Goal: Feedback & Contribution: Leave review/rating

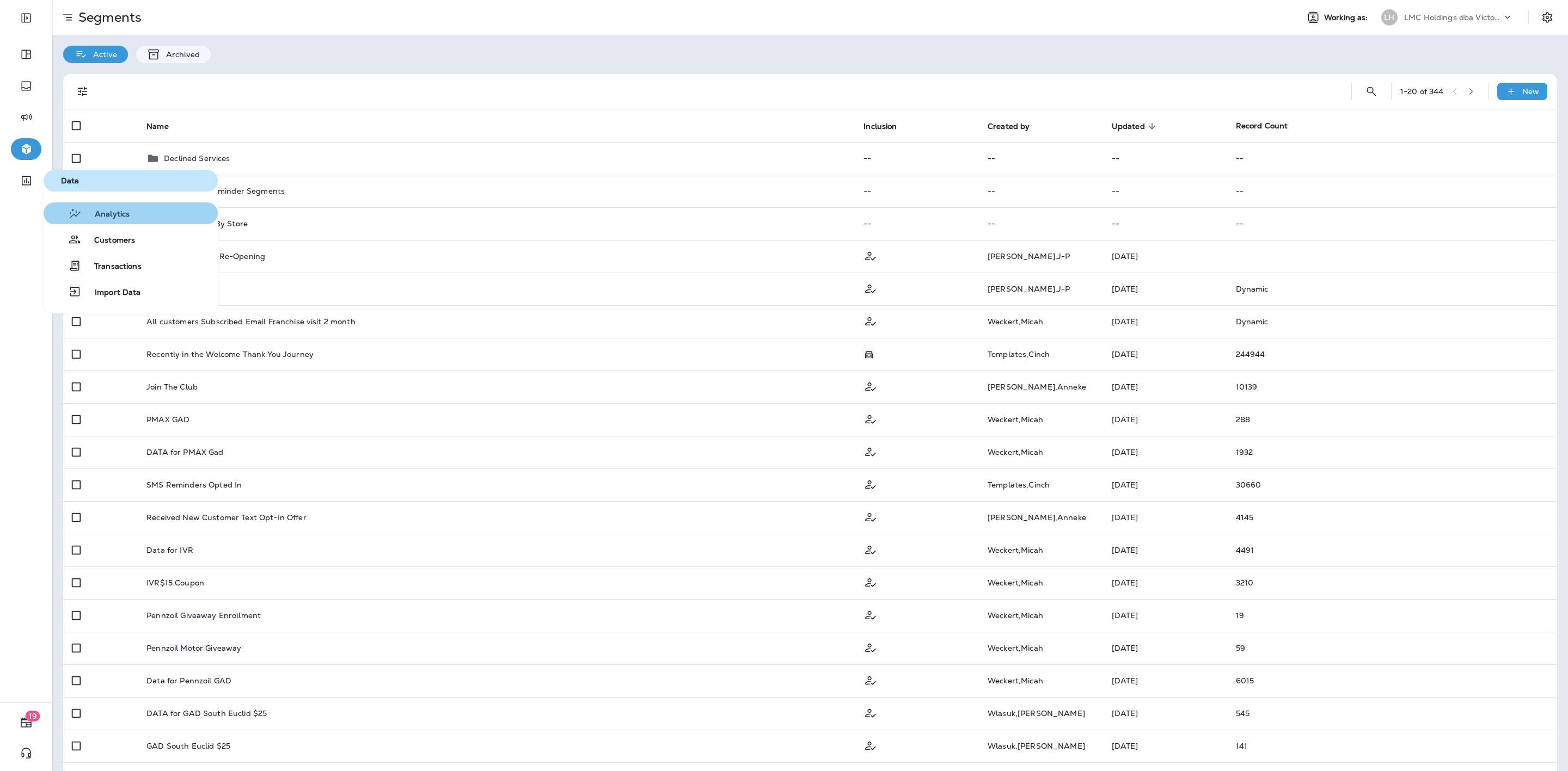
click at [115, 210] on span "Analytics" at bounding box center [106, 214] width 48 height 10
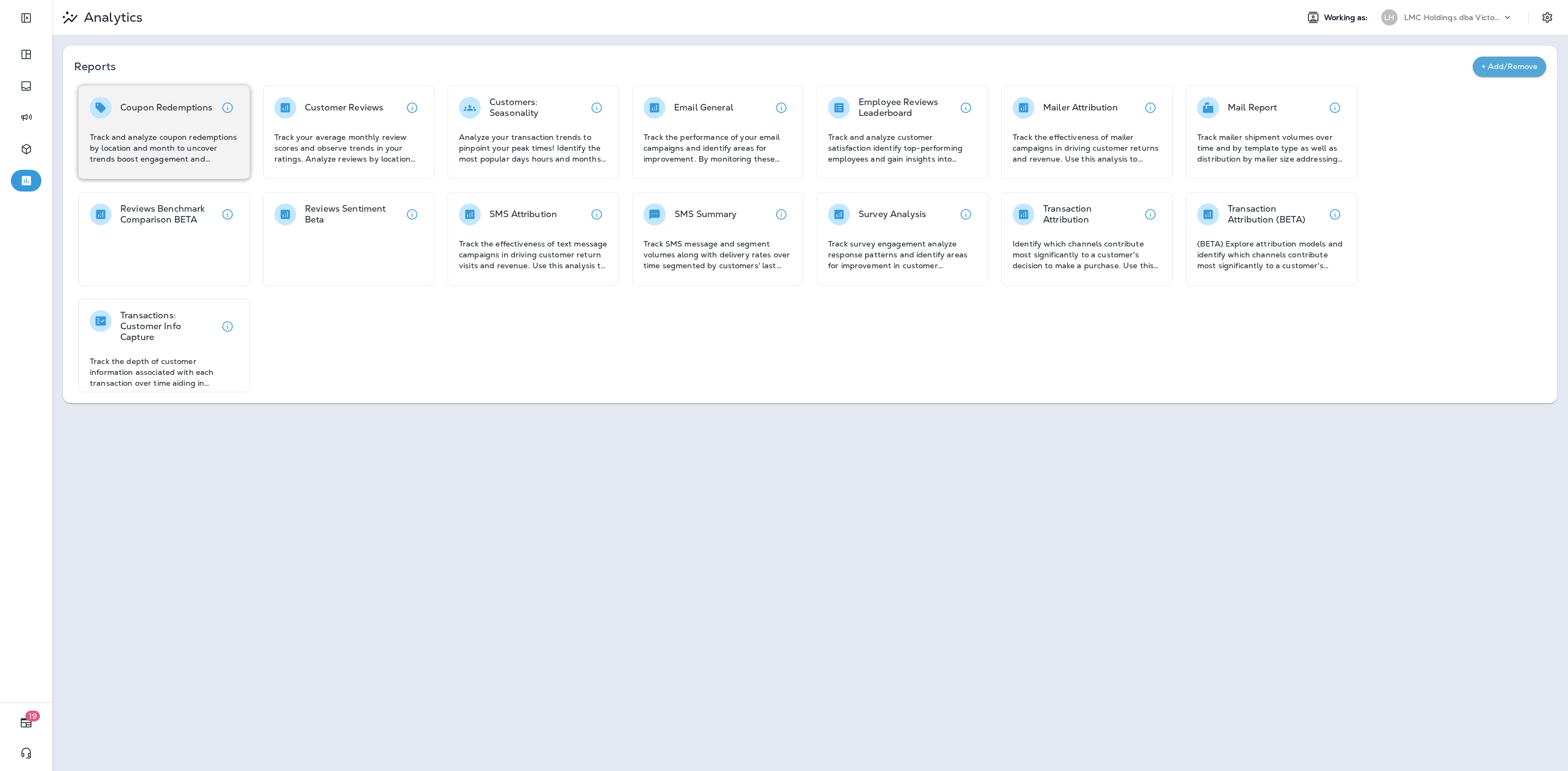
click at [162, 130] on div "Coupon Redemptions Track and analyze coupon redemptions by location and month t…" at bounding box center [164, 130] width 149 height 67
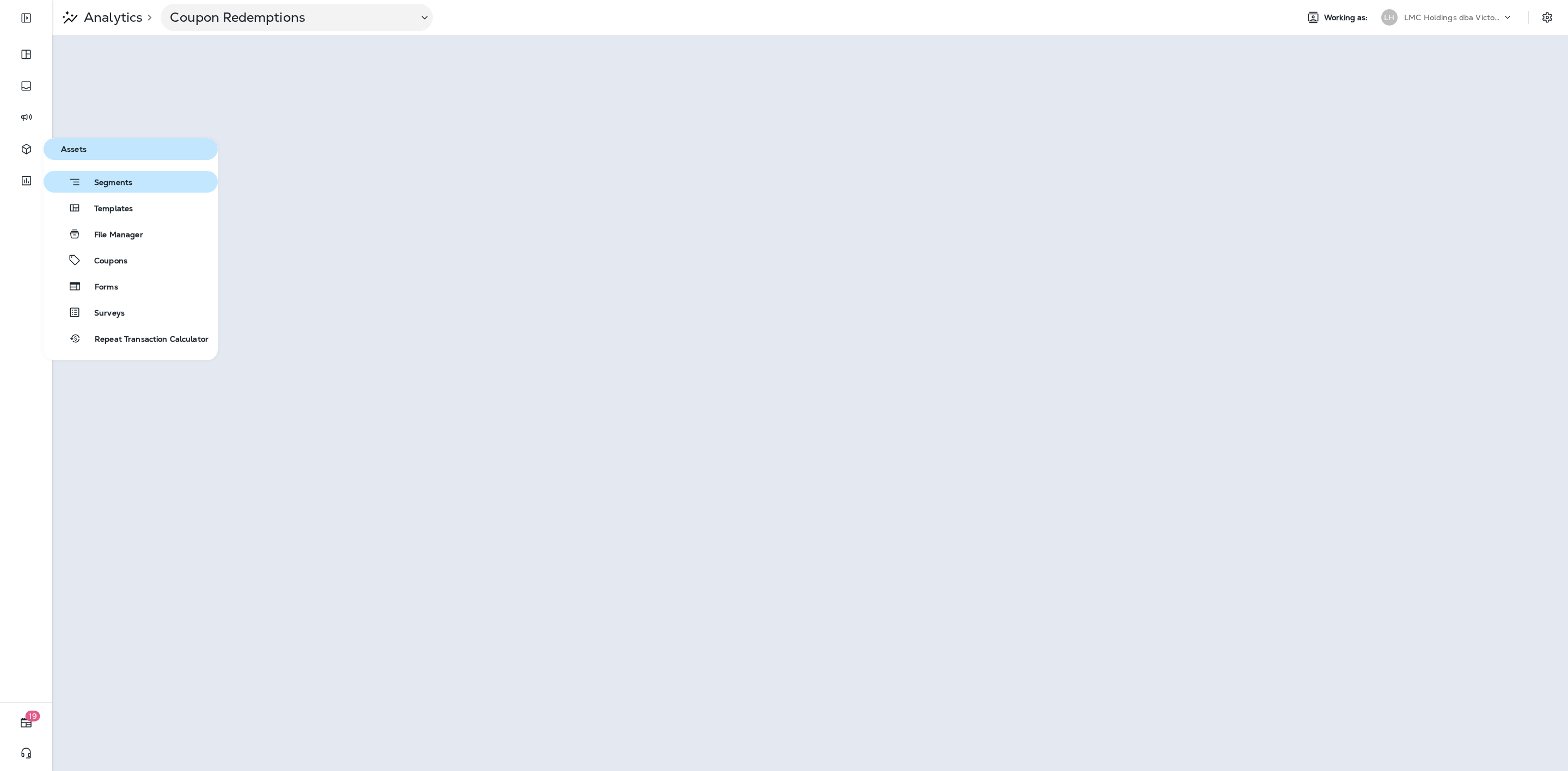
click at [117, 190] on button "Segments" at bounding box center [131, 181] width 174 height 22
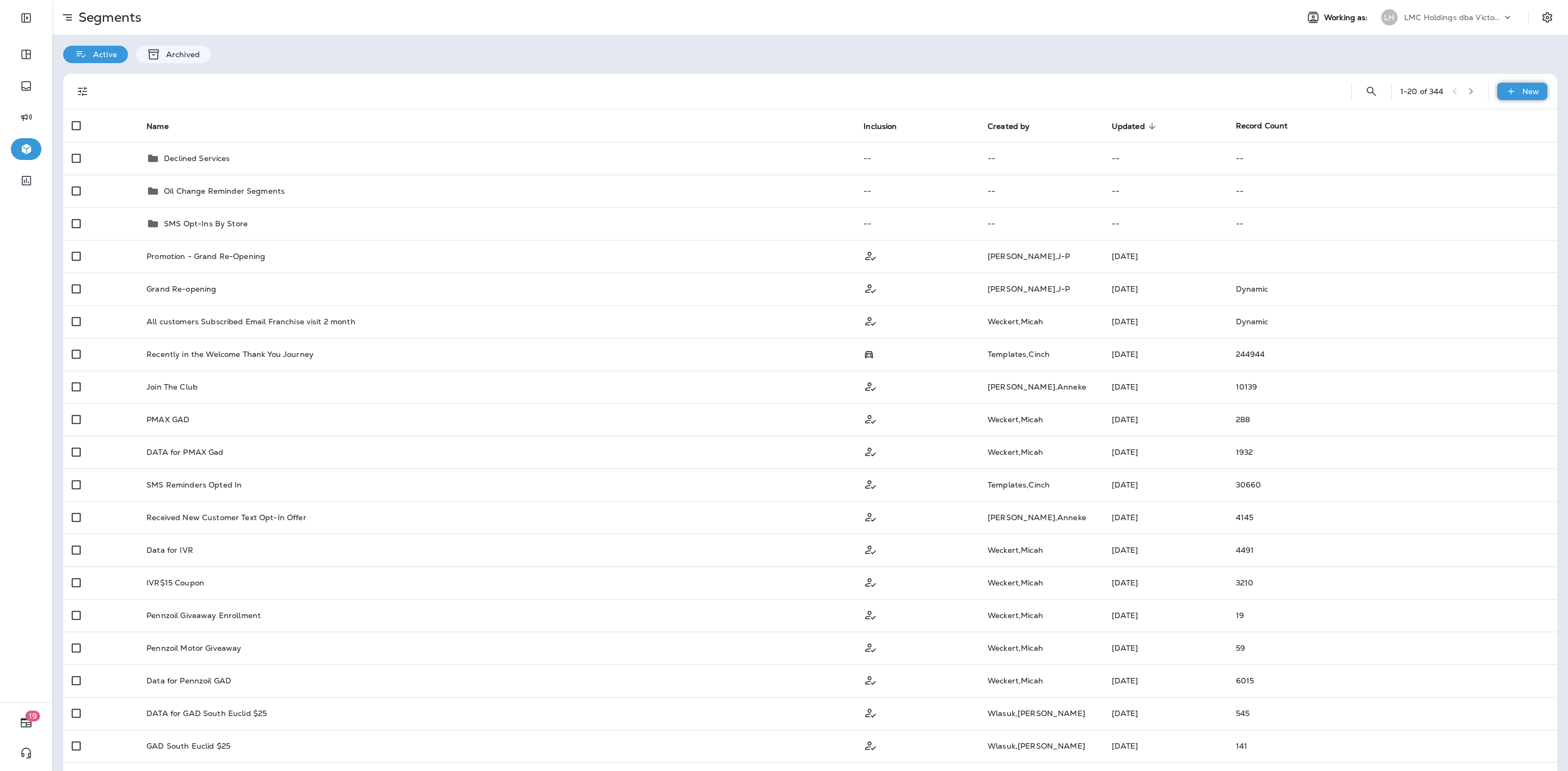
click at [1506, 85] on div "New" at bounding box center [1522, 91] width 50 height 17
click at [1467, 111] on button "New Segment" at bounding box center [1481, 118] width 109 height 26
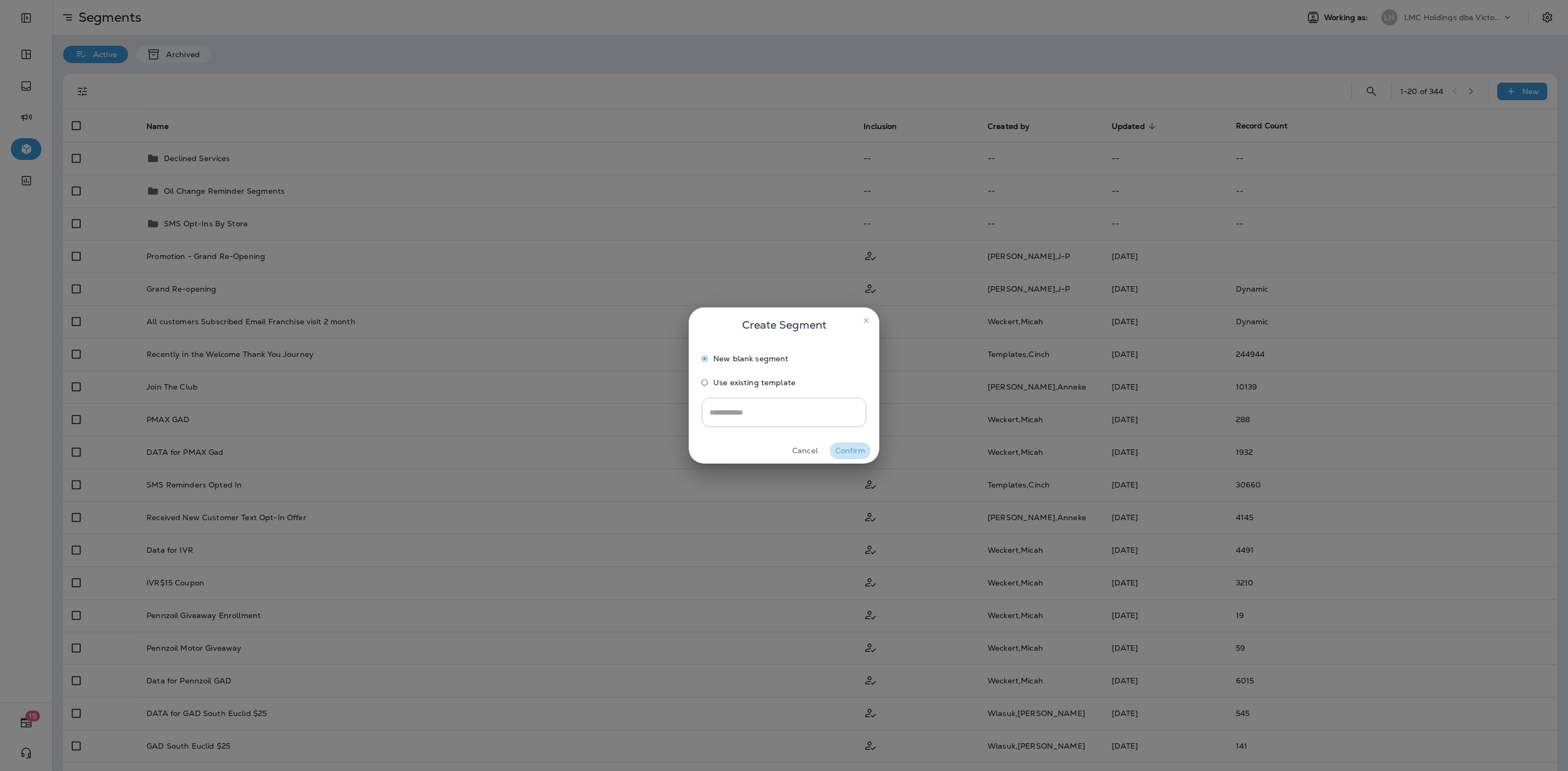
click at [836, 444] on button "Confirm" at bounding box center [850, 451] width 41 height 17
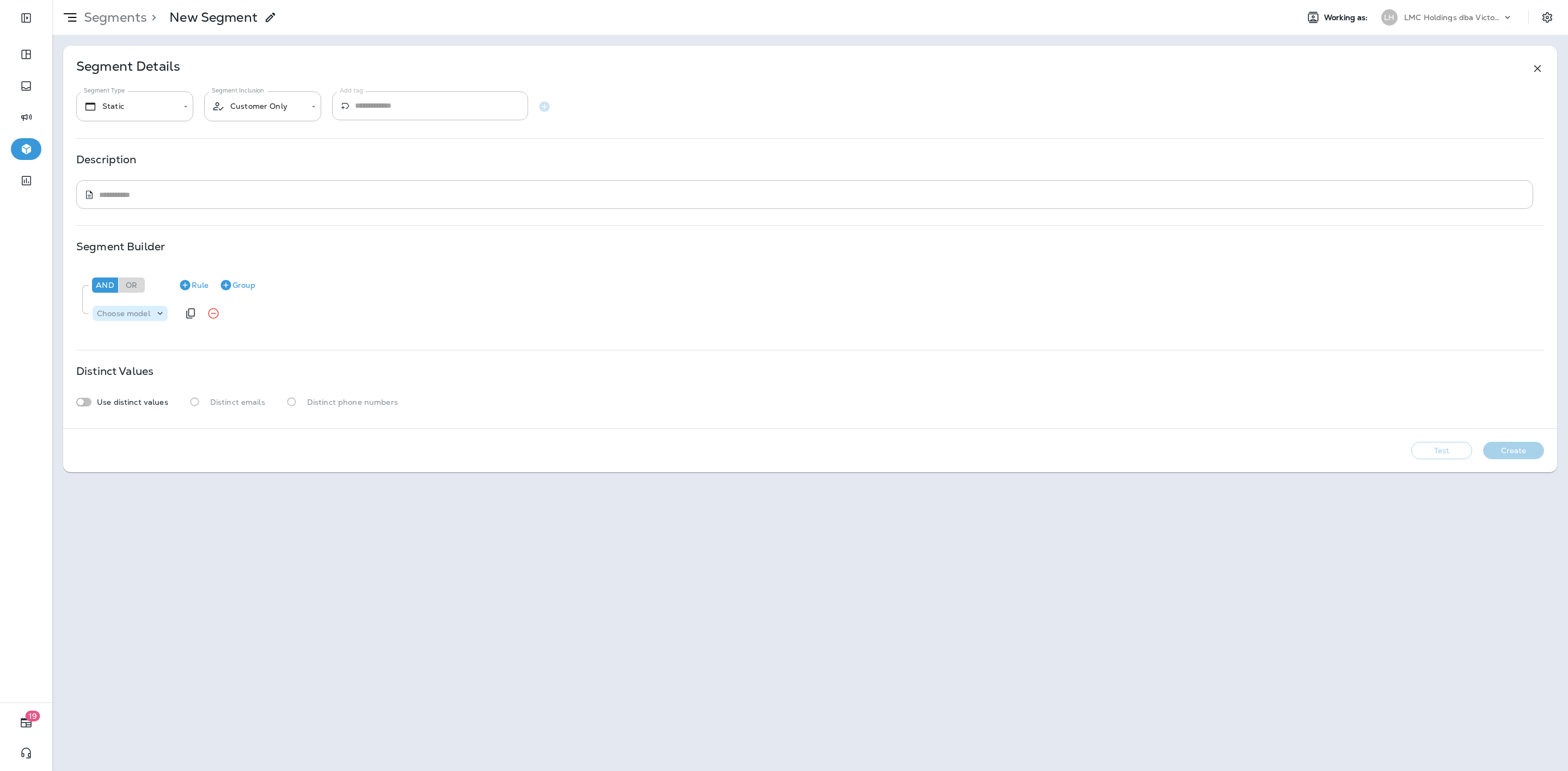
click at [127, 312] on p "Choose model" at bounding box center [124, 314] width 53 height 9
click at [149, 405] on button "Transaction Coupon" at bounding box center [157, 411] width 128 height 17
click at [218, 319] on div "Choose field" at bounding box center [229, 314] width 68 height 11
click at [219, 343] on p "Code" at bounding box center [211, 341] width 24 height 9
click at [283, 317] on p "Choose operator" at bounding box center [277, 314] width 62 height 9
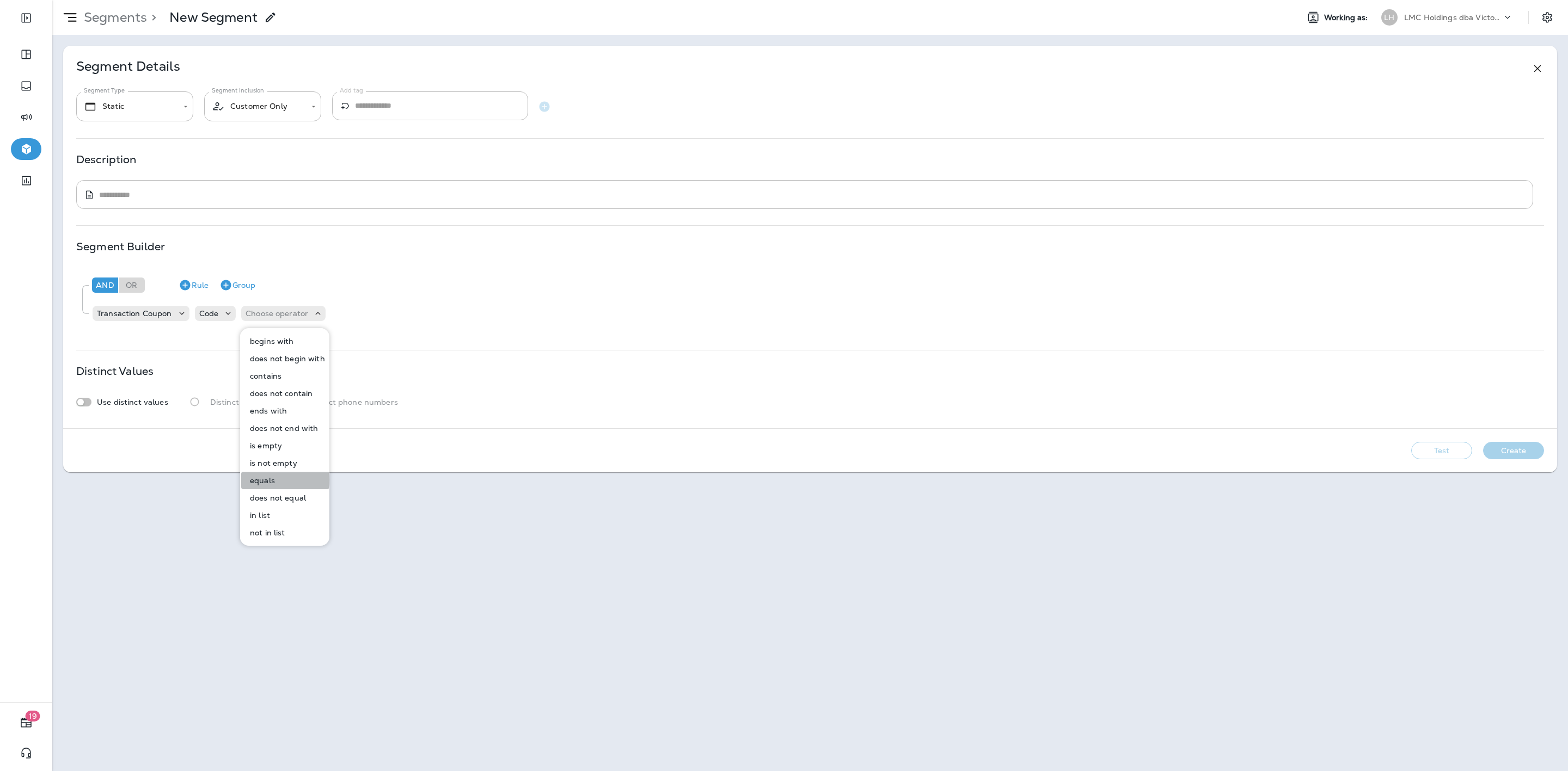
click at [270, 480] on p "equals" at bounding box center [261, 480] width 30 height 9
click at [330, 319] on div "Choose query type" at bounding box center [340, 314] width 93 height 11
click at [320, 341] on button "Text" at bounding box center [324, 341] width 62 height 17
click at [377, 314] on input "text" at bounding box center [406, 313] width 109 height 14
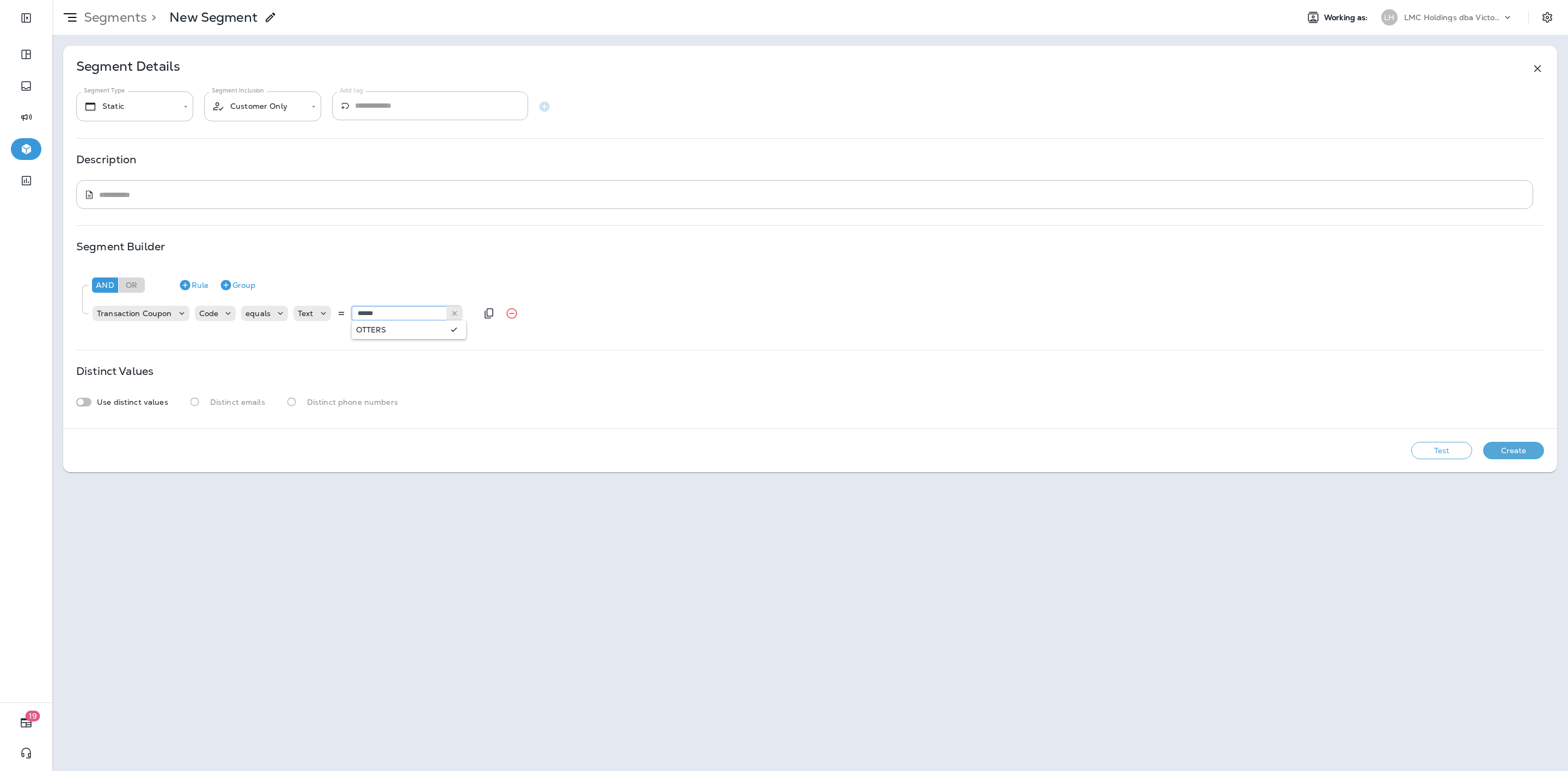
type input "******"
click at [393, 332] on div "And Or Rule Group Transaction Coupon Code equals Text ****** OTTERS" at bounding box center [810, 301] width 1468 height 67
click at [201, 289] on button "Rule" at bounding box center [193, 285] width 39 height 17
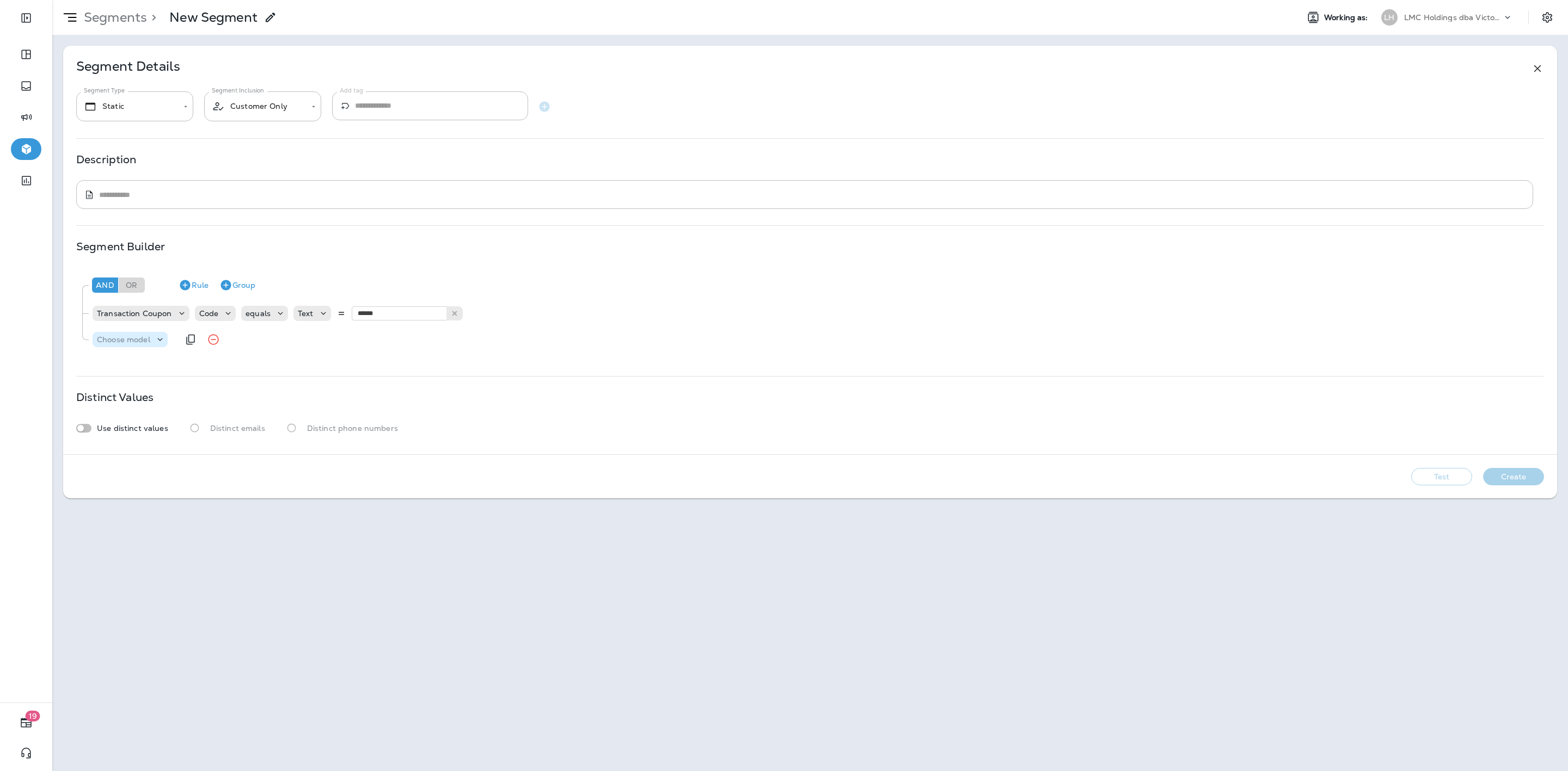
click at [146, 340] on p "Choose model" at bounding box center [124, 340] width 53 height 9
click at [152, 402] on button "Transaction" at bounding box center [157, 402] width 128 height 17
click at [208, 343] on p "Choose field" at bounding box center [191, 340] width 46 height 9
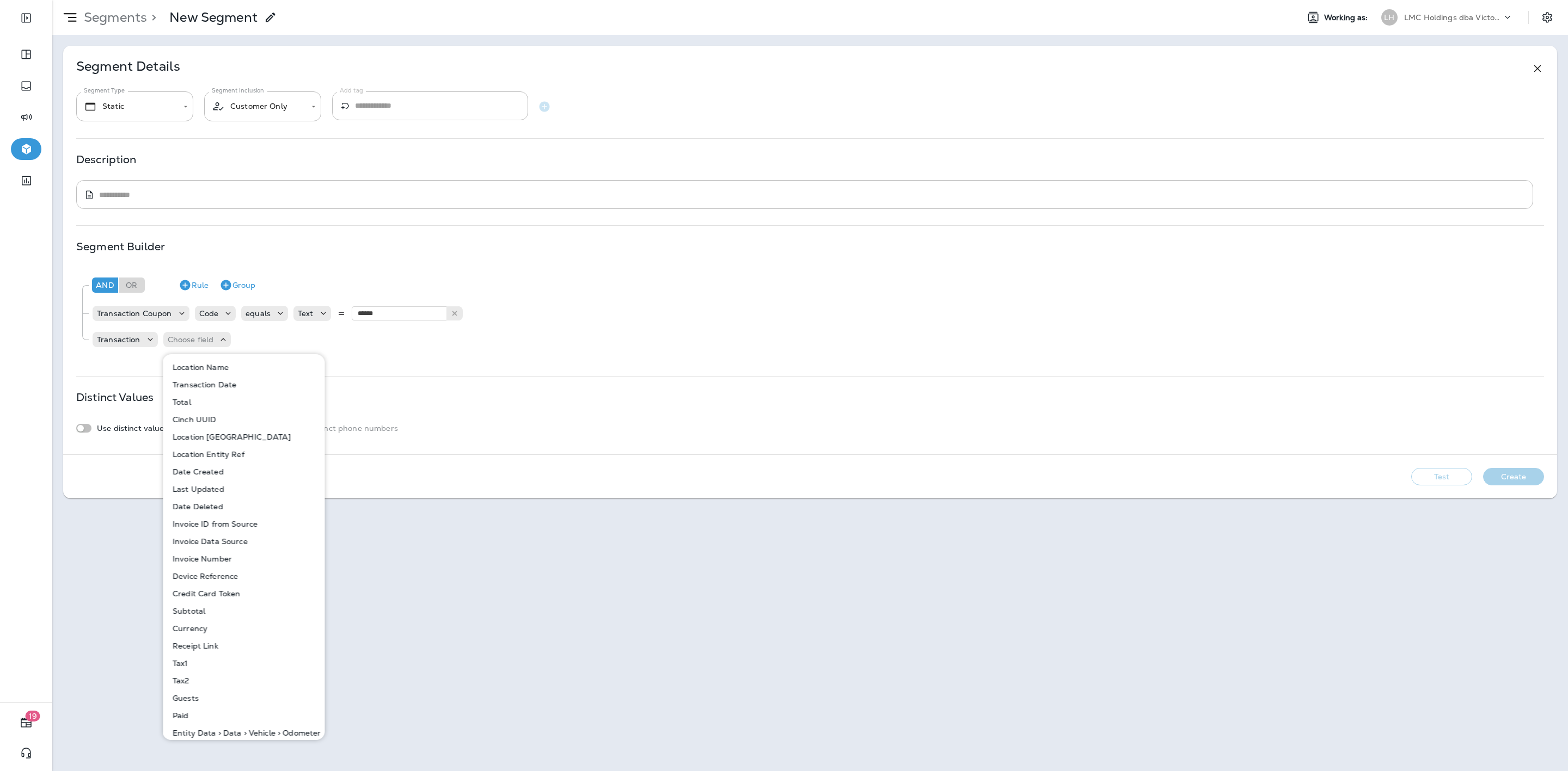
click at [203, 382] on p "Transaction Date" at bounding box center [202, 385] width 68 height 9
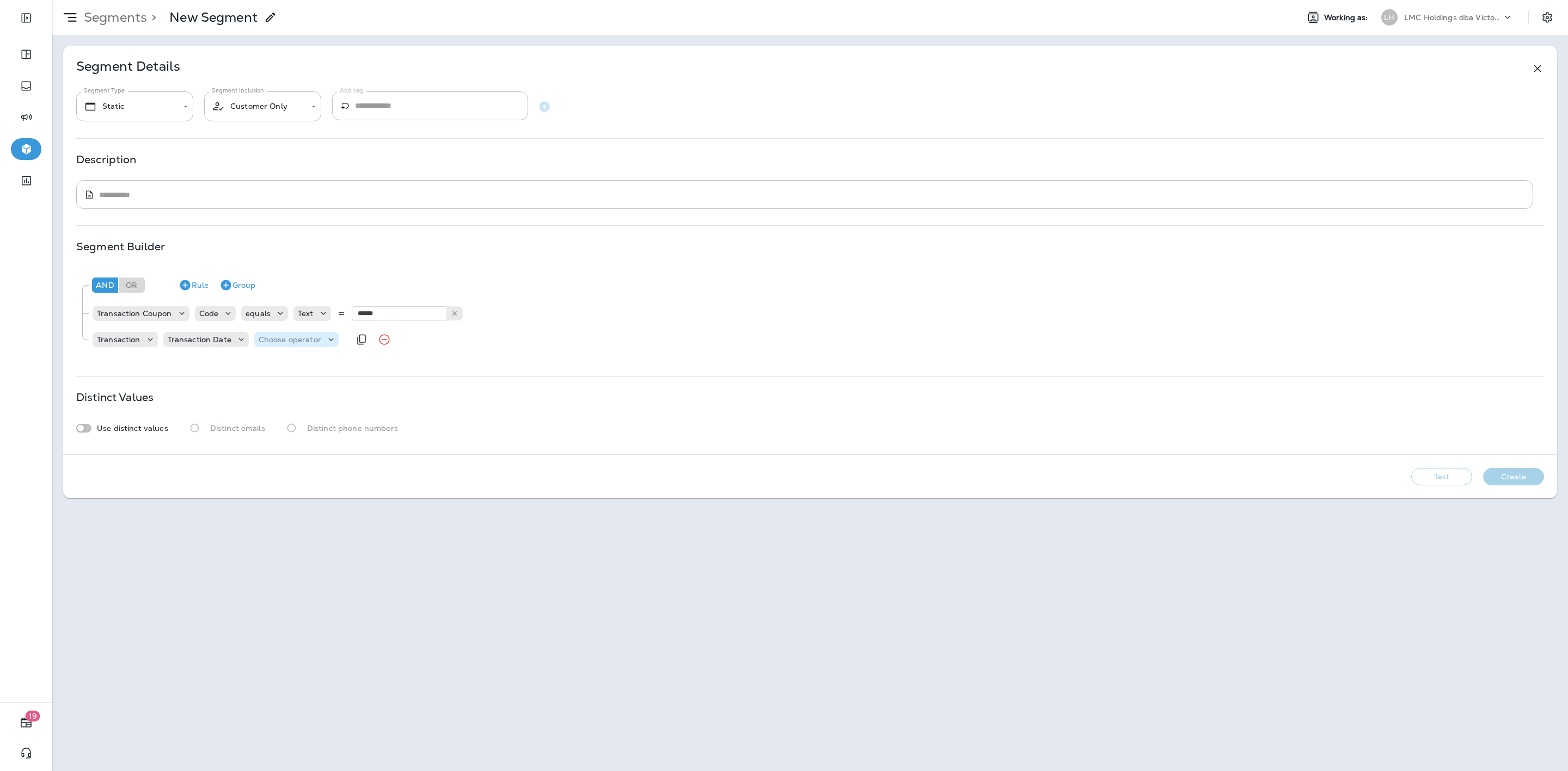
click at [278, 335] on p "Choose operator" at bounding box center [290, 340] width 62 height 9
click at [272, 398] on p "is after" at bounding box center [272, 402] width 30 height 9
click at [338, 335] on p "Choose query type" at bounding box center [347, 340] width 71 height 9
click at [329, 365] on p "Date+Time" at bounding box center [332, 367] width 44 height 9
click at [417, 336] on p "Choose Date" at bounding box center [418, 340] width 48 height 9
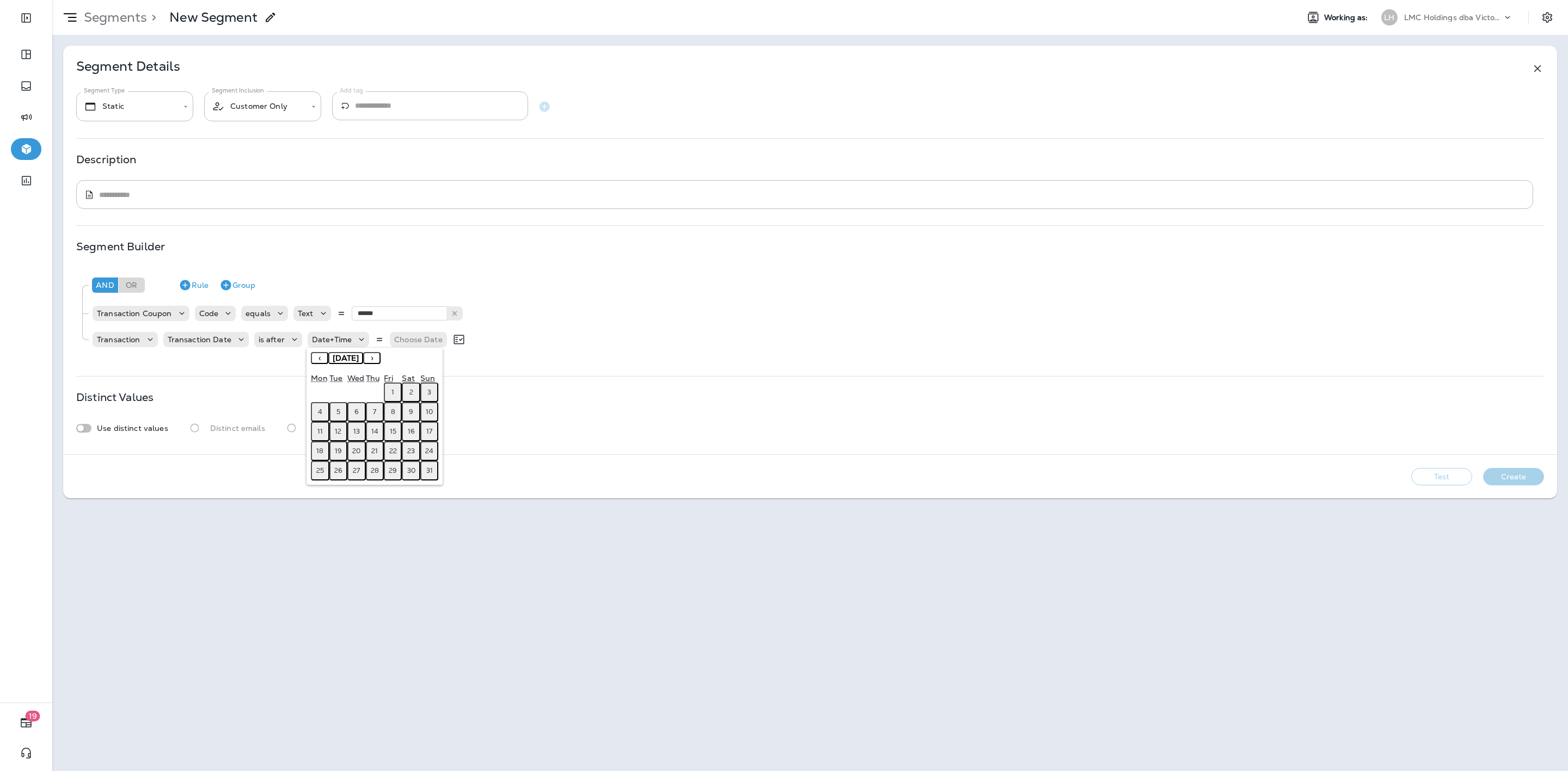
click at [388, 387] on button "1" at bounding box center [393, 393] width 18 height 20
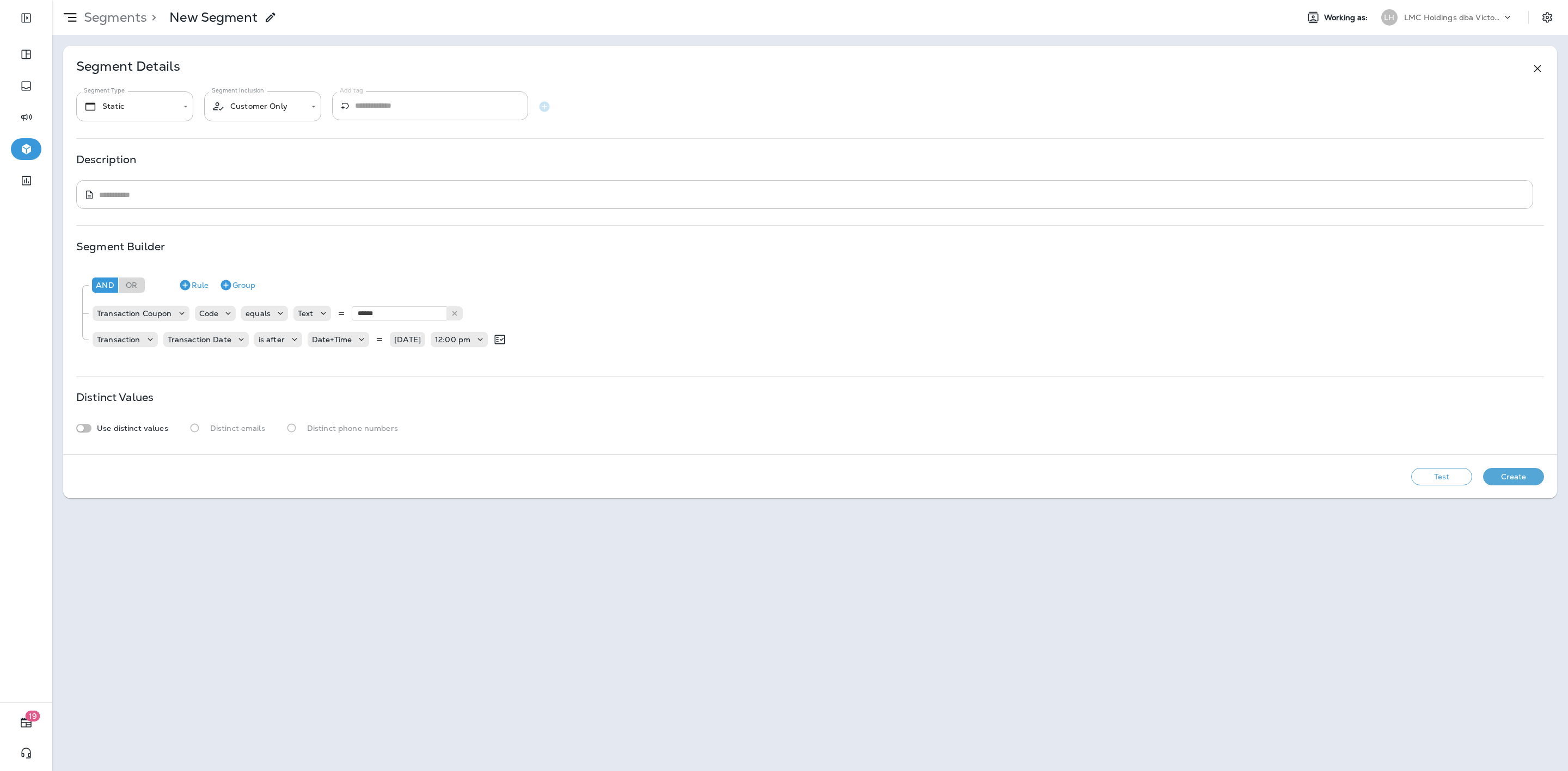
click at [1451, 477] on button "Test" at bounding box center [1441, 477] width 61 height 17
click at [1382, 473] on button "View Sample" at bounding box center [1364, 477] width 72 height 17
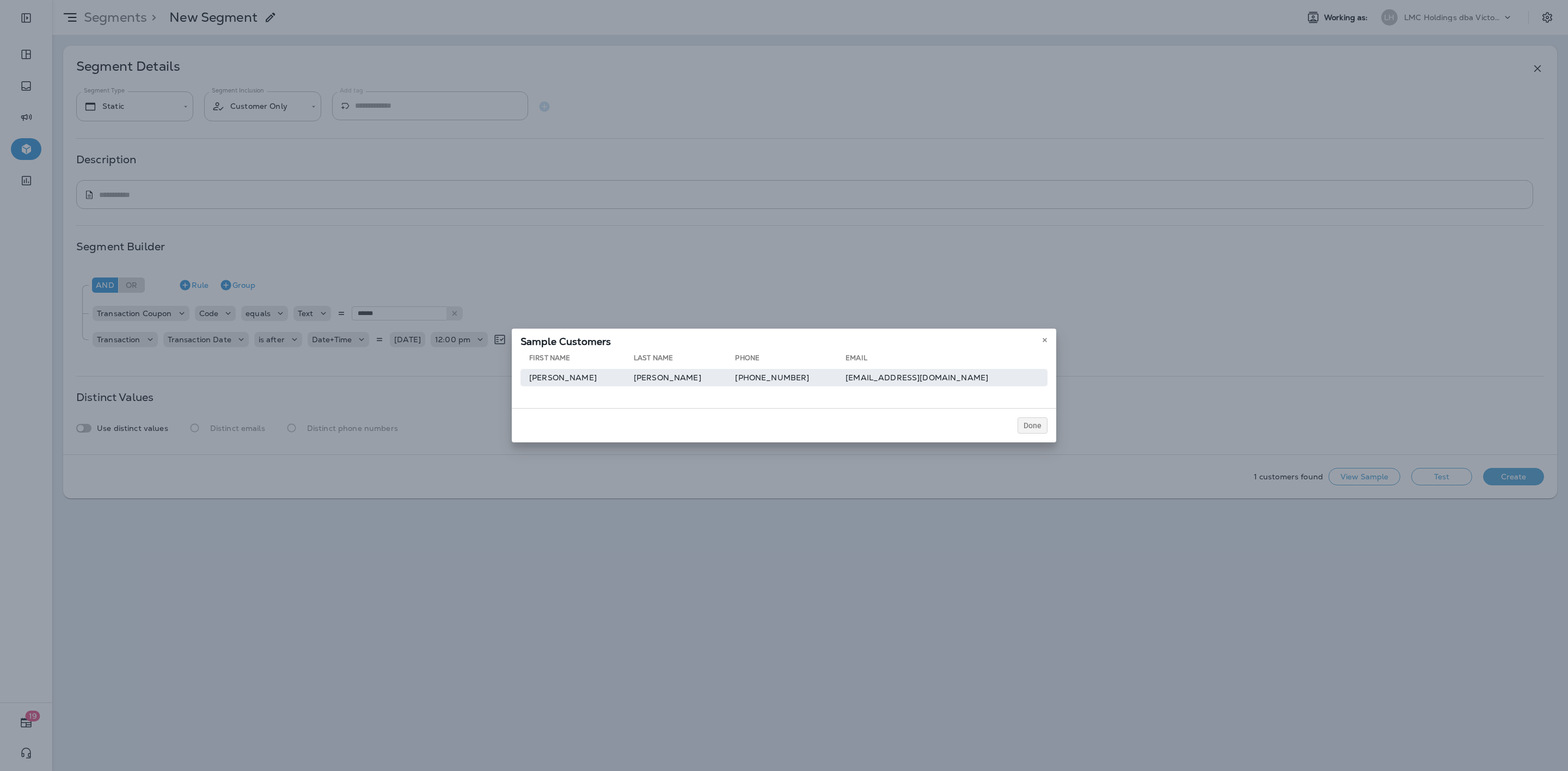
click at [778, 383] on td "[PHONE_NUMBER]" at bounding box center [790, 378] width 111 height 17
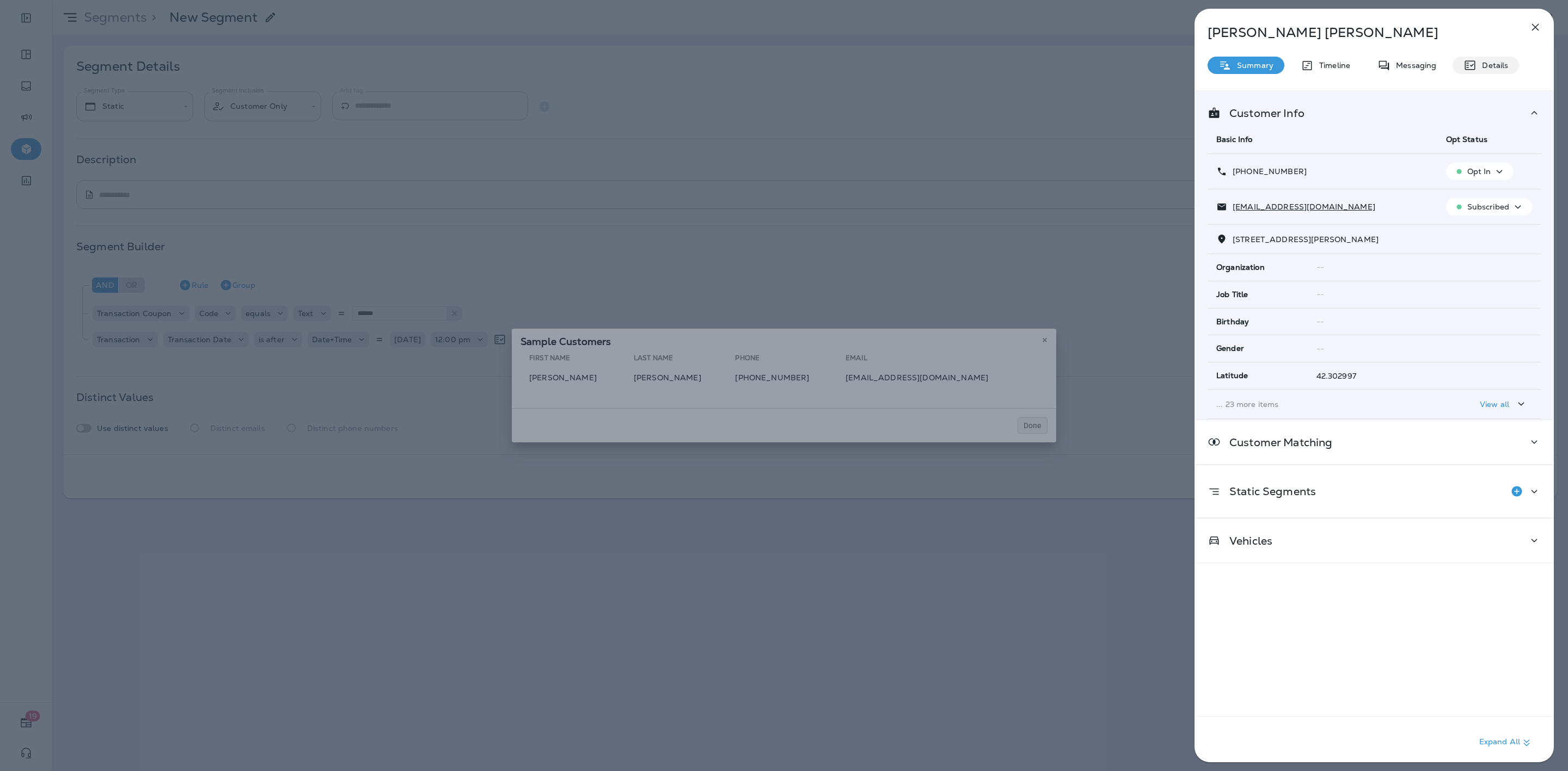
click at [1499, 69] on p "Details" at bounding box center [1492, 65] width 31 height 9
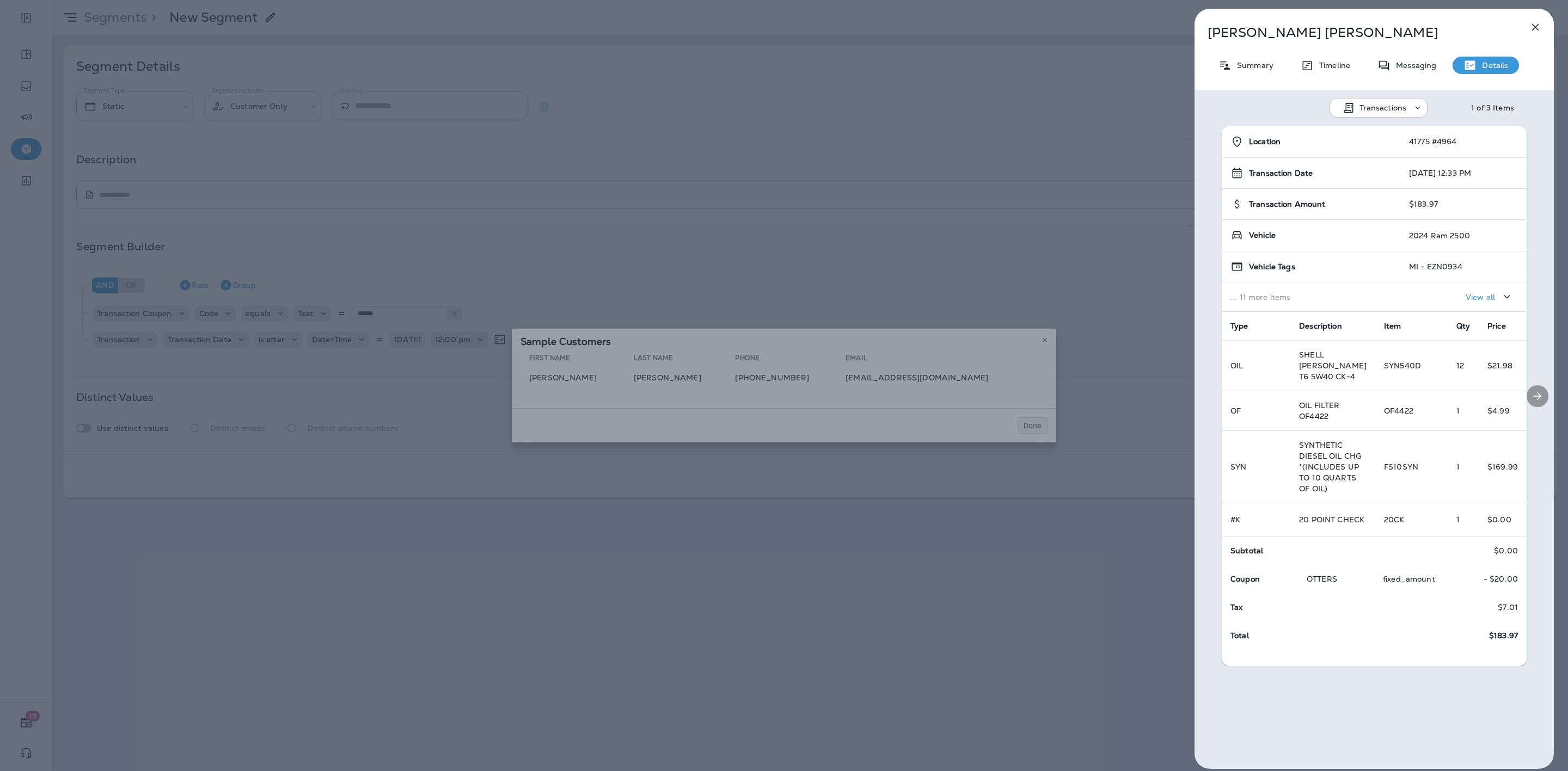
click at [1531, 397] on icon "Next" at bounding box center [1537, 396] width 13 height 13
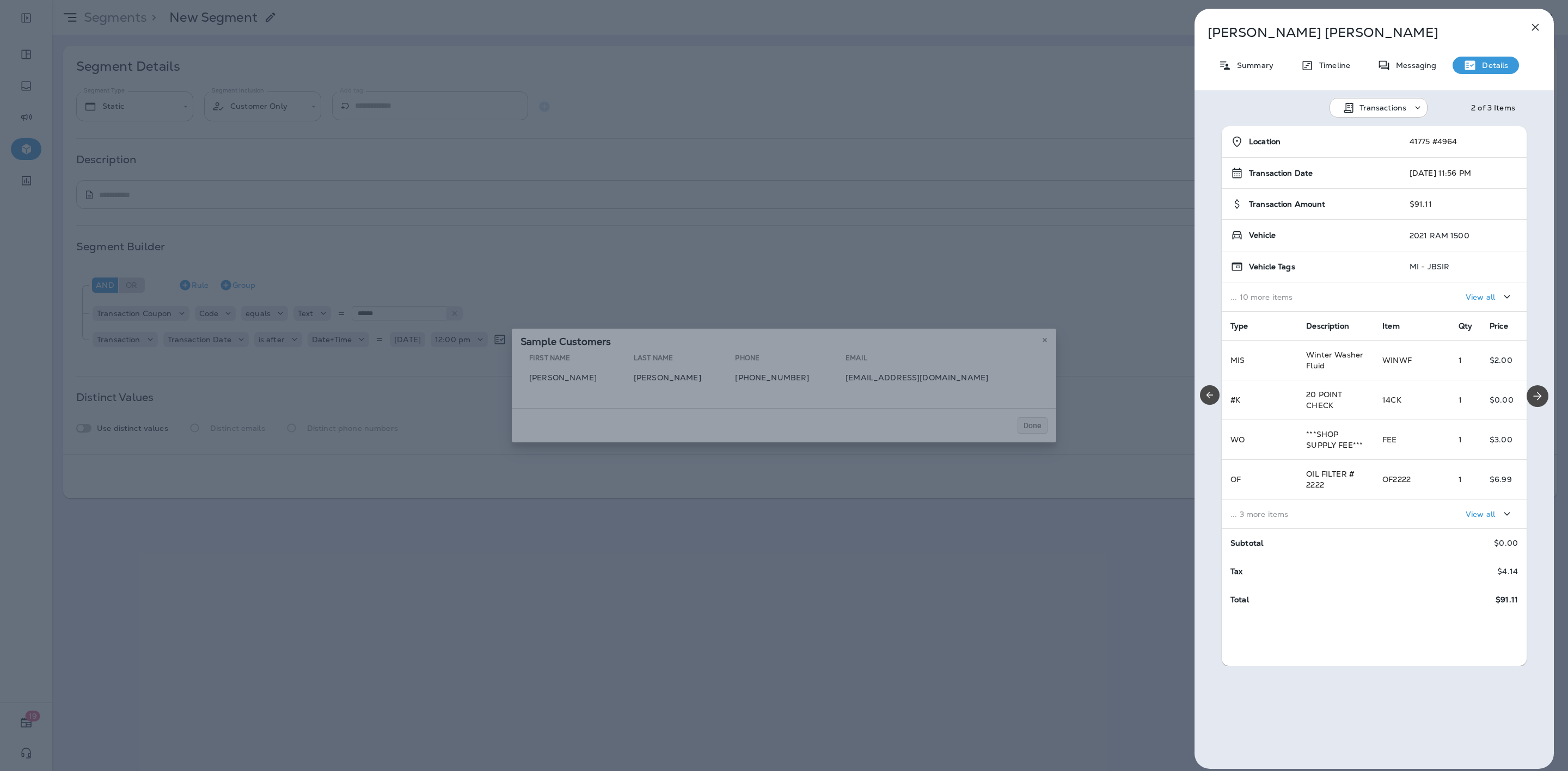
click at [1207, 392] on icon "Previous" at bounding box center [1210, 395] width 11 height 11
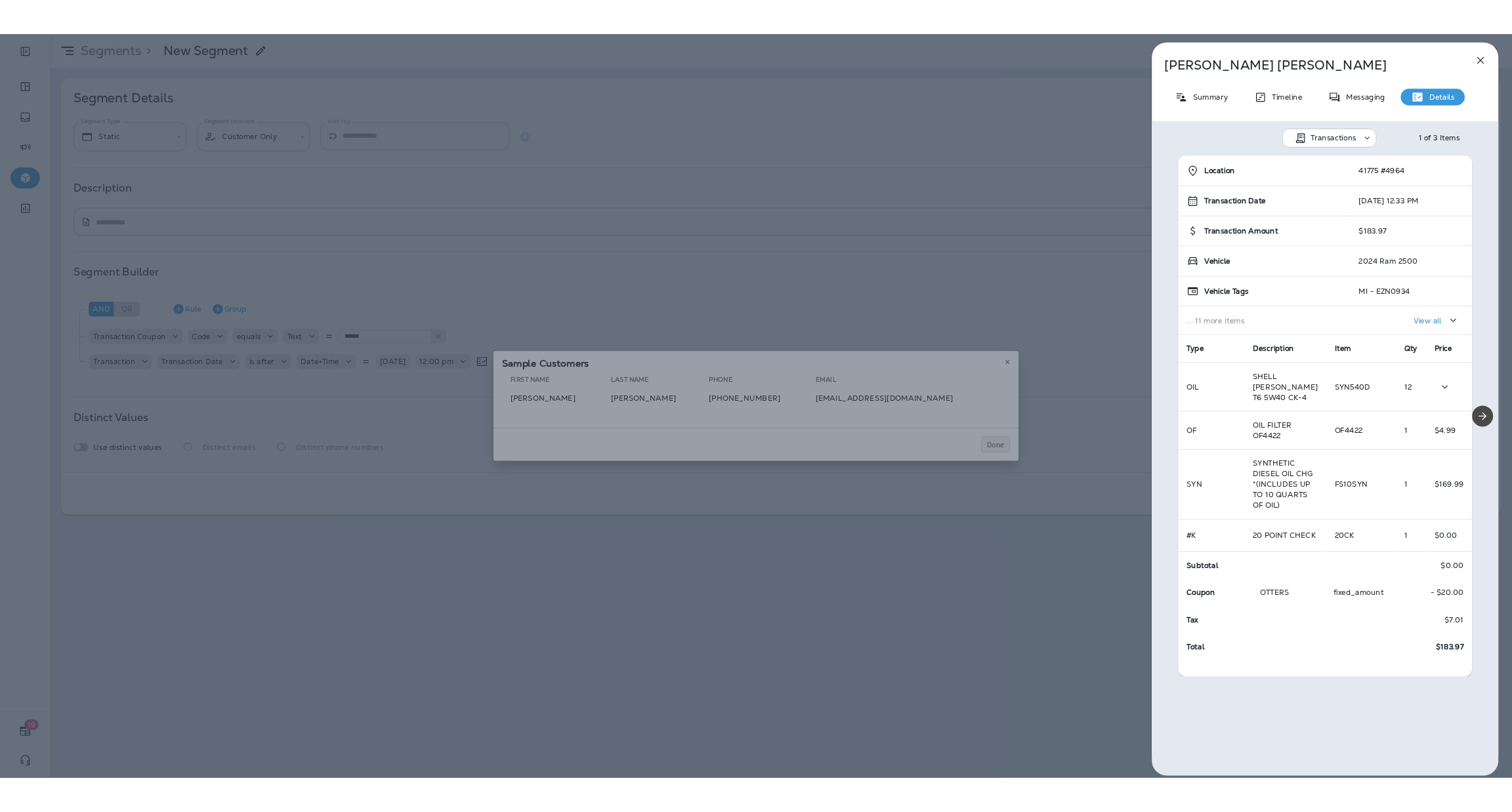
scroll to position [16, 0]
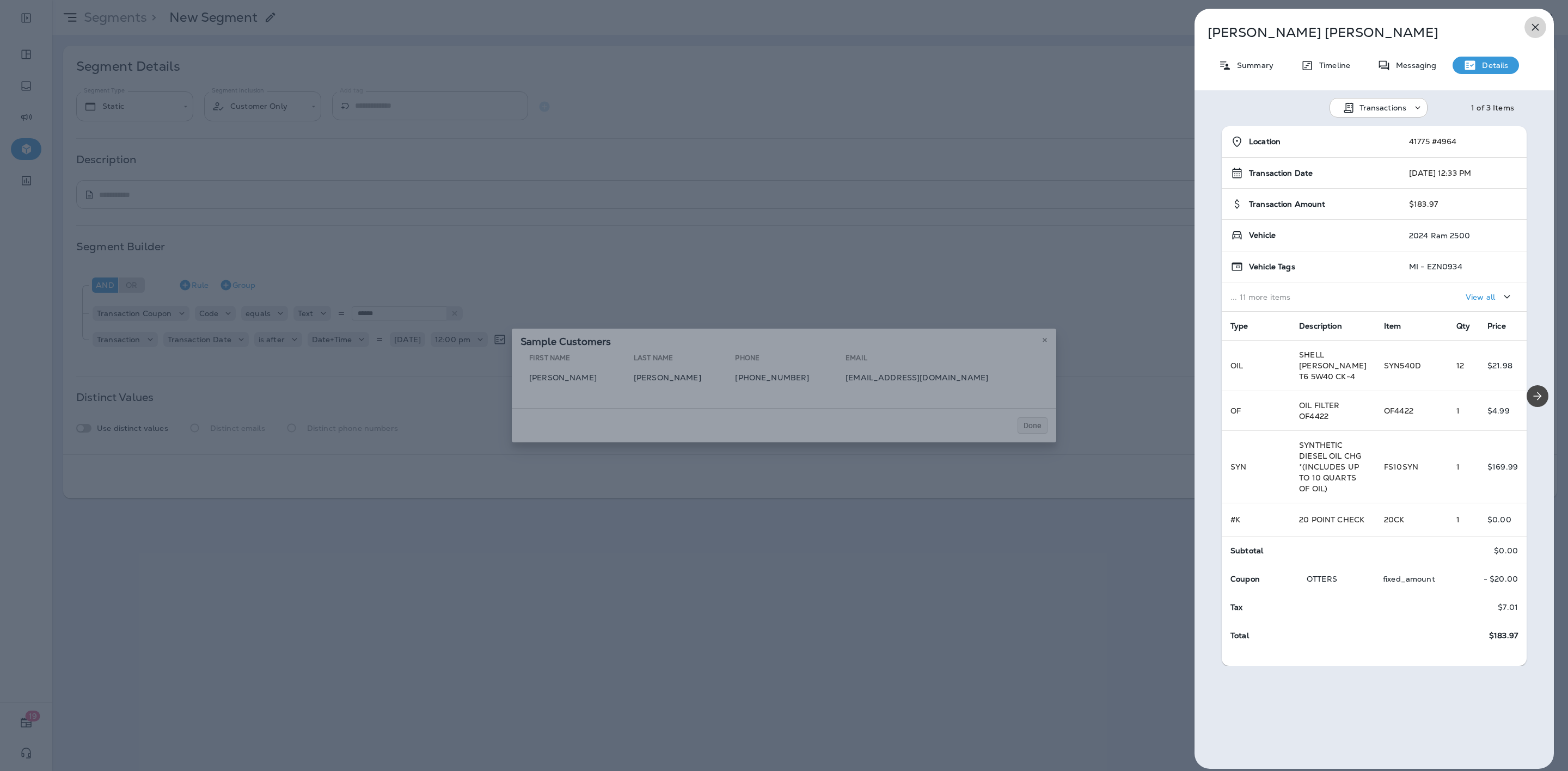
click at [1534, 30] on icon "button" at bounding box center [1535, 27] width 13 height 13
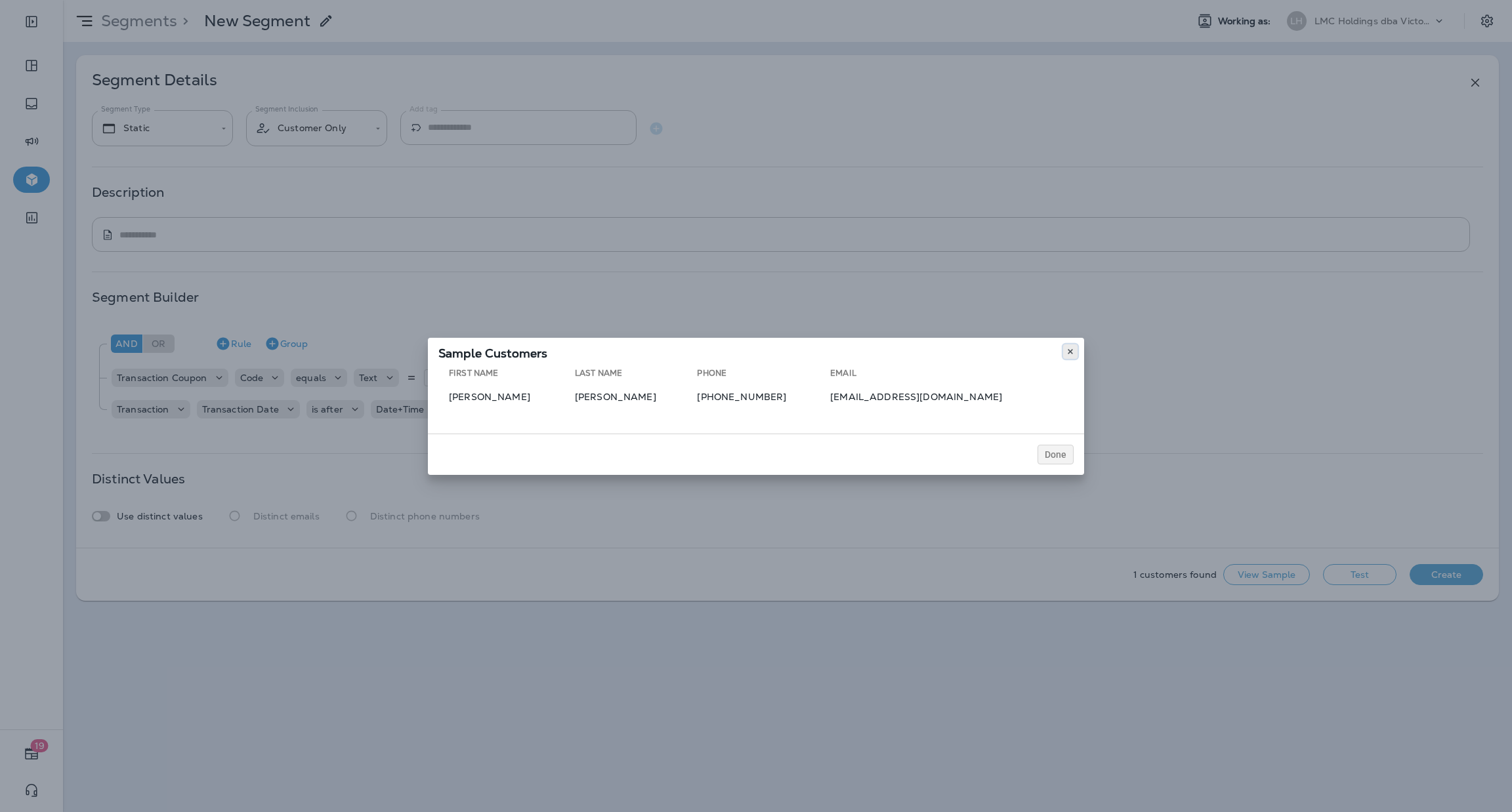
click at [1068, 352] on icon at bounding box center [1071, 351] width 8 height 8
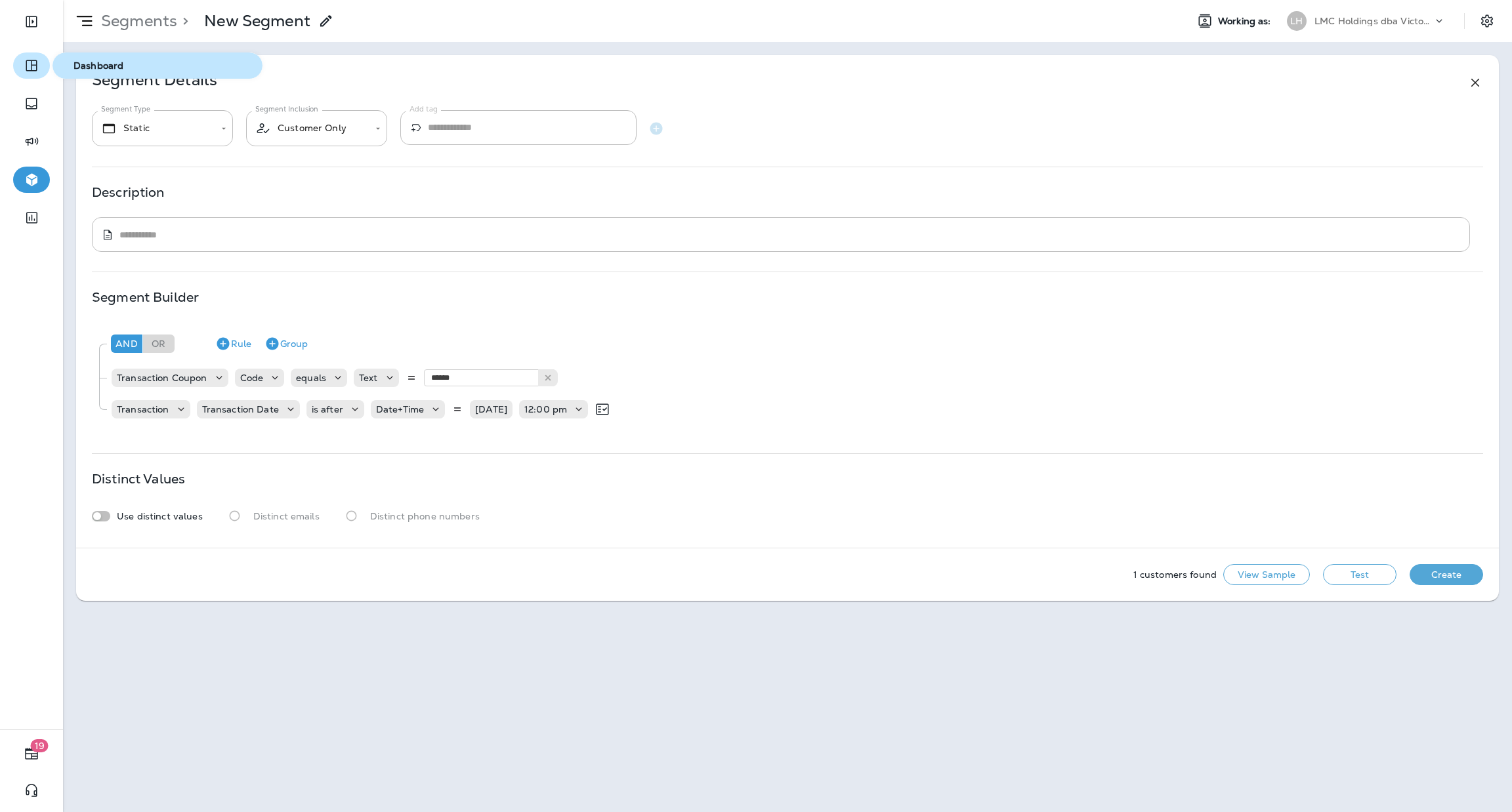
click at [41, 63] on button "button" at bounding box center [31, 65] width 36 height 26
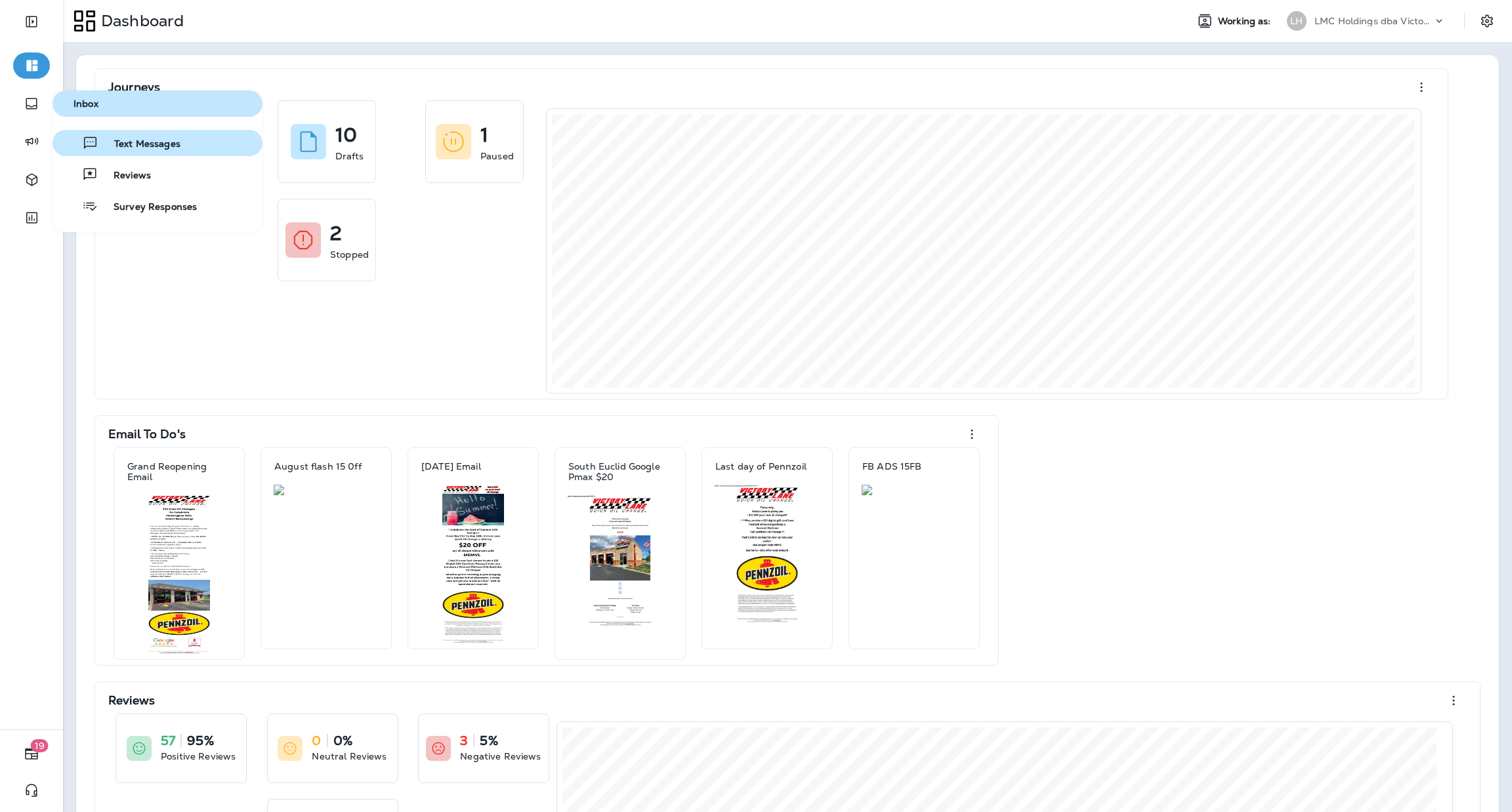
click at [150, 135] on div "Text Messages" at bounding box center [119, 143] width 123 height 16
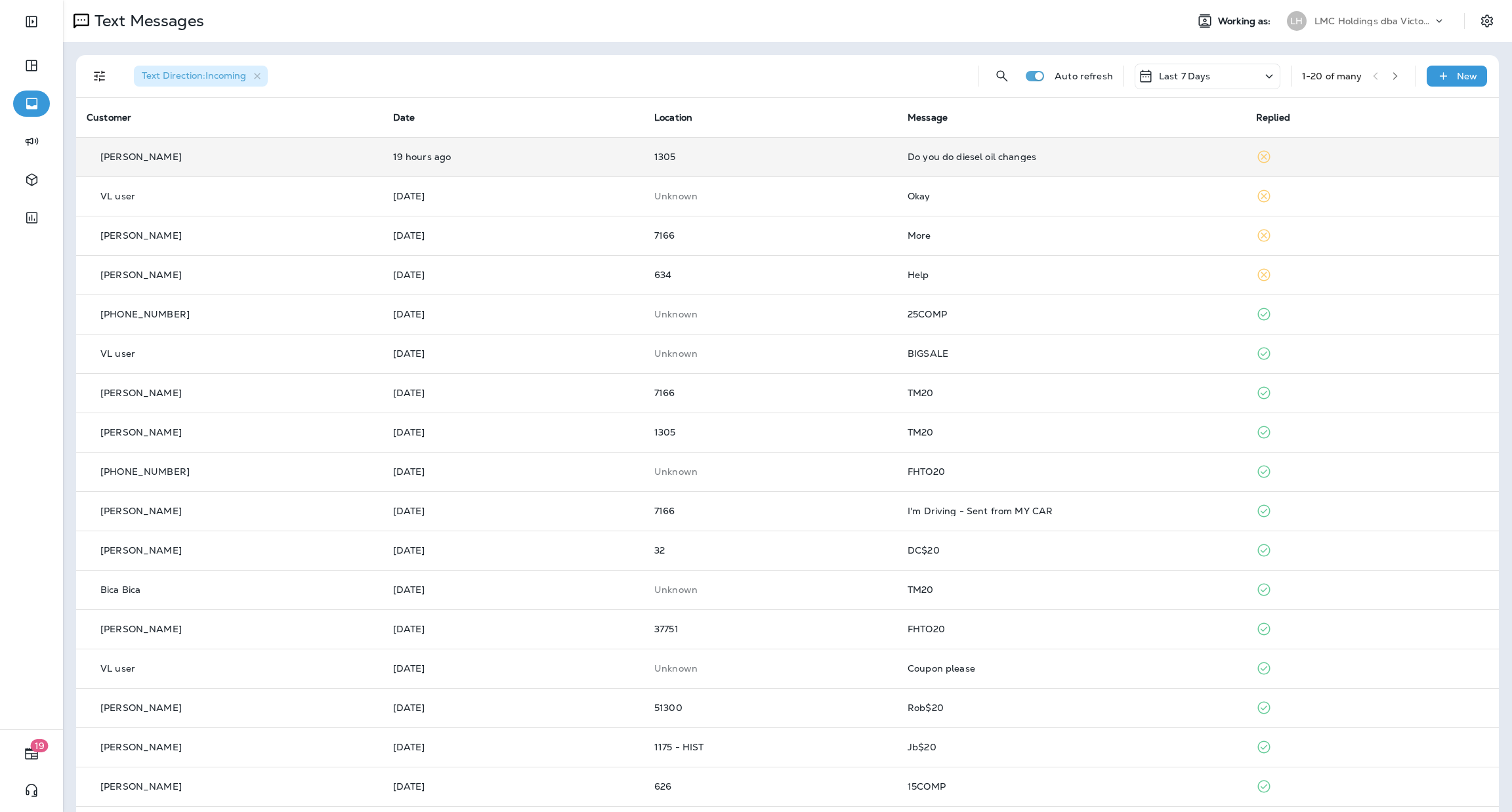
click at [765, 167] on td "1305" at bounding box center [771, 156] width 253 height 39
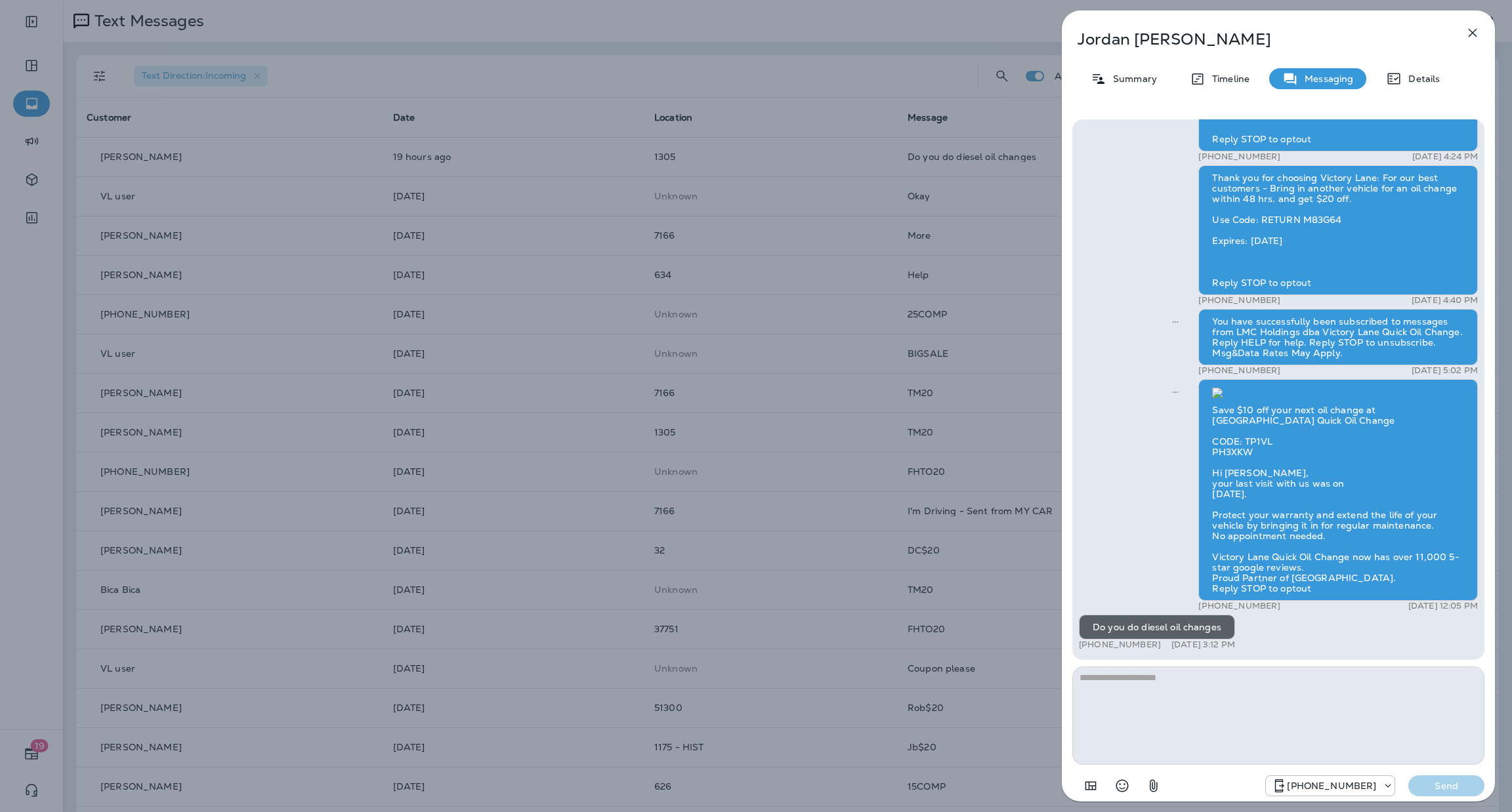
click at [1187, 697] on textarea at bounding box center [1278, 716] width 412 height 98
type textarea "**********"
click at [1447, 776] on button "Send" at bounding box center [1446, 786] width 76 height 21
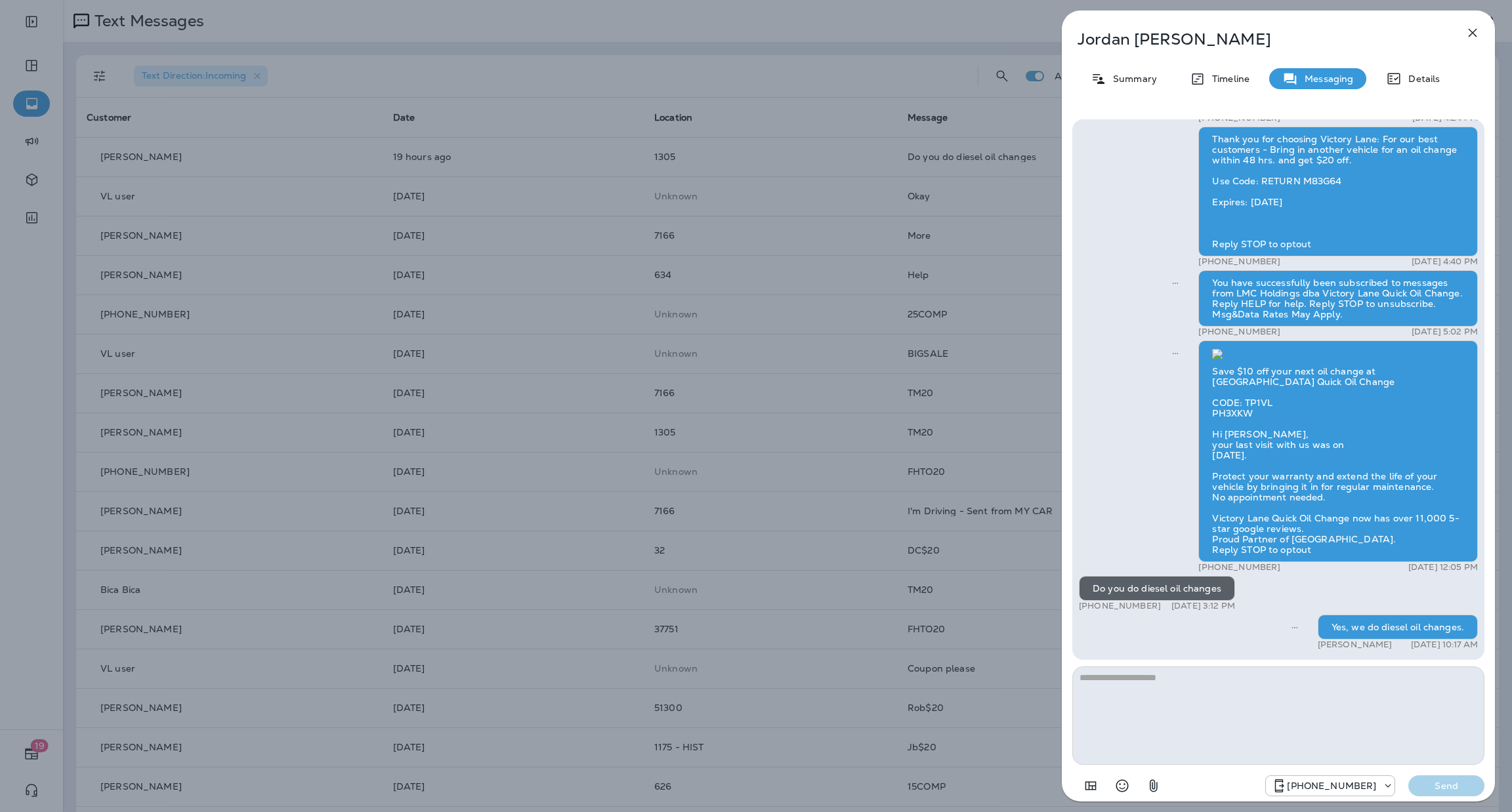
click at [848, 196] on div "[PERSON_NAME] Summary Timeline Messaging Details Tm20 +1 (989) 233-3363 [DATE] …" at bounding box center [756, 406] width 1512 height 812
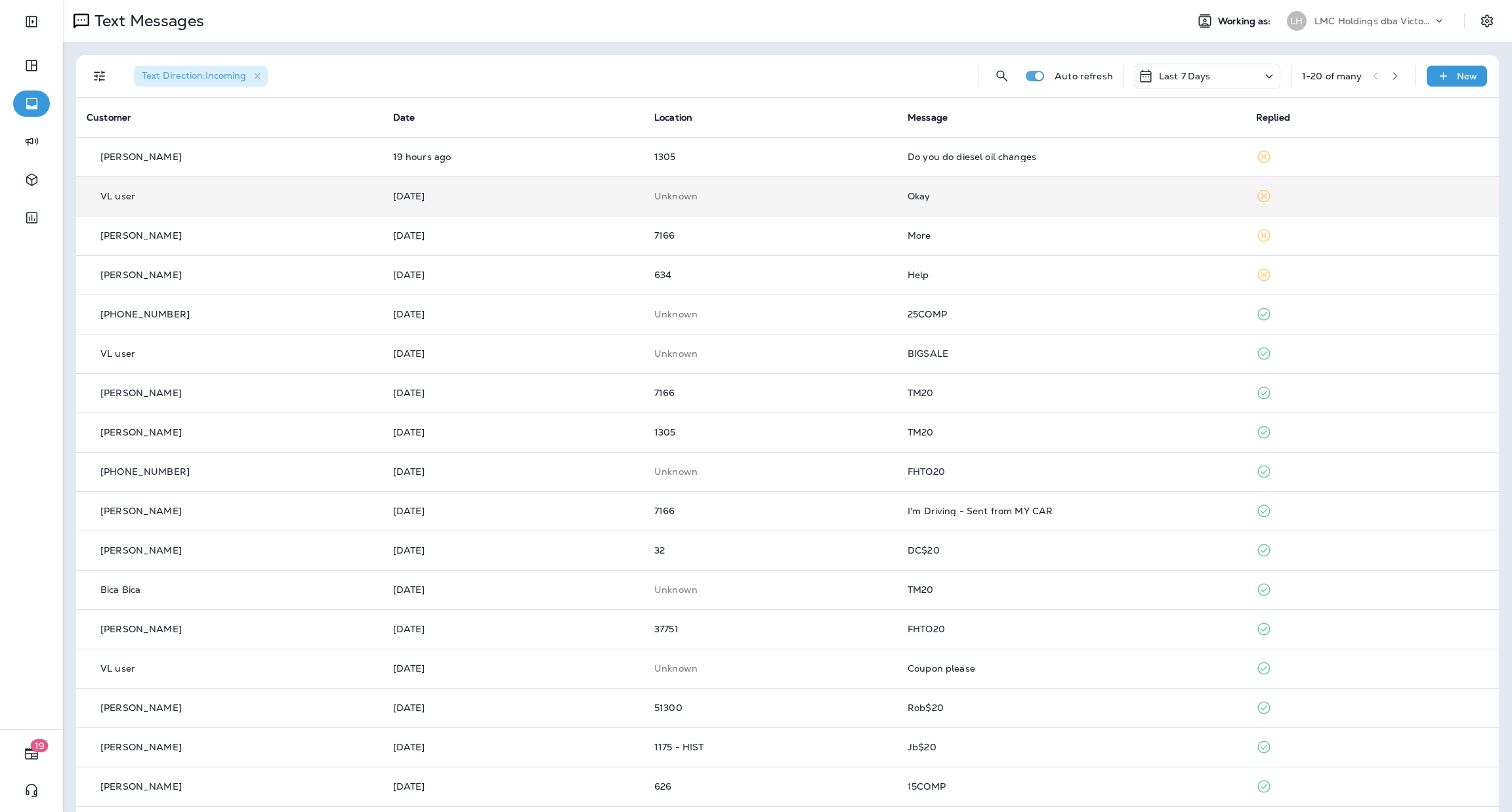
click at [956, 202] on td "Okay" at bounding box center [1071, 196] width 348 height 39
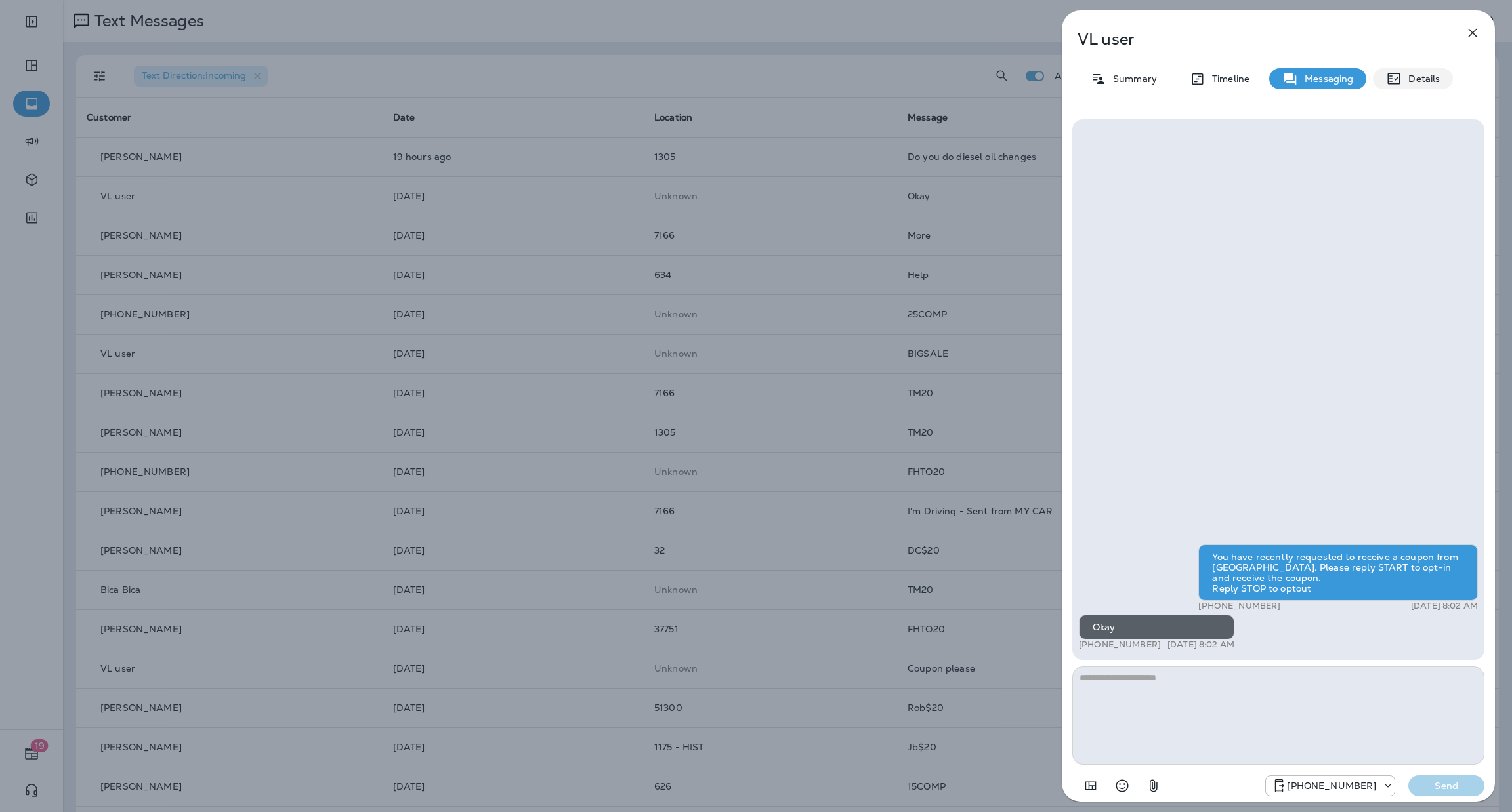
click at [1419, 83] on p "Details" at bounding box center [1420, 79] width 38 height 10
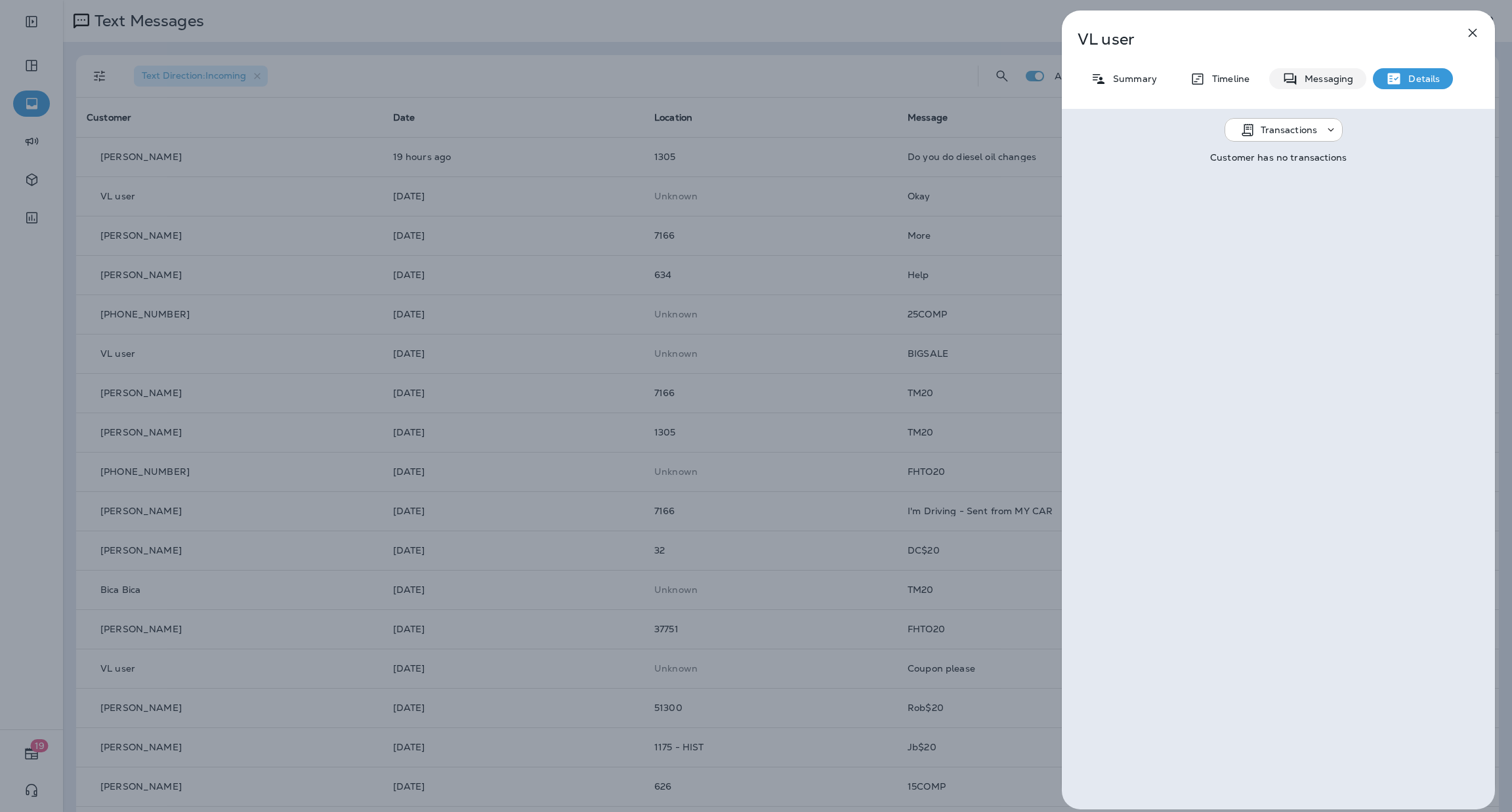
click at [1332, 82] on p "Messaging" at bounding box center [1326, 79] width 55 height 10
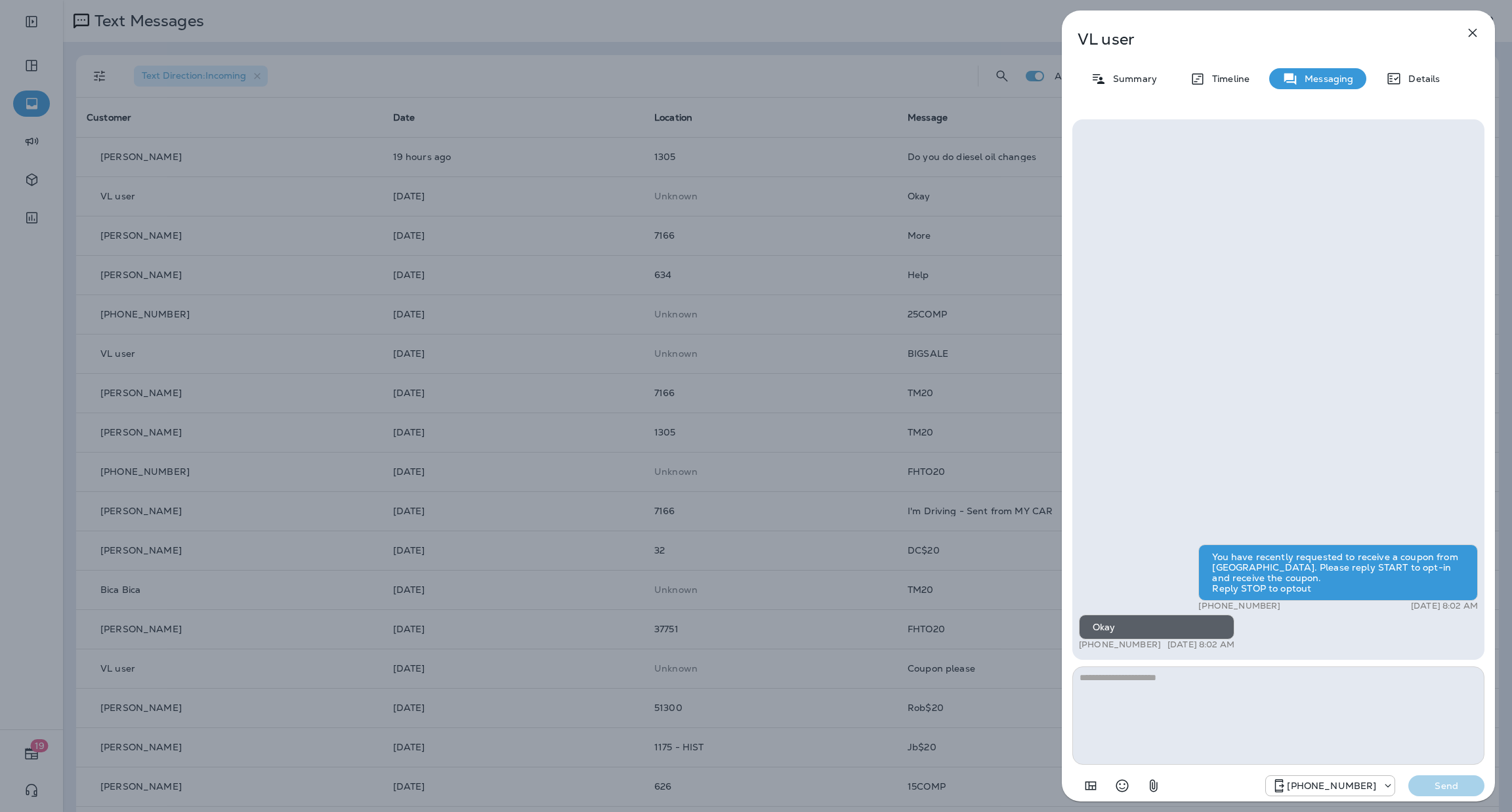
click at [1464, 36] on button "button" at bounding box center [1473, 32] width 26 height 26
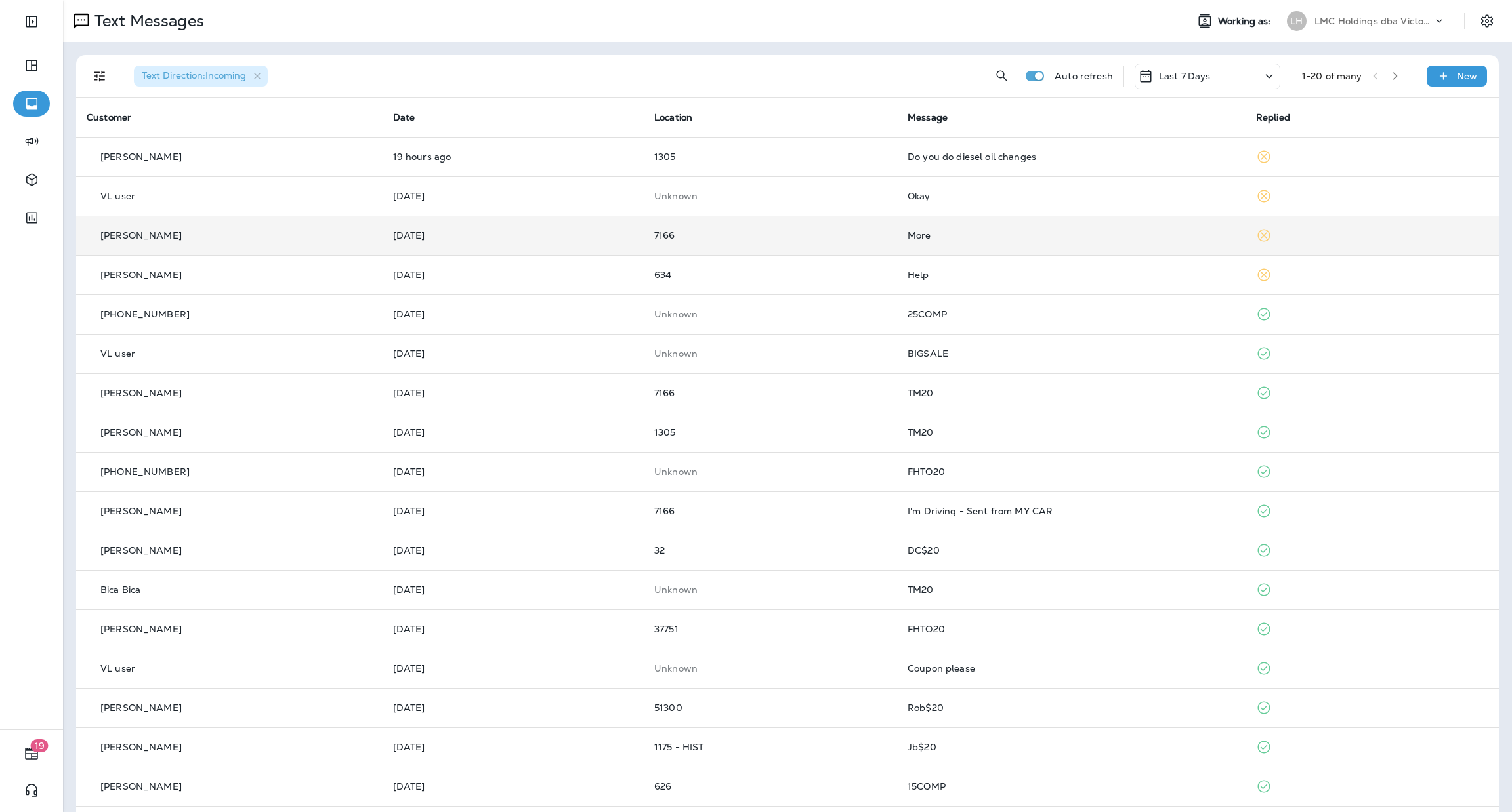
click at [1021, 236] on div "More" at bounding box center [1071, 235] width 328 height 10
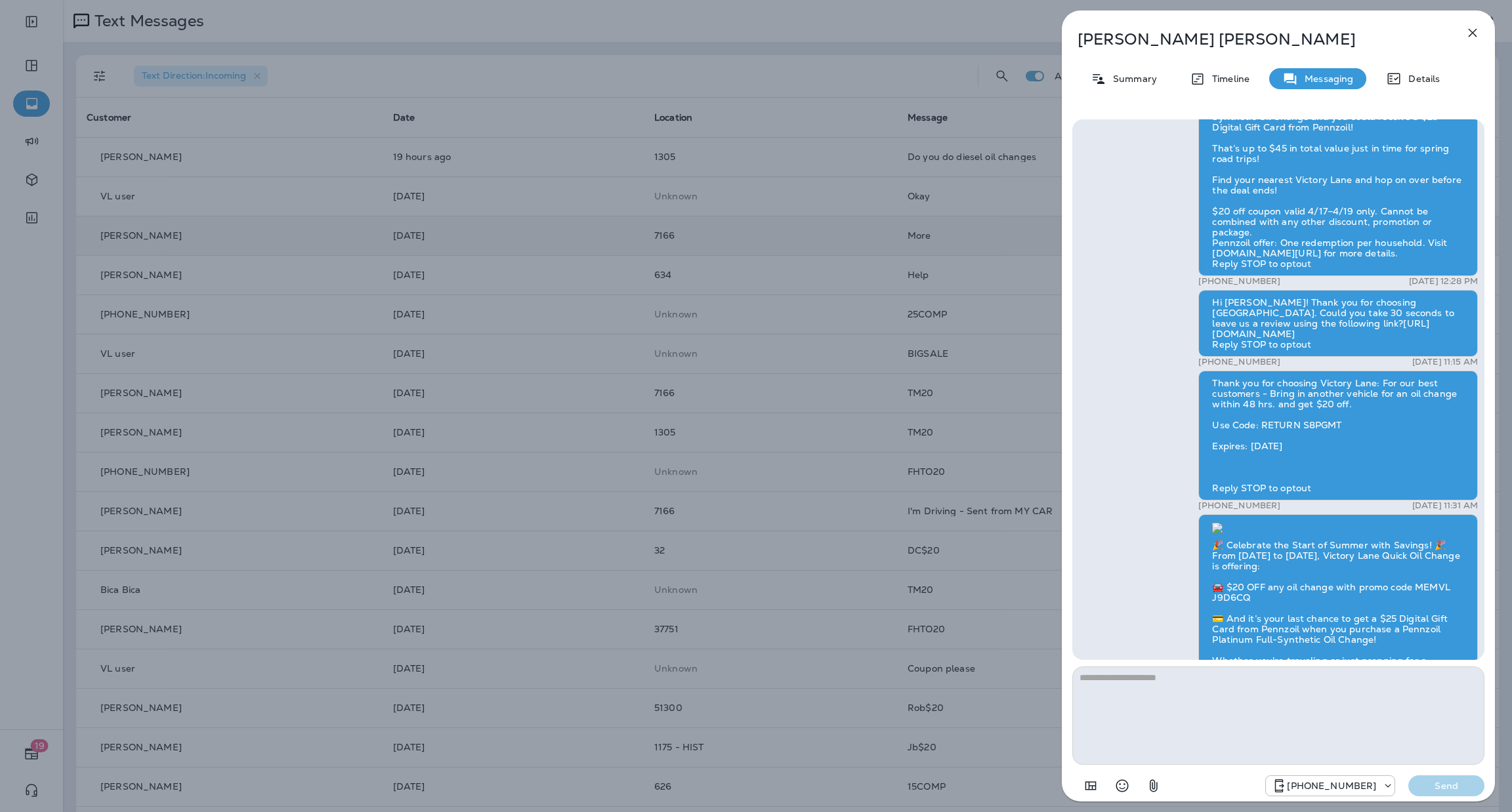
scroll to position [-491, 0]
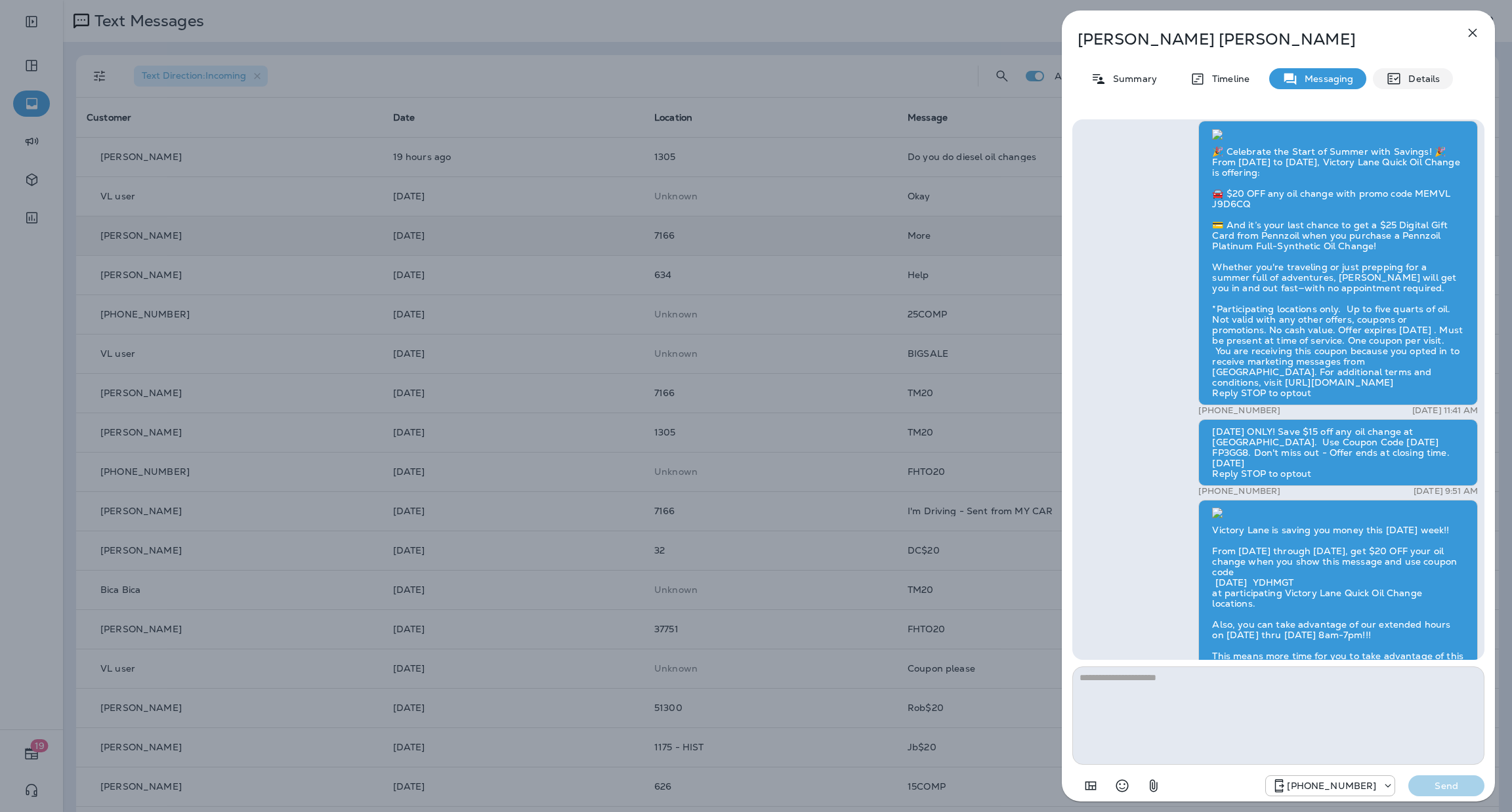
click at [1409, 74] on p "Details" at bounding box center [1420, 79] width 38 height 10
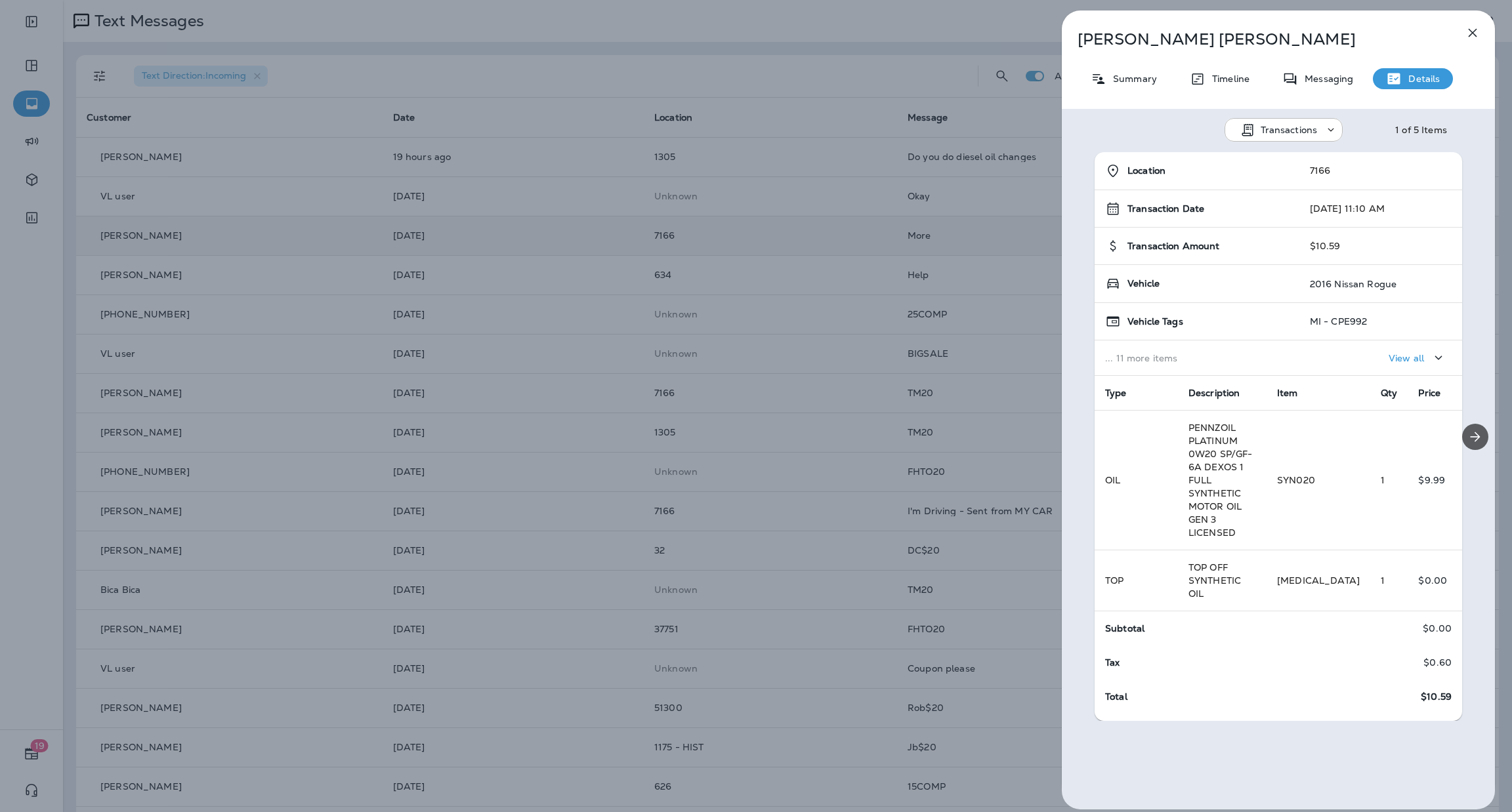
click at [1471, 436] on icon "Next" at bounding box center [1476, 436] width 10 height 10
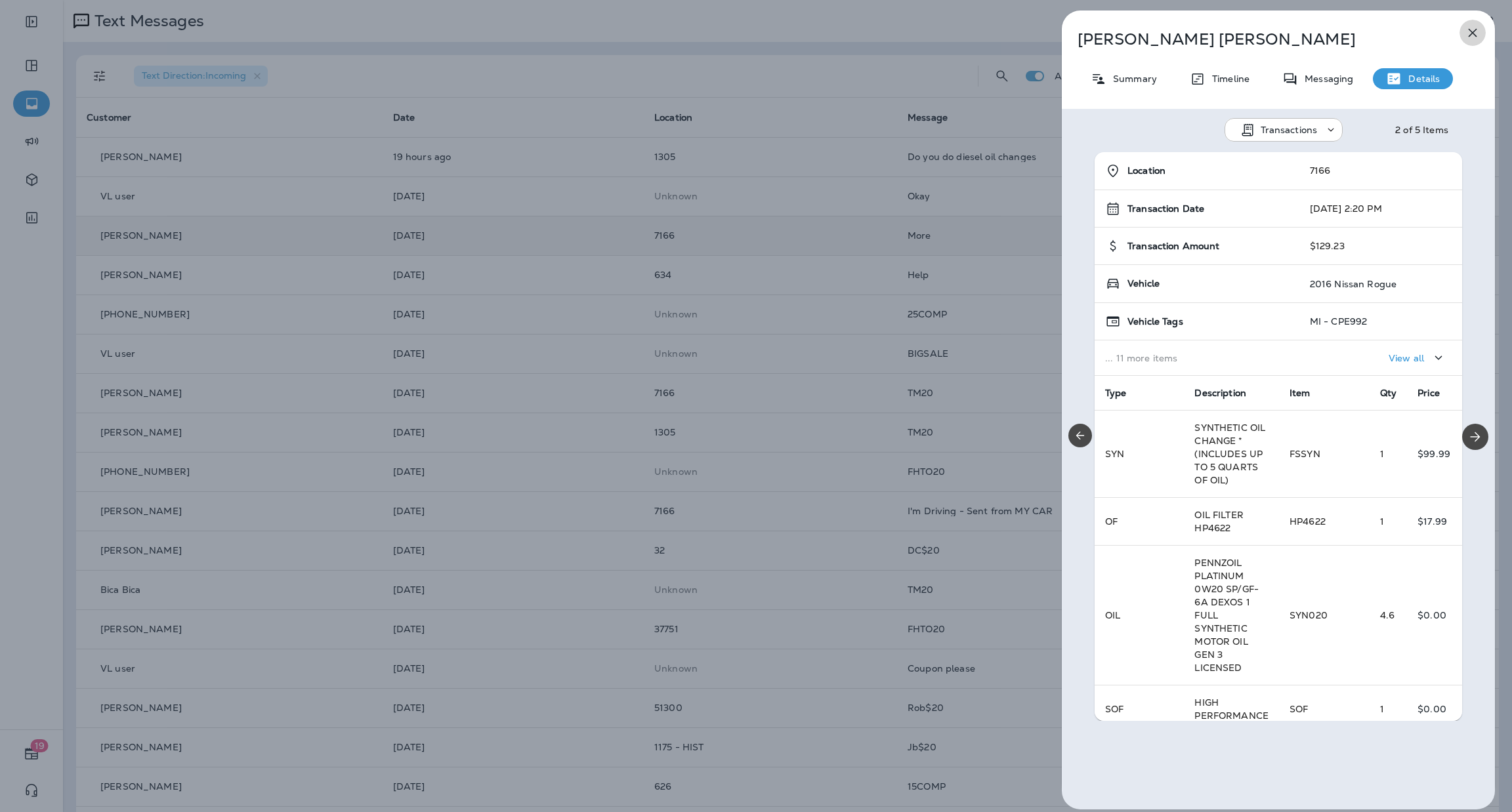
click at [1470, 36] on icon "button" at bounding box center [1473, 32] width 16 height 16
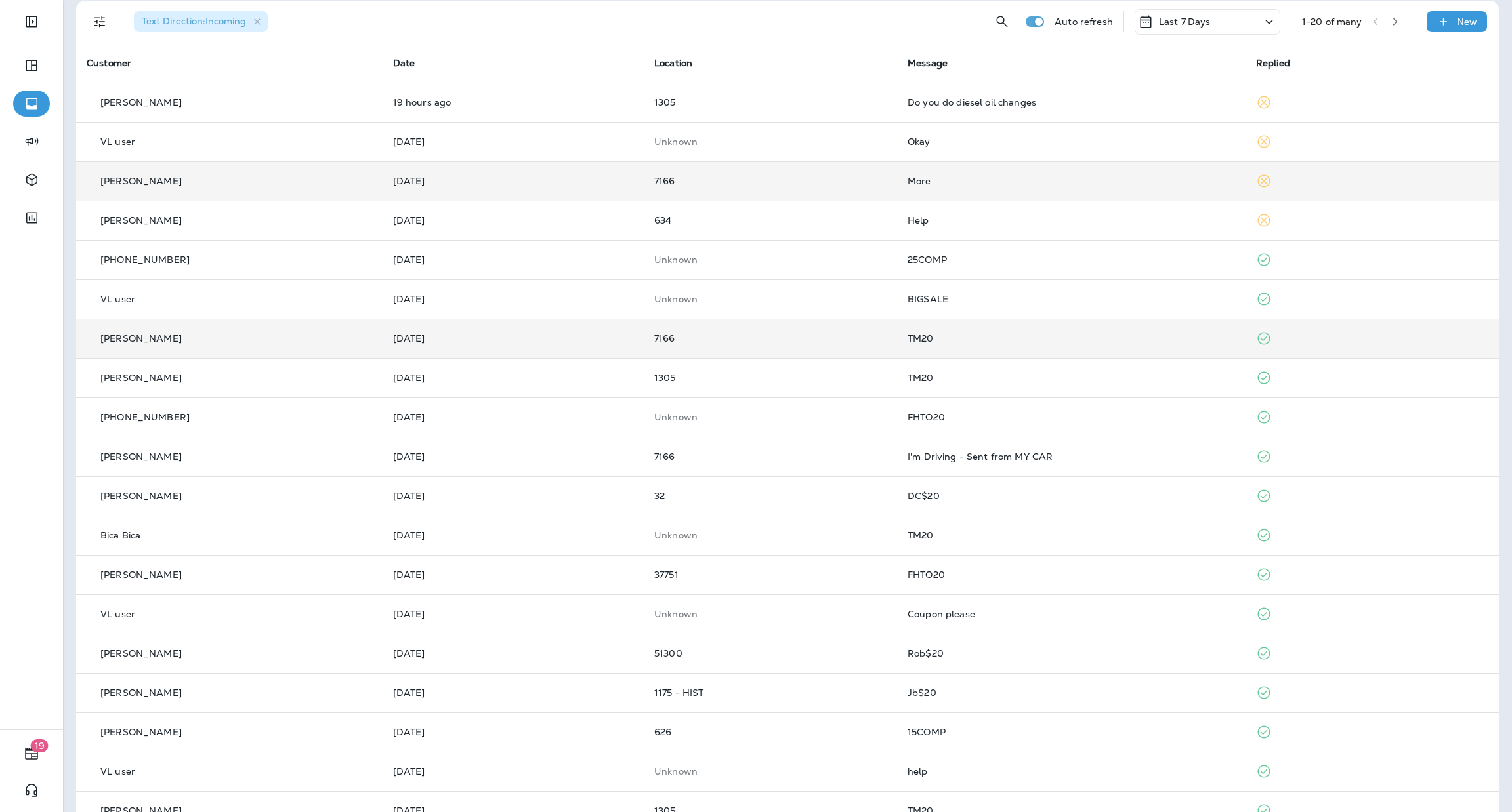
scroll to position [98, 0]
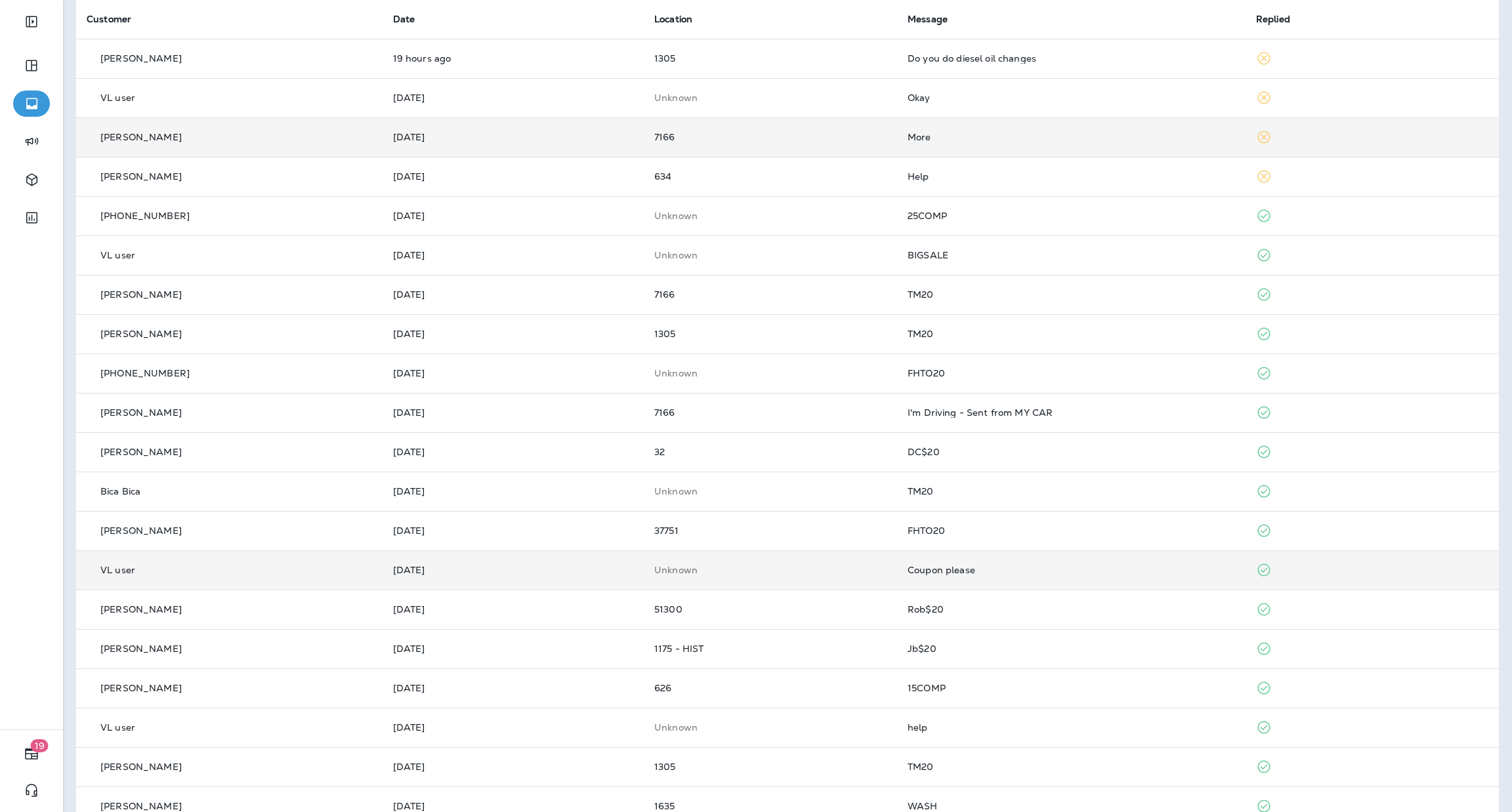
click at [1040, 575] on td "Coupon please" at bounding box center [1071, 570] width 348 height 39
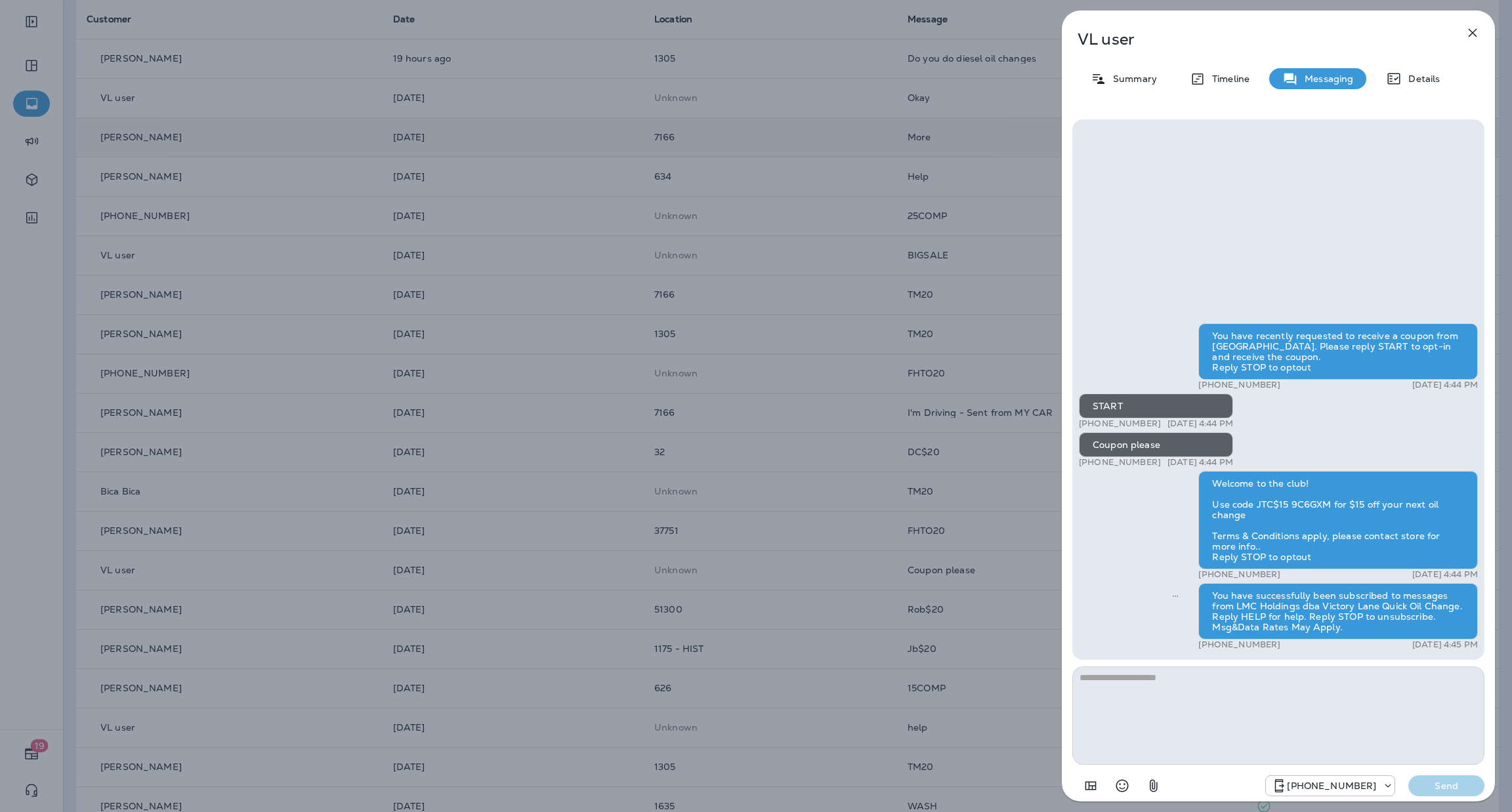
click at [1468, 31] on icon "button" at bounding box center [1473, 32] width 16 height 16
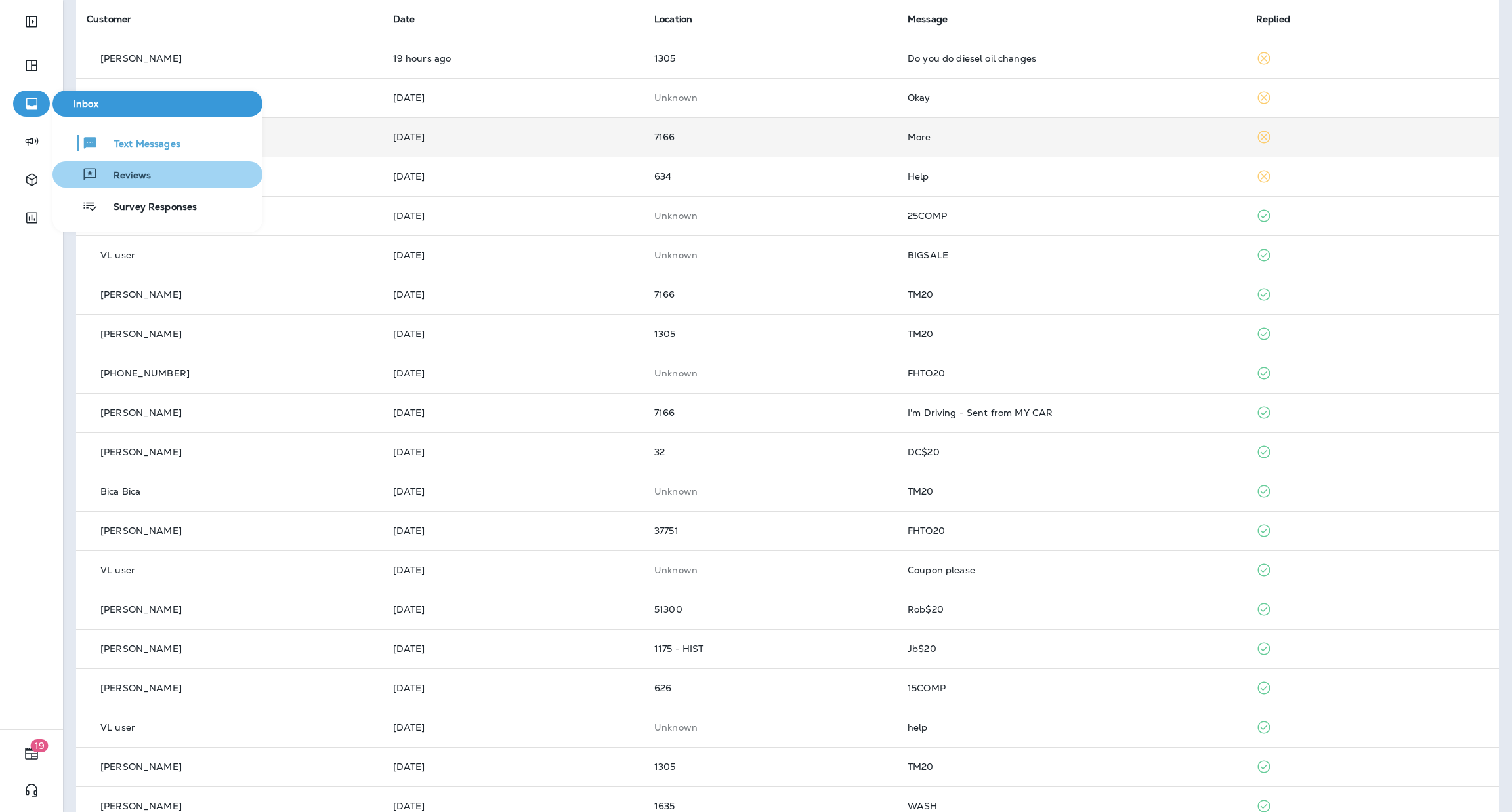
click at [135, 167] on div "Reviews" at bounding box center [104, 174] width 93 height 16
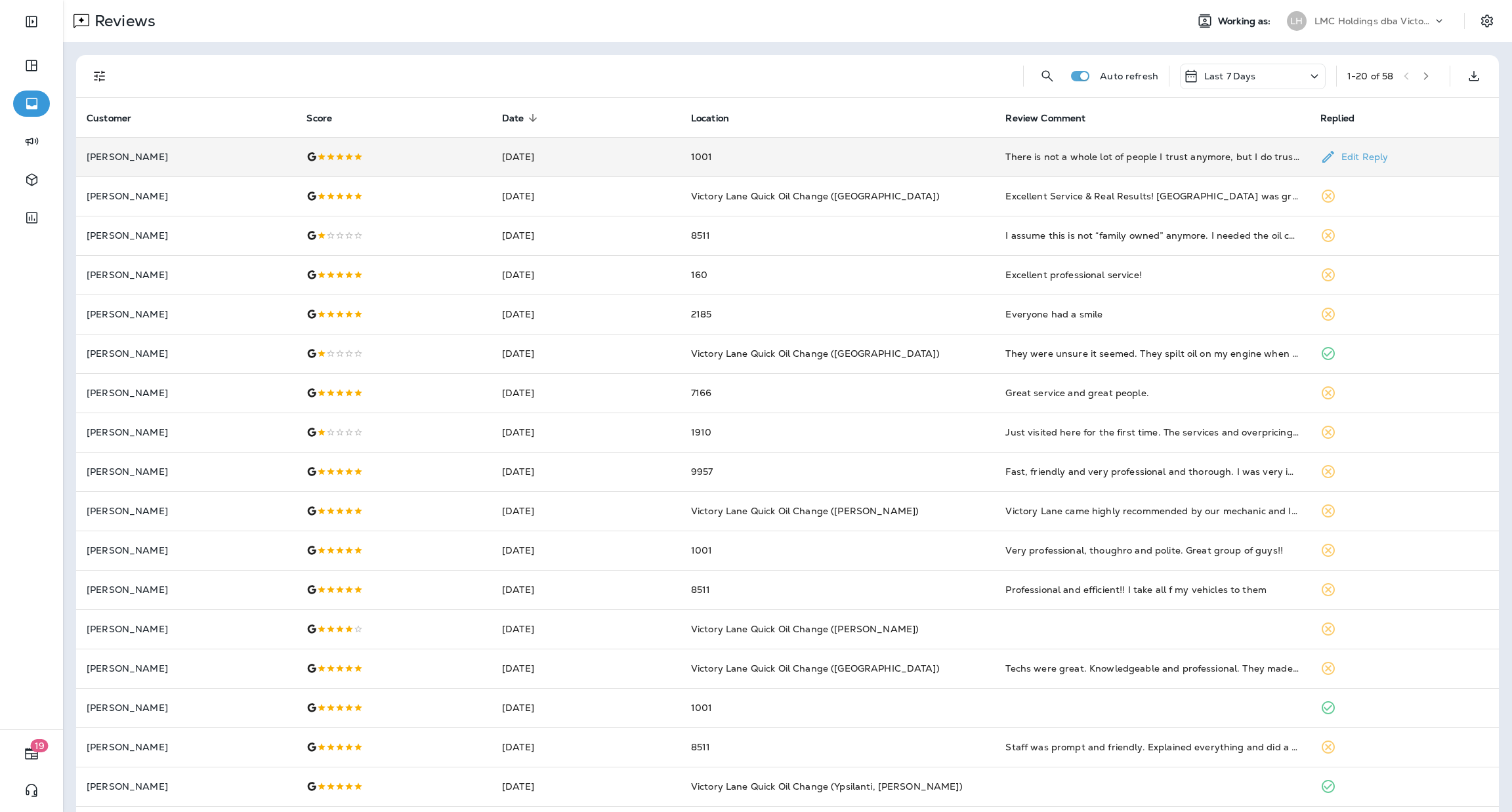
click at [867, 162] on td "1001" at bounding box center [838, 156] width 315 height 39
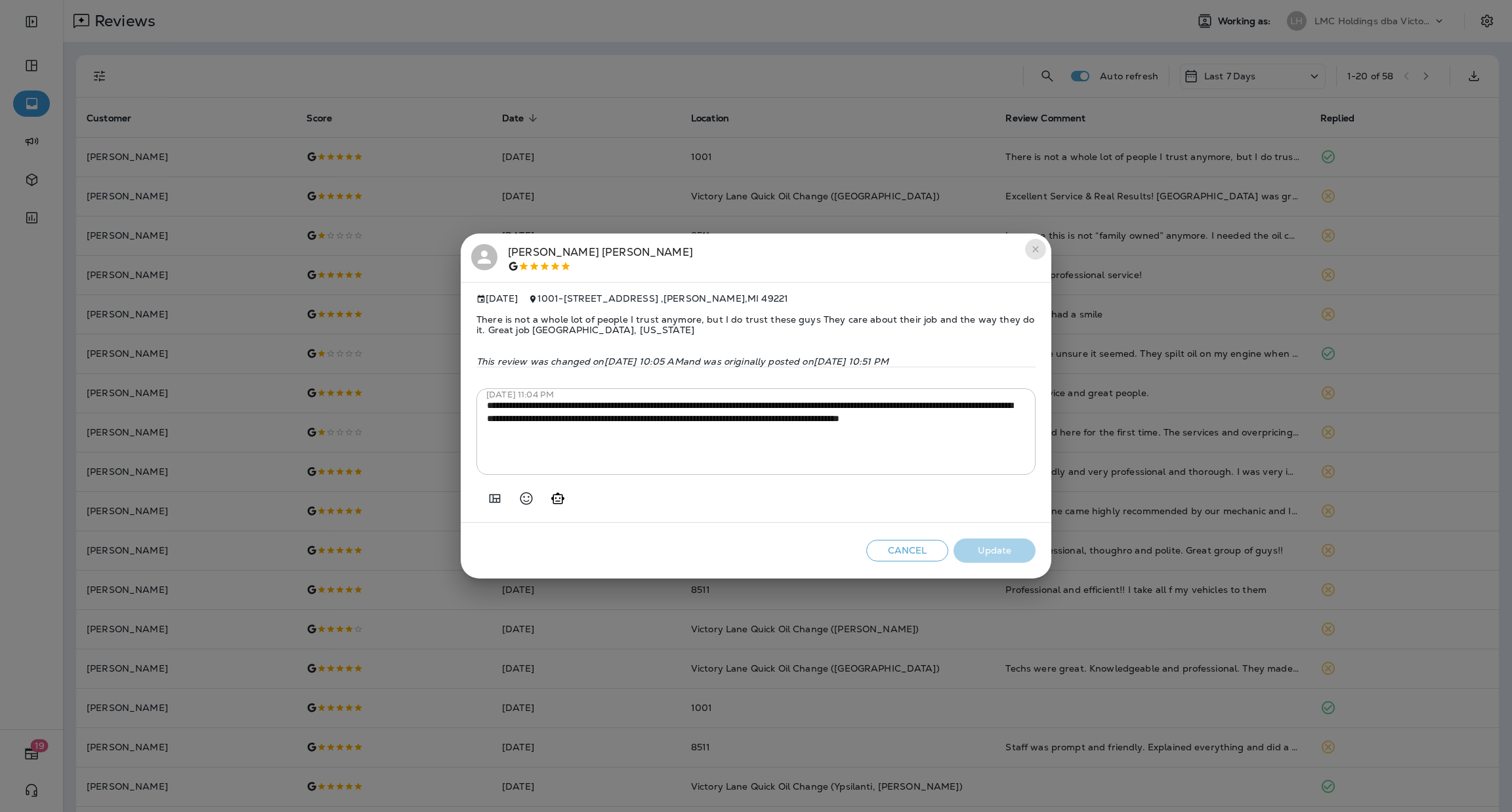
click at [1034, 244] on icon "close" at bounding box center [1036, 249] width 10 height 10
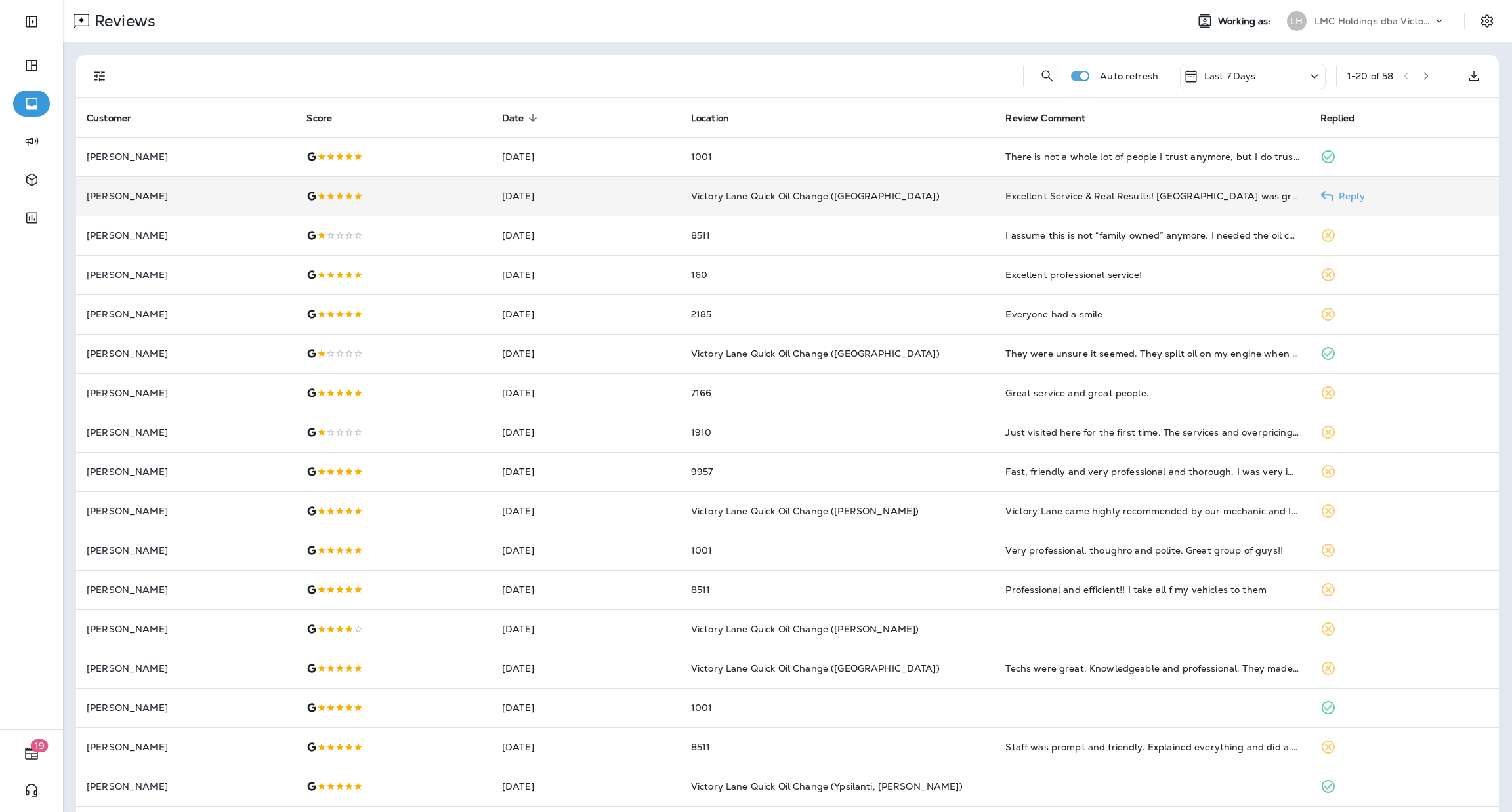
click at [868, 205] on td "Victory Lane Quick Oil Change ([GEOGRAPHIC_DATA])" at bounding box center [838, 196] width 315 height 39
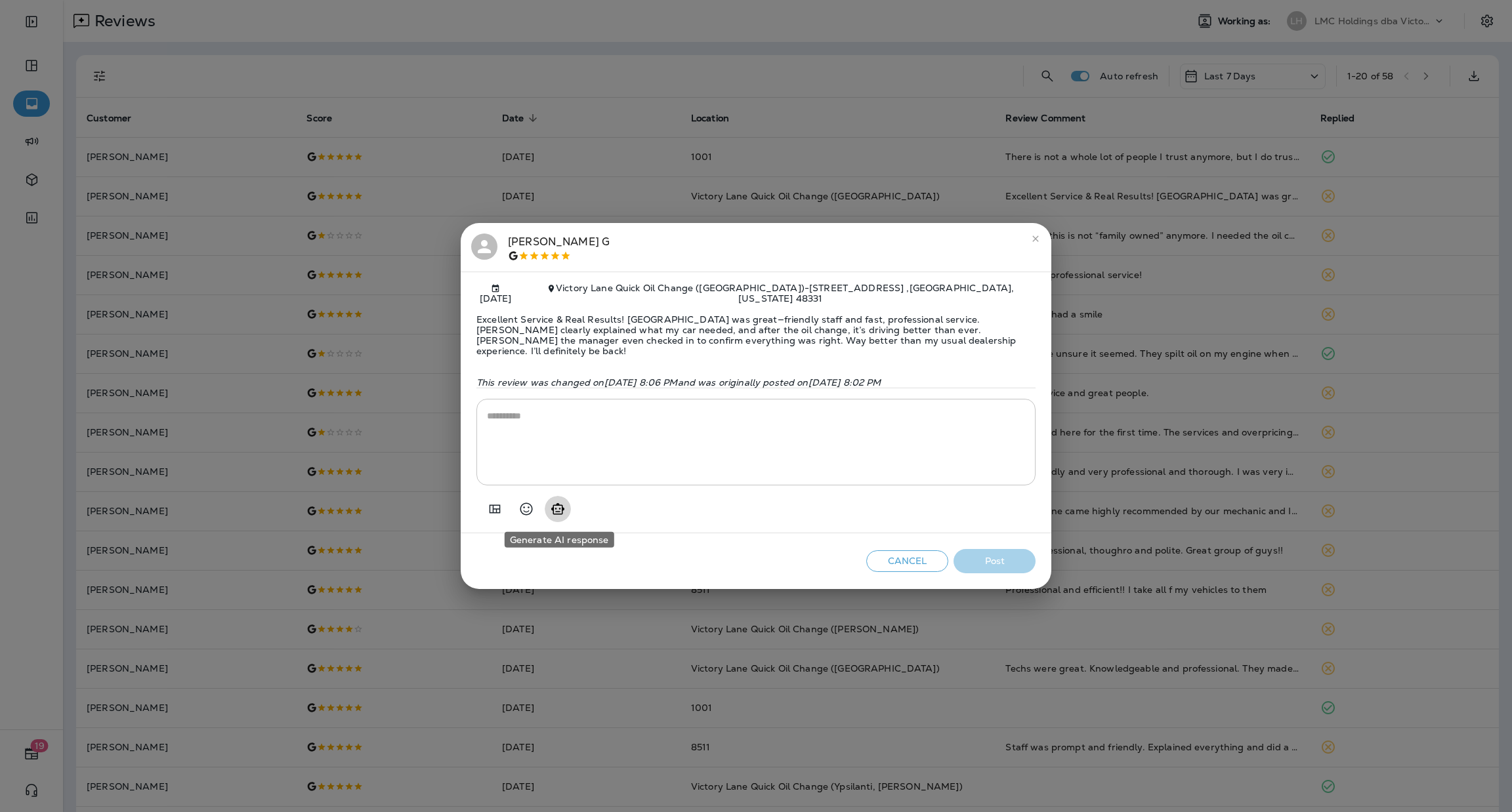
click at [558, 517] on icon "Generate AI response" at bounding box center [558, 509] width 16 height 16
type textarea "**********"
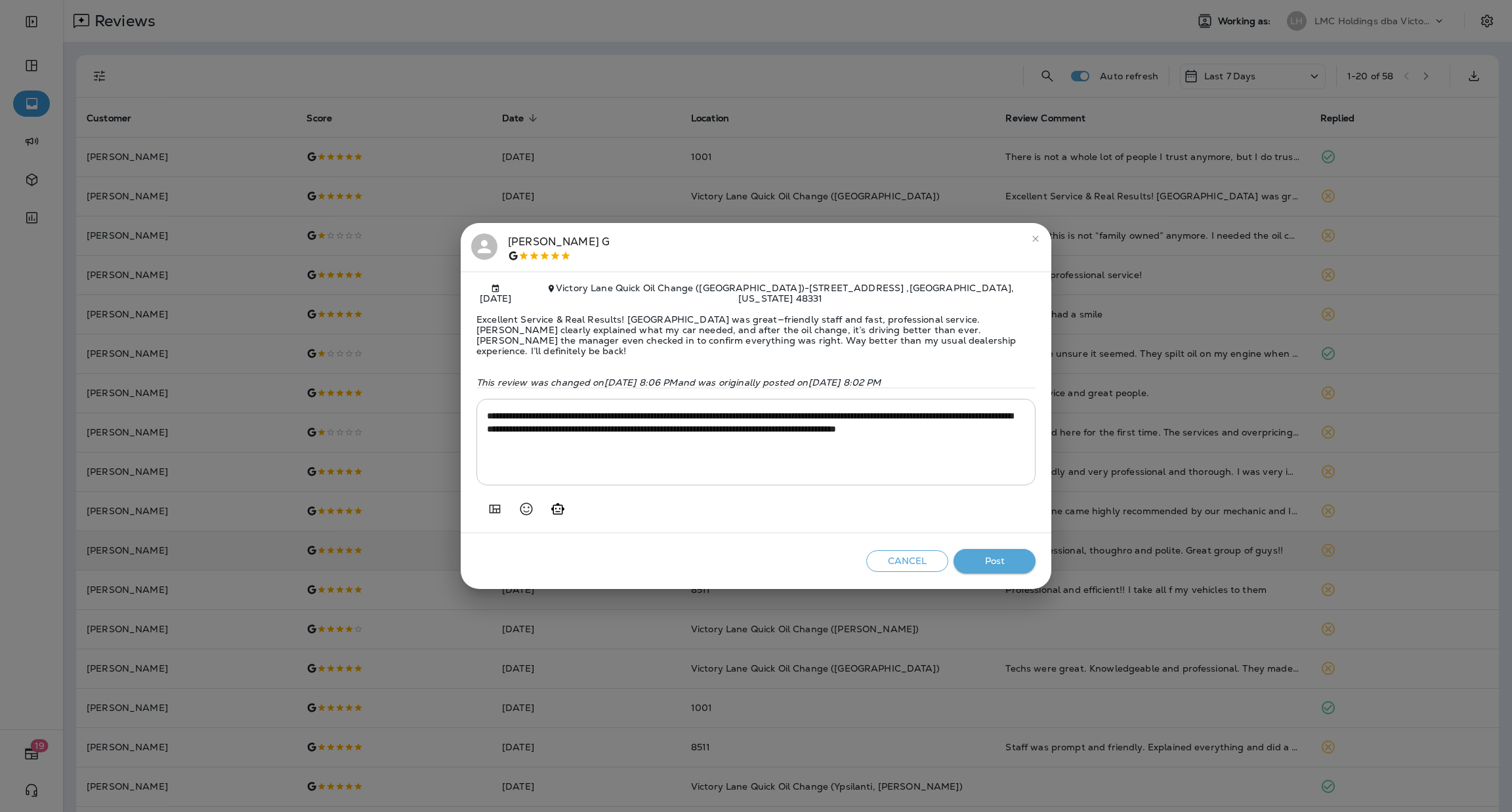
click at [992, 555] on button "Post" at bounding box center [995, 561] width 82 height 25
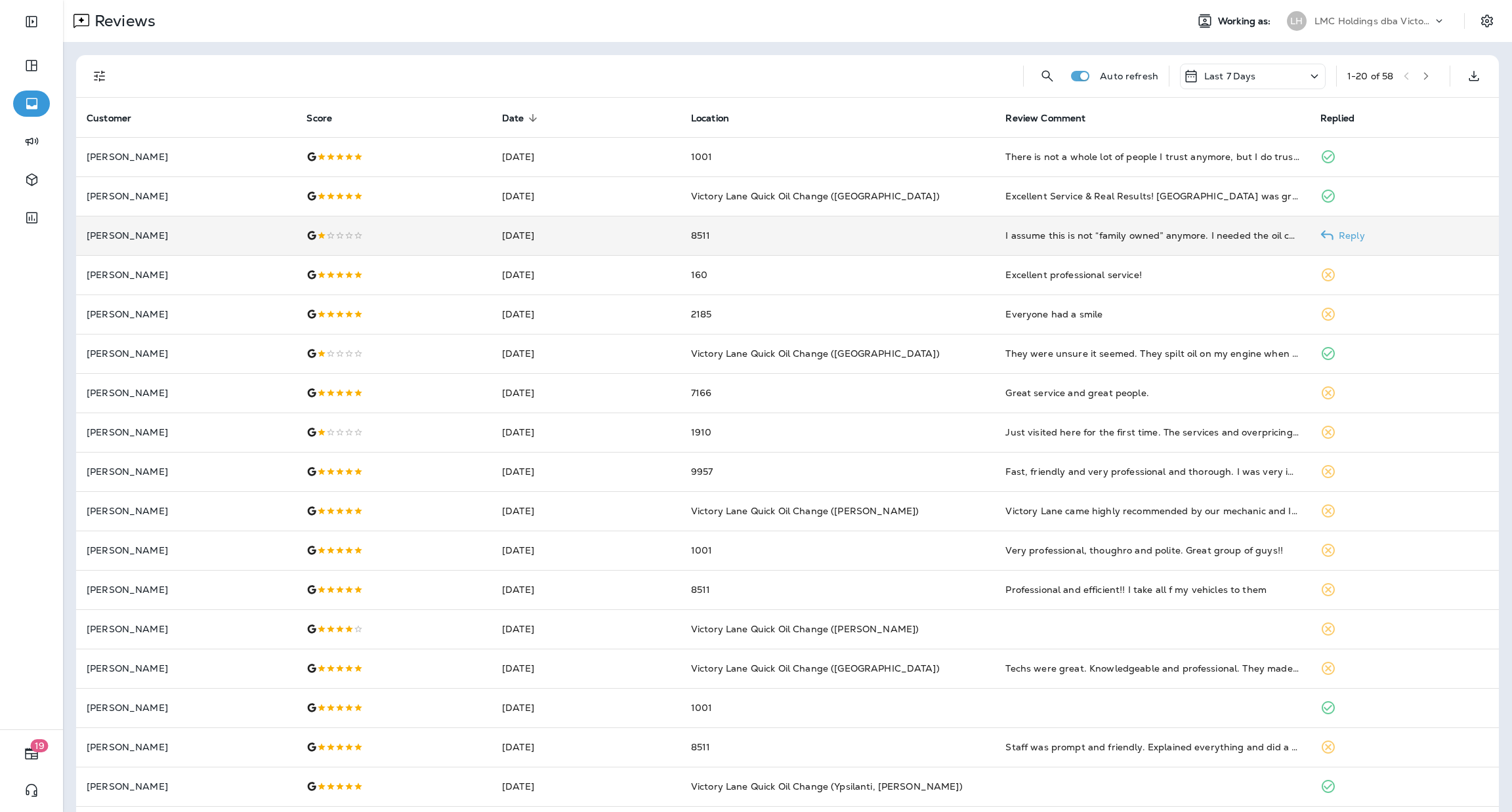
click at [845, 237] on td "8511" at bounding box center [838, 235] width 315 height 39
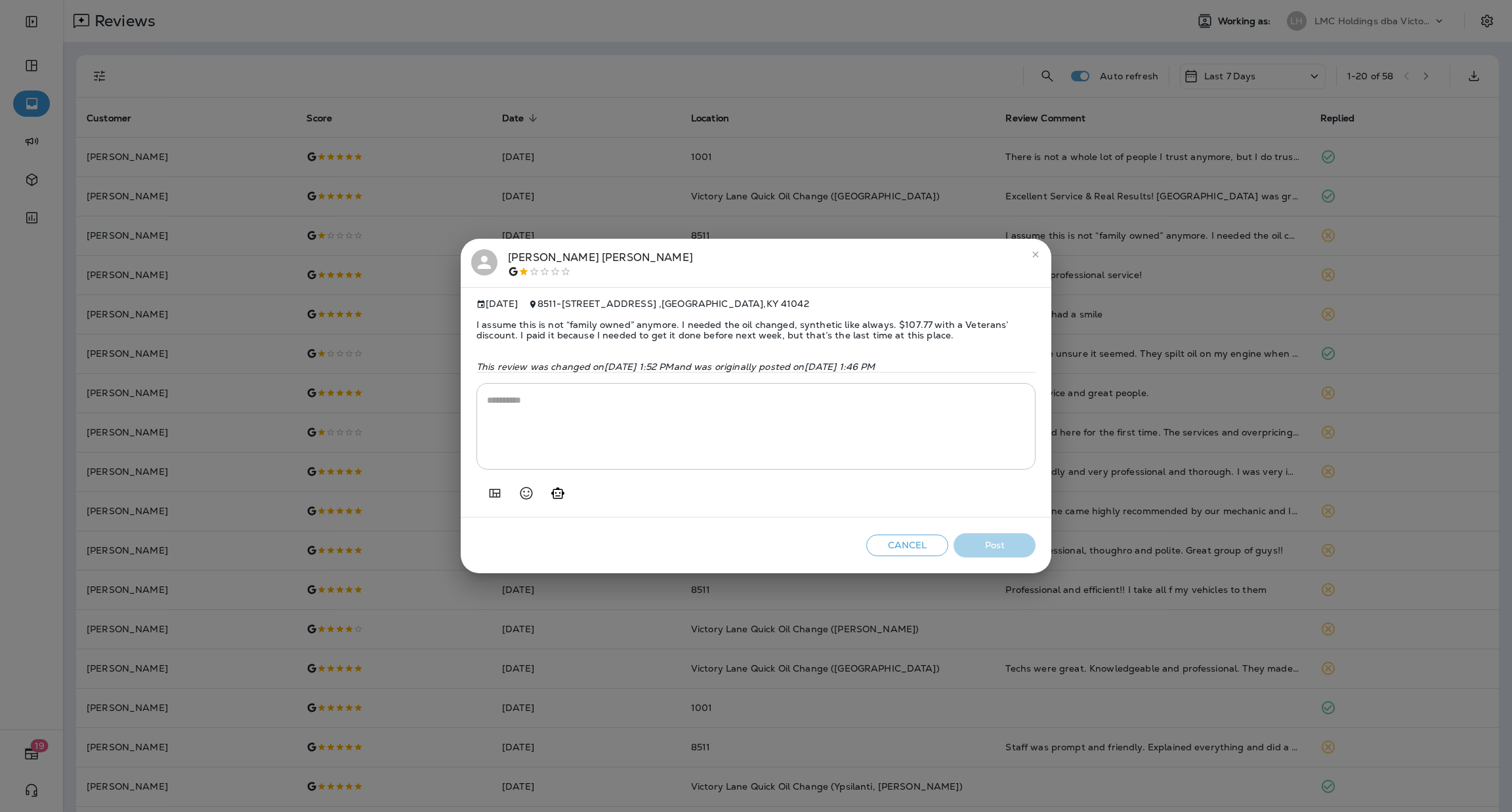
click at [585, 401] on textarea at bounding box center [756, 426] width 538 height 65
paste textarea "**********"
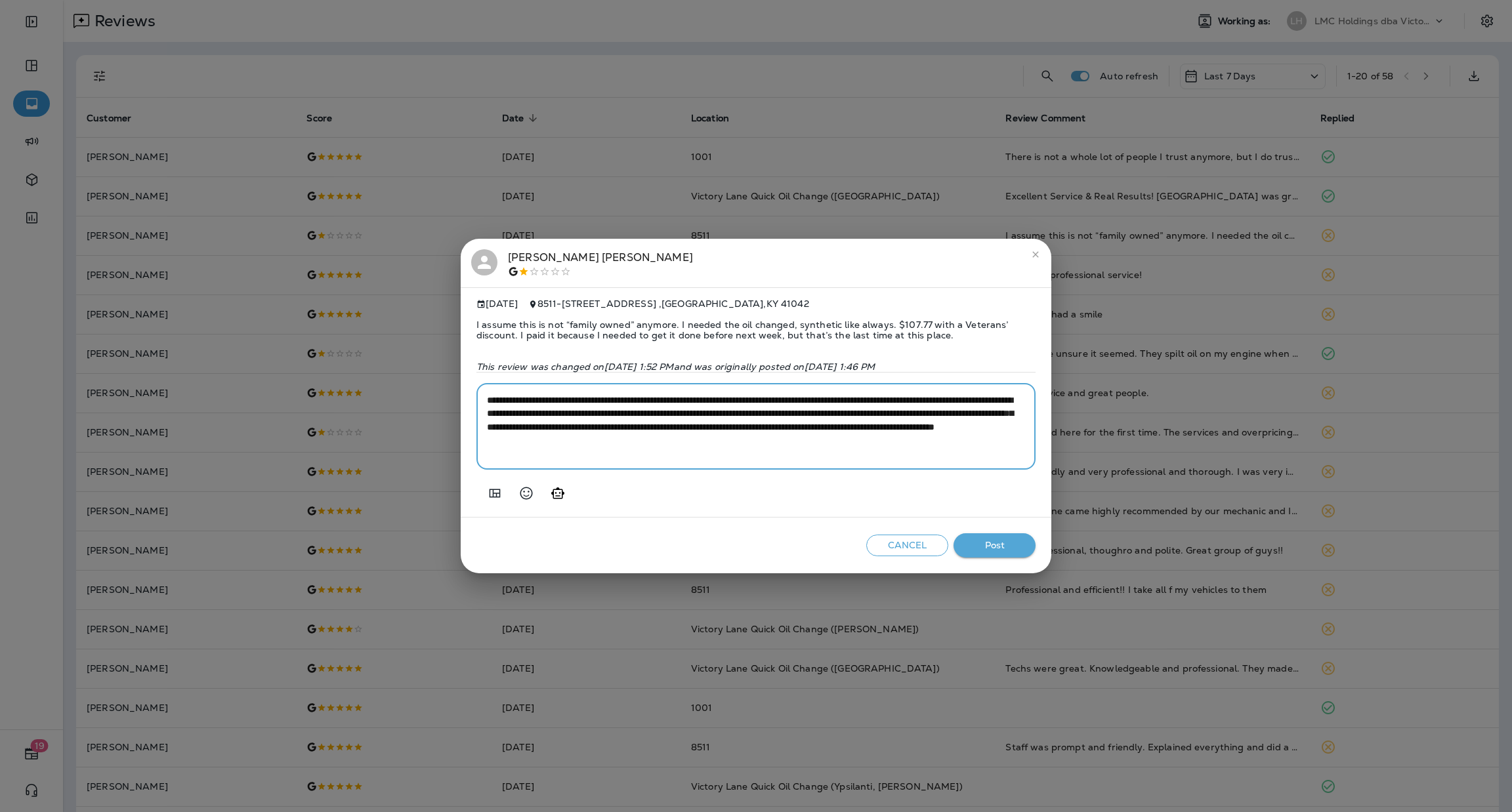
type textarea "**********"
click at [1002, 549] on button "Post" at bounding box center [995, 546] width 82 height 25
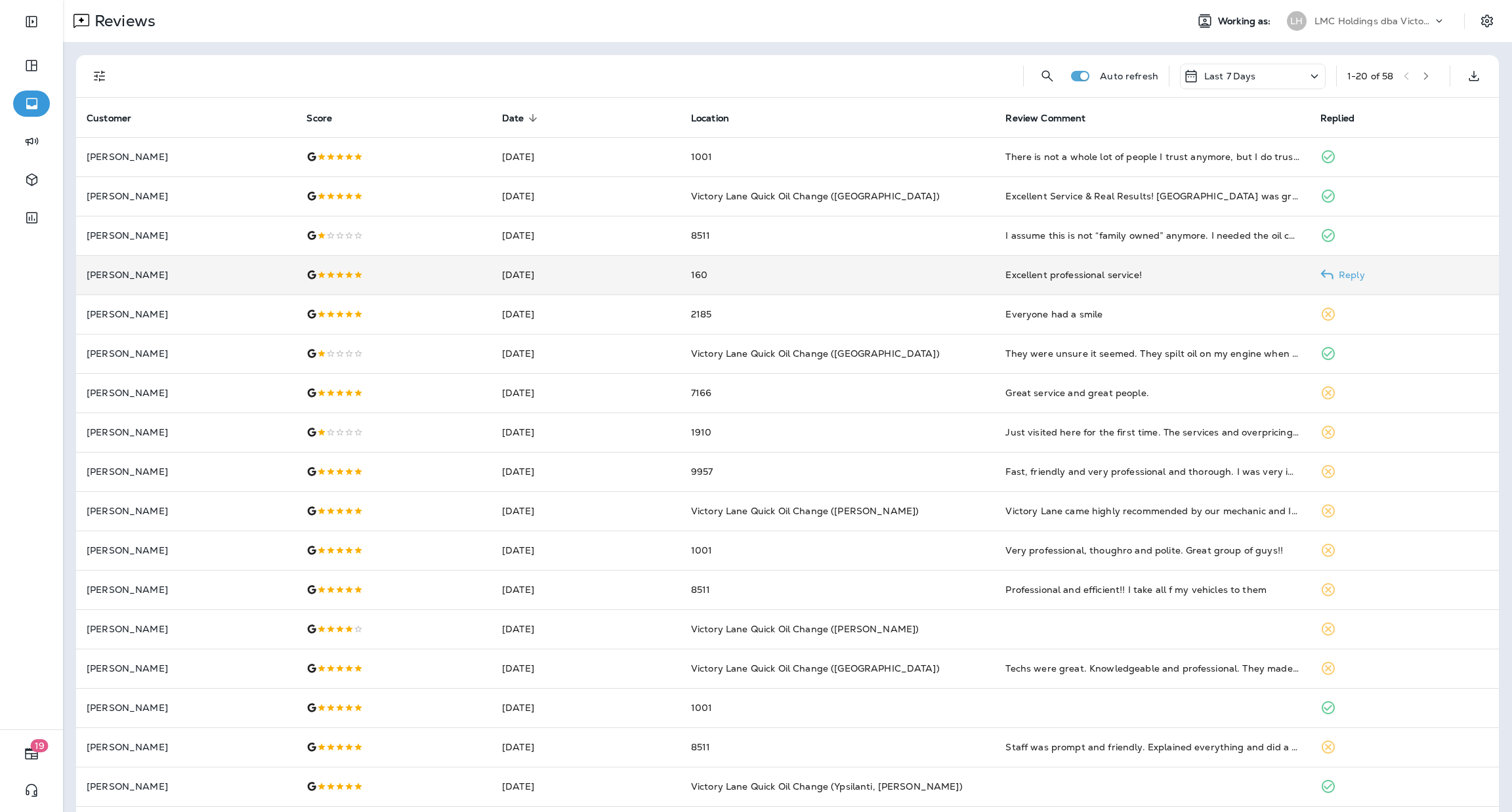
click at [841, 287] on td "160" at bounding box center [838, 275] width 315 height 39
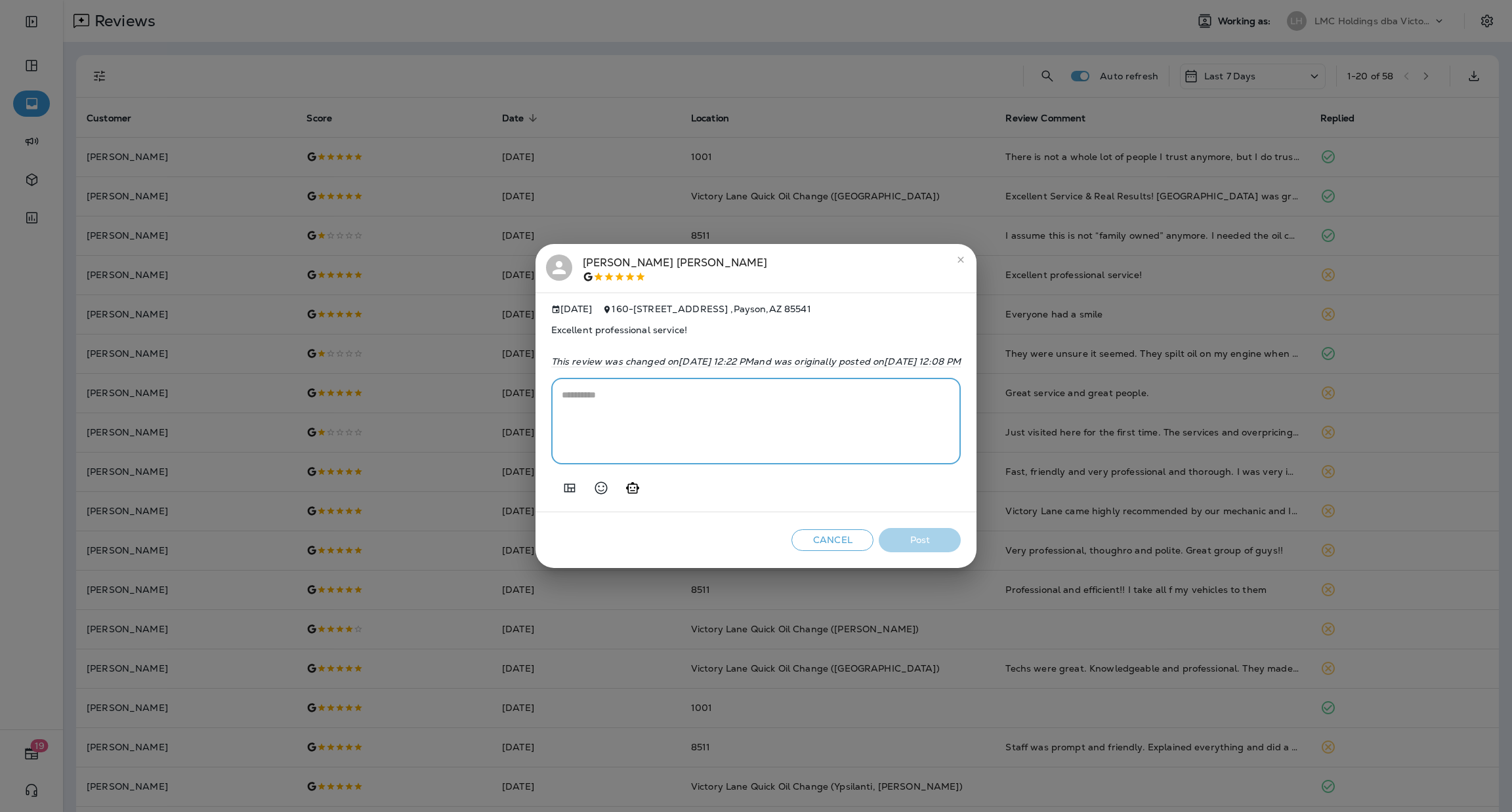
click at [591, 431] on textarea at bounding box center [756, 421] width 389 height 65
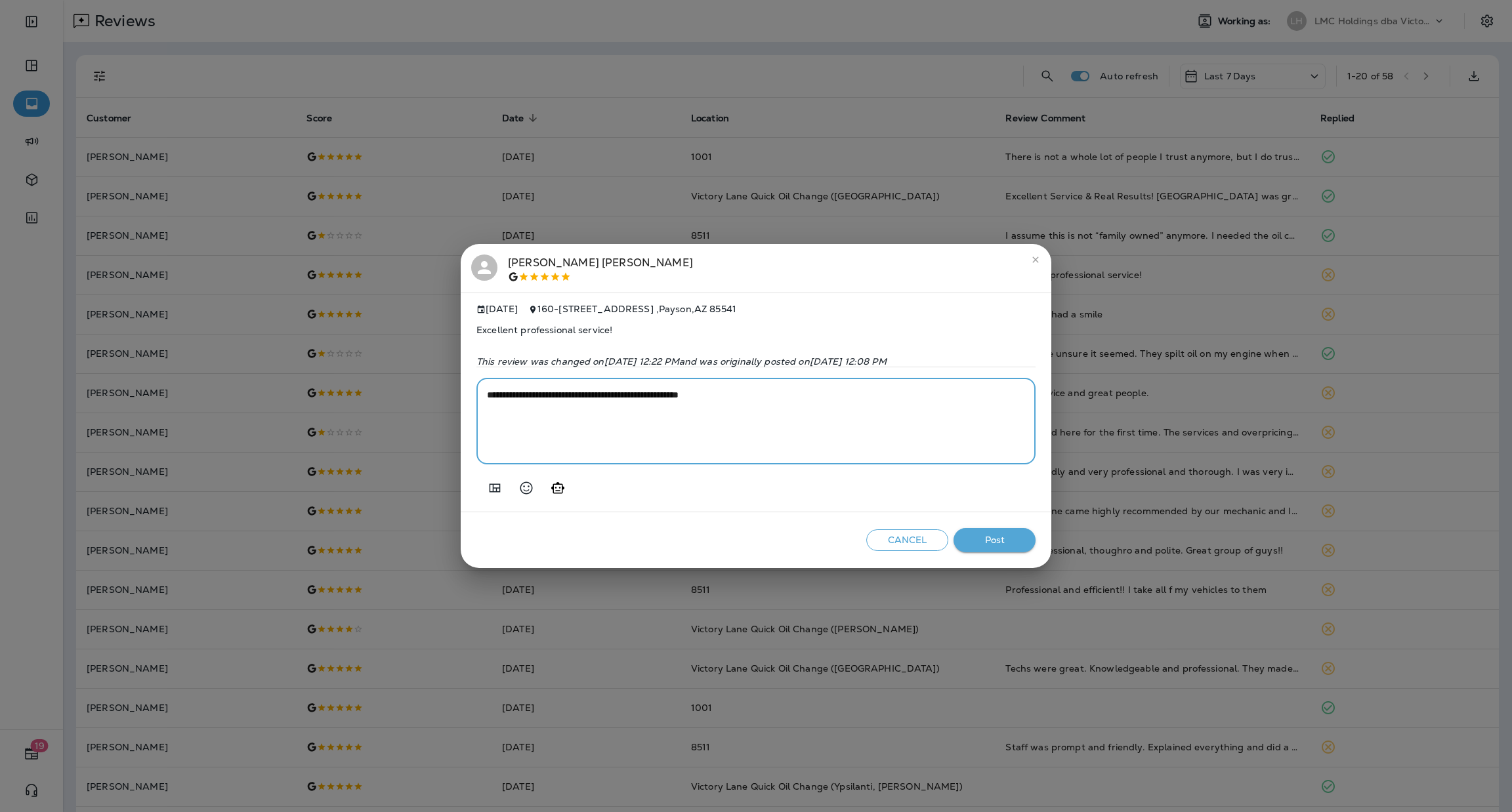
type textarea "**********"
click at [986, 540] on button "Post" at bounding box center [995, 540] width 82 height 25
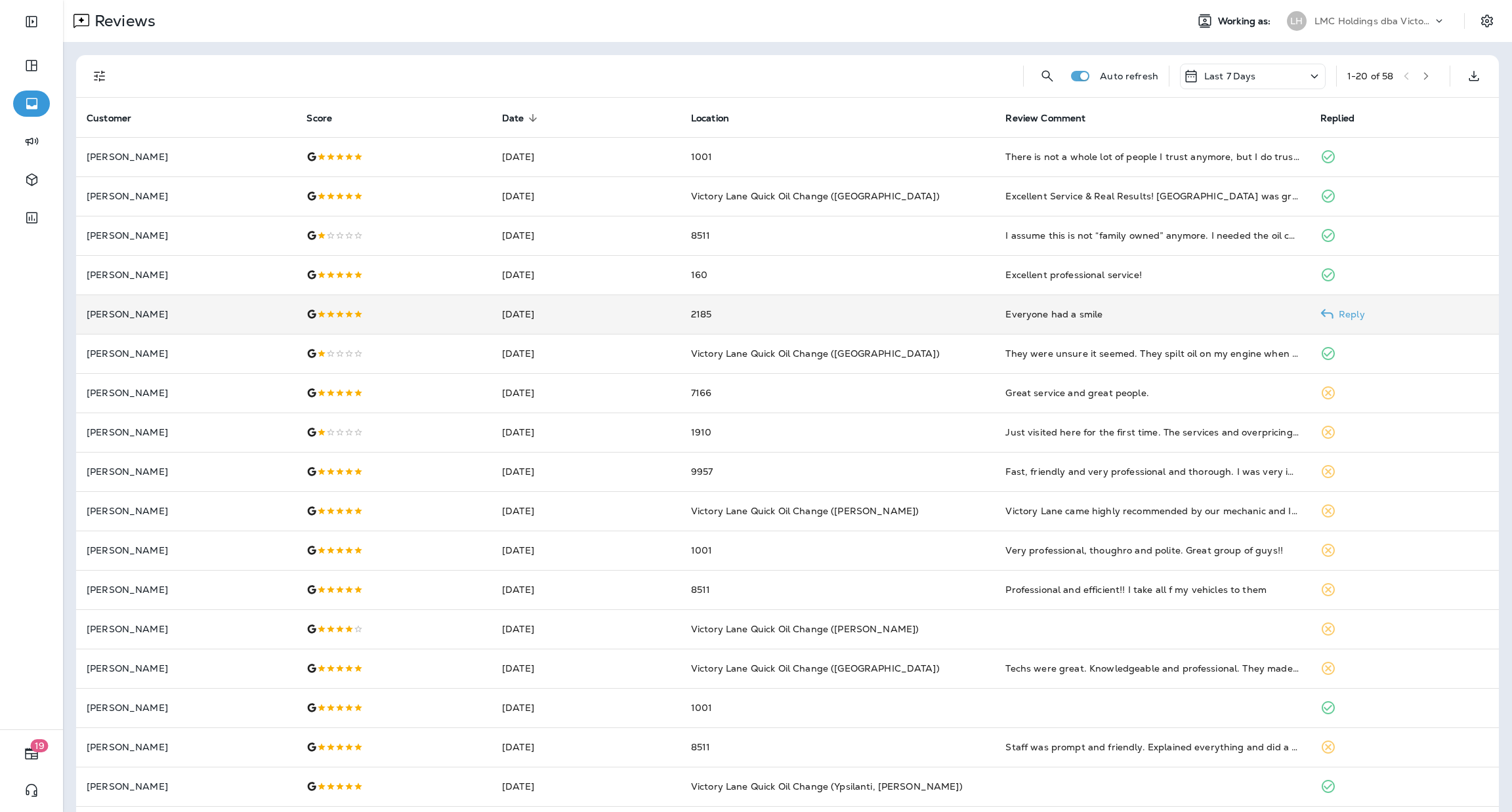
click at [844, 308] on td "2185" at bounding box center [838, 314] width 315 height 39
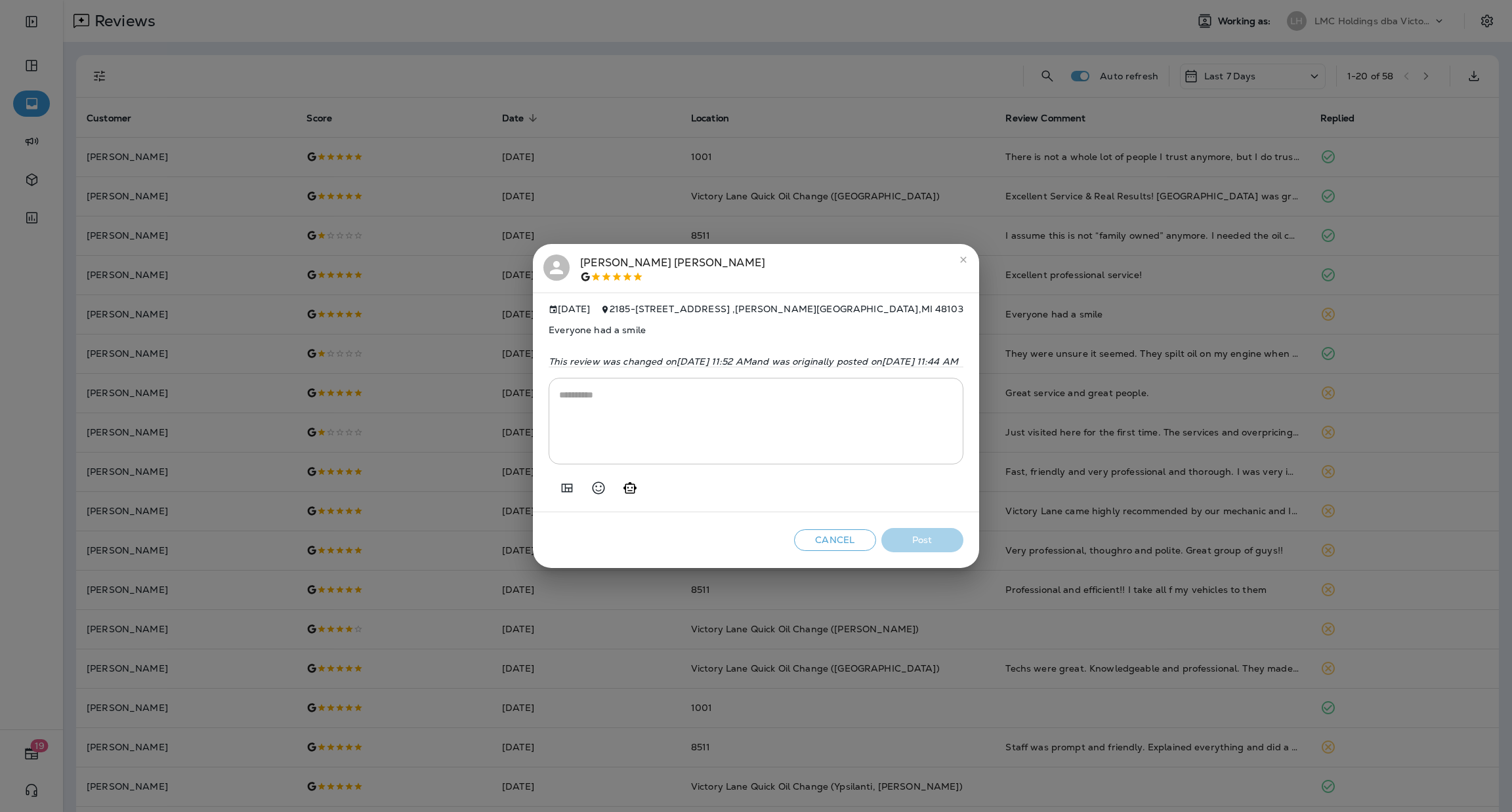
click at [709, 400] on textarea at bounding box center [756, 421] width 394 height 65
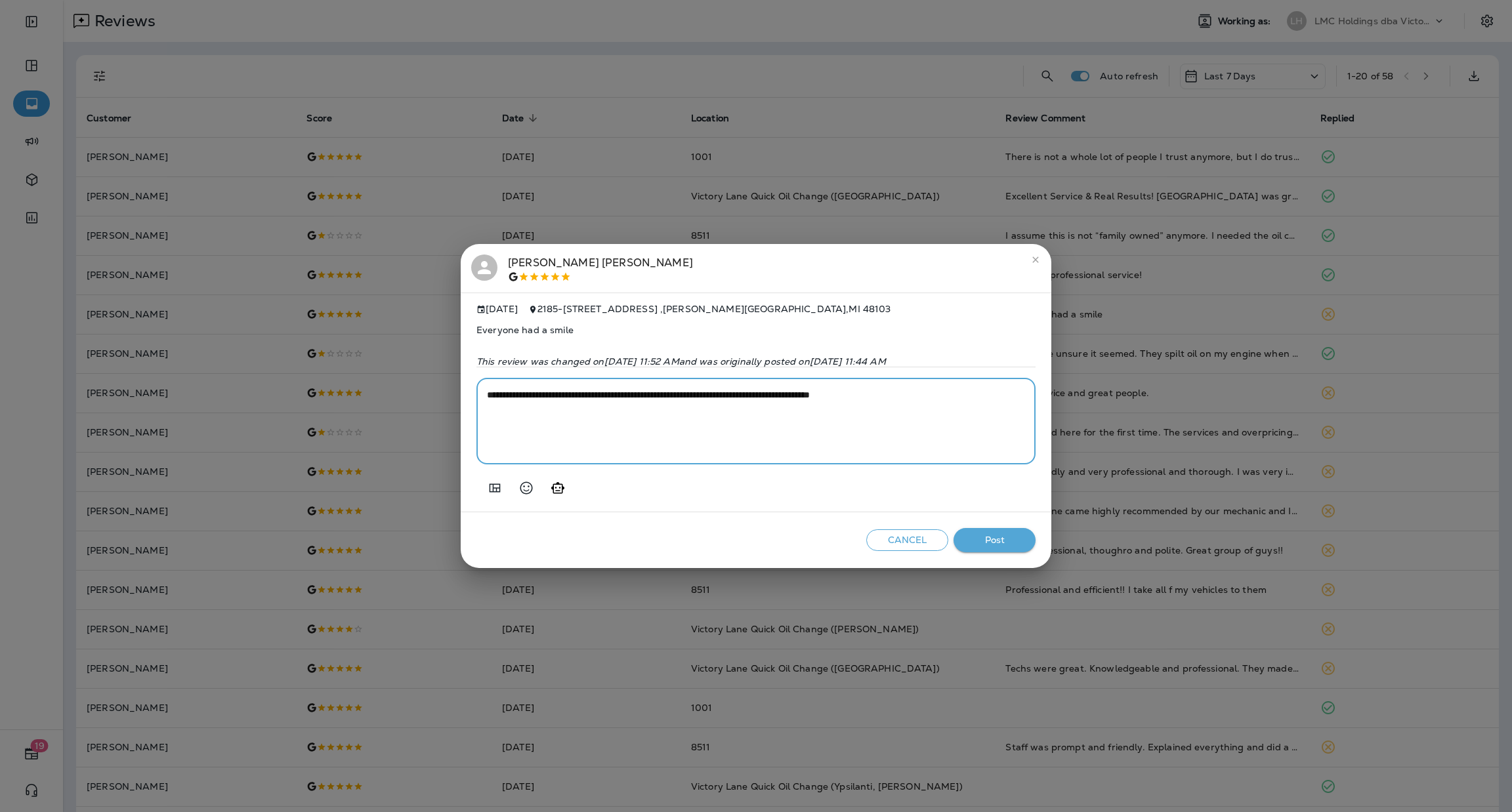
type textarea "**********"
click at [1009, 543] on button "Post" at bounding box center [995, 540] width 82 height 25
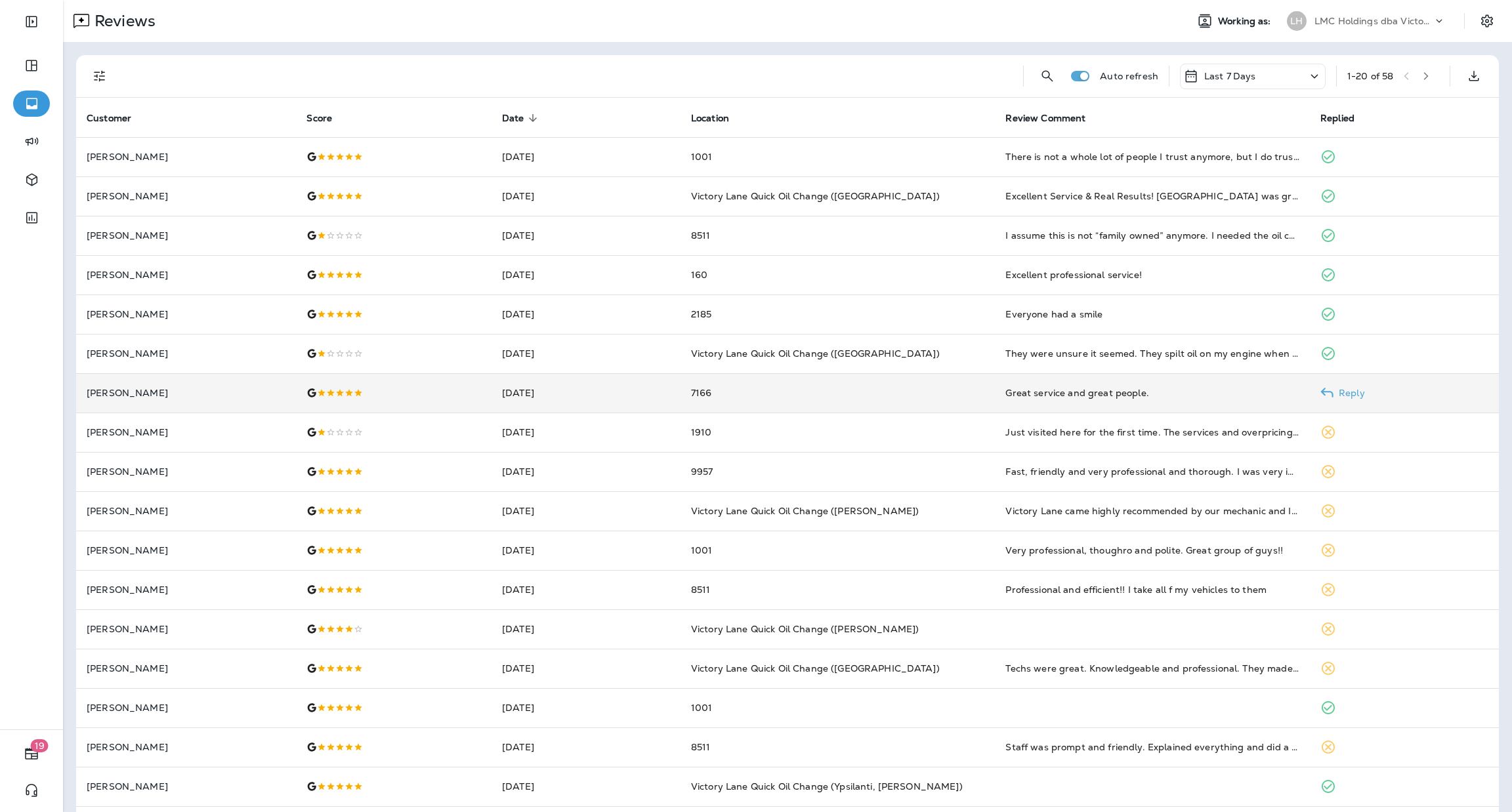
click at [869, 395] on td "7166" at bounding box center [838, 393] width 315 height 39
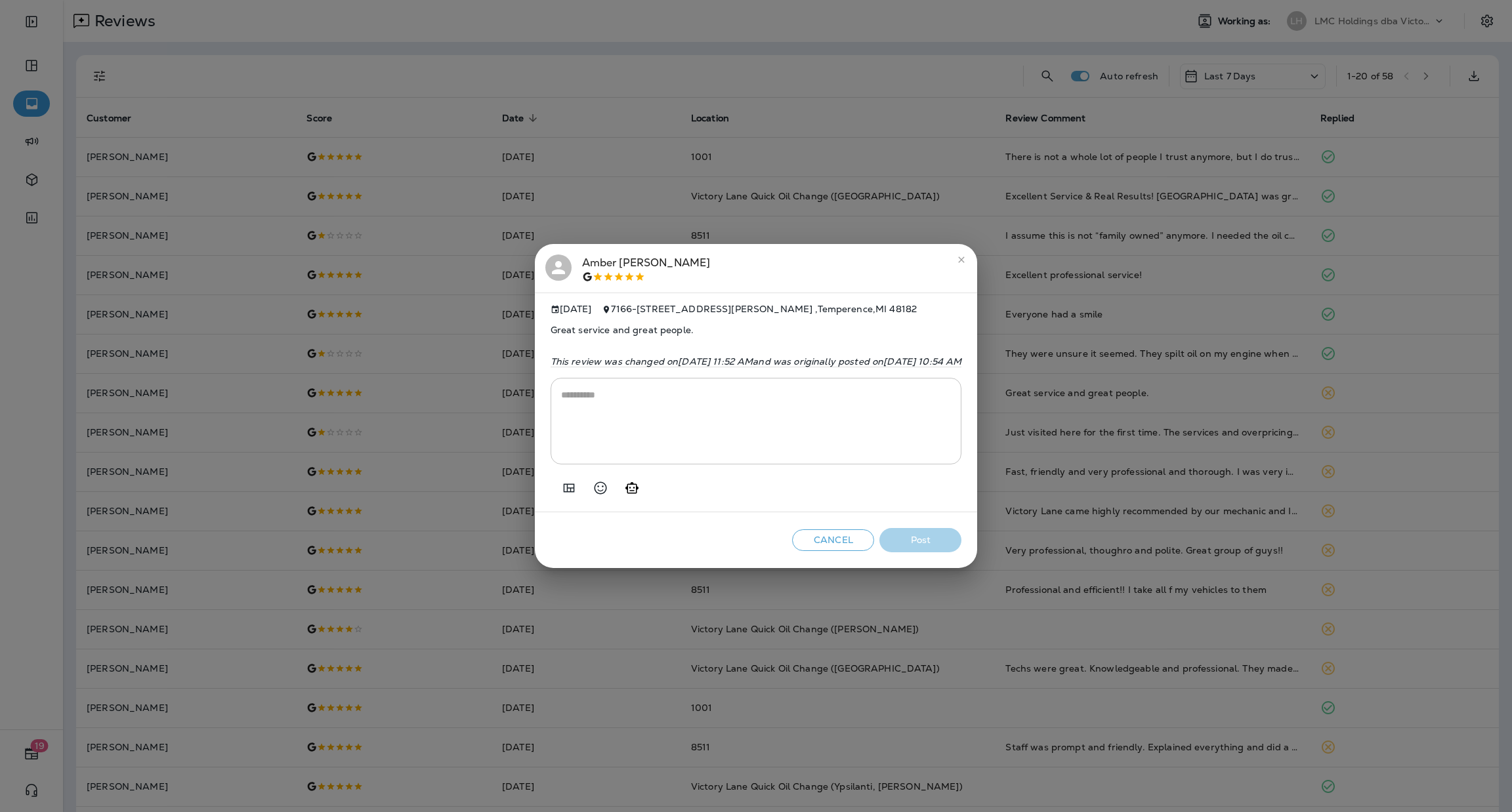
click at [744, 406] on textarea at bounding box center [756, 421] width 391 height 65
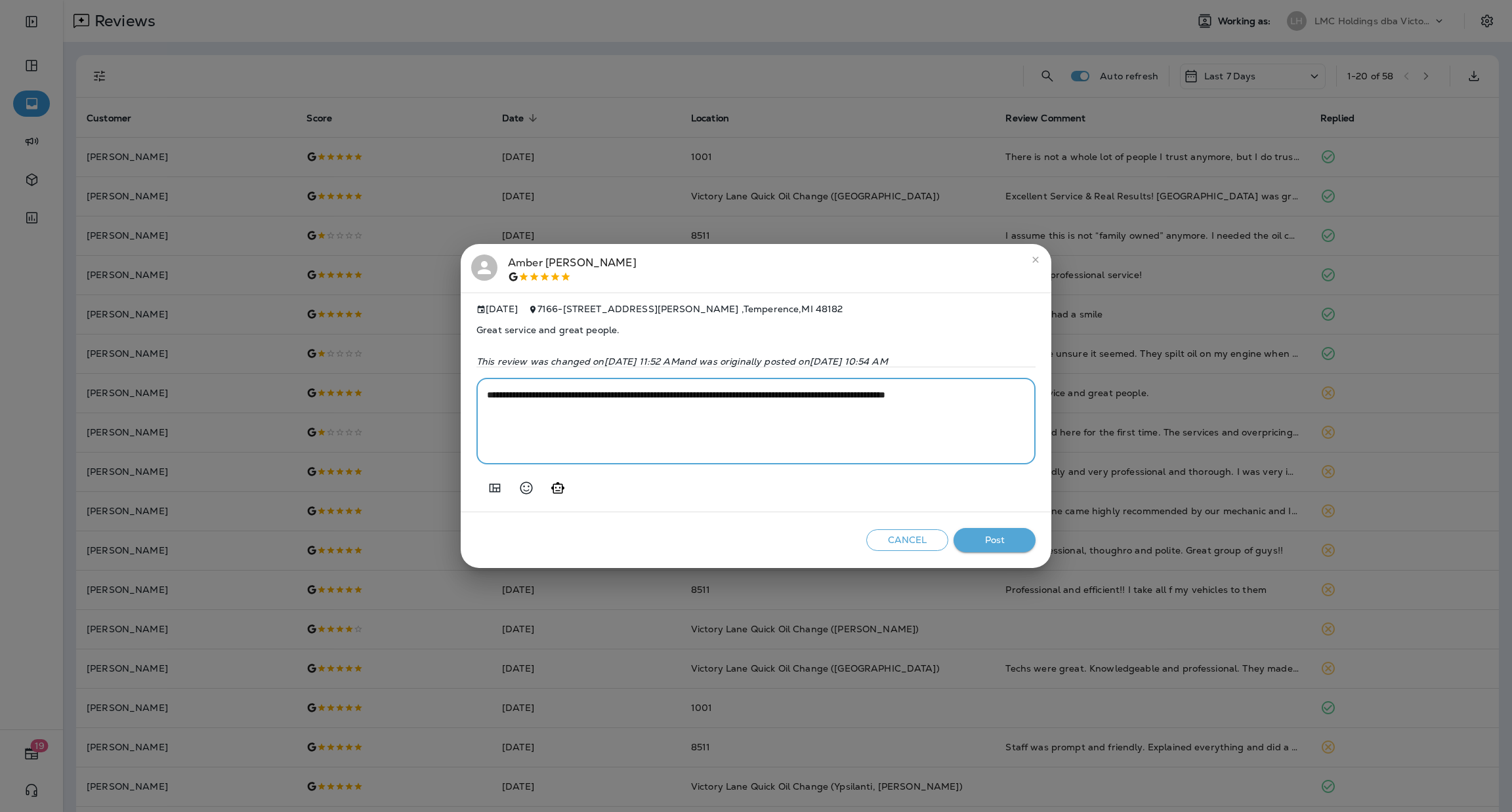
type textarea "**********"
click at [1004, 543] on button "Post" at bounding box center [995, 540] width 82 height 25
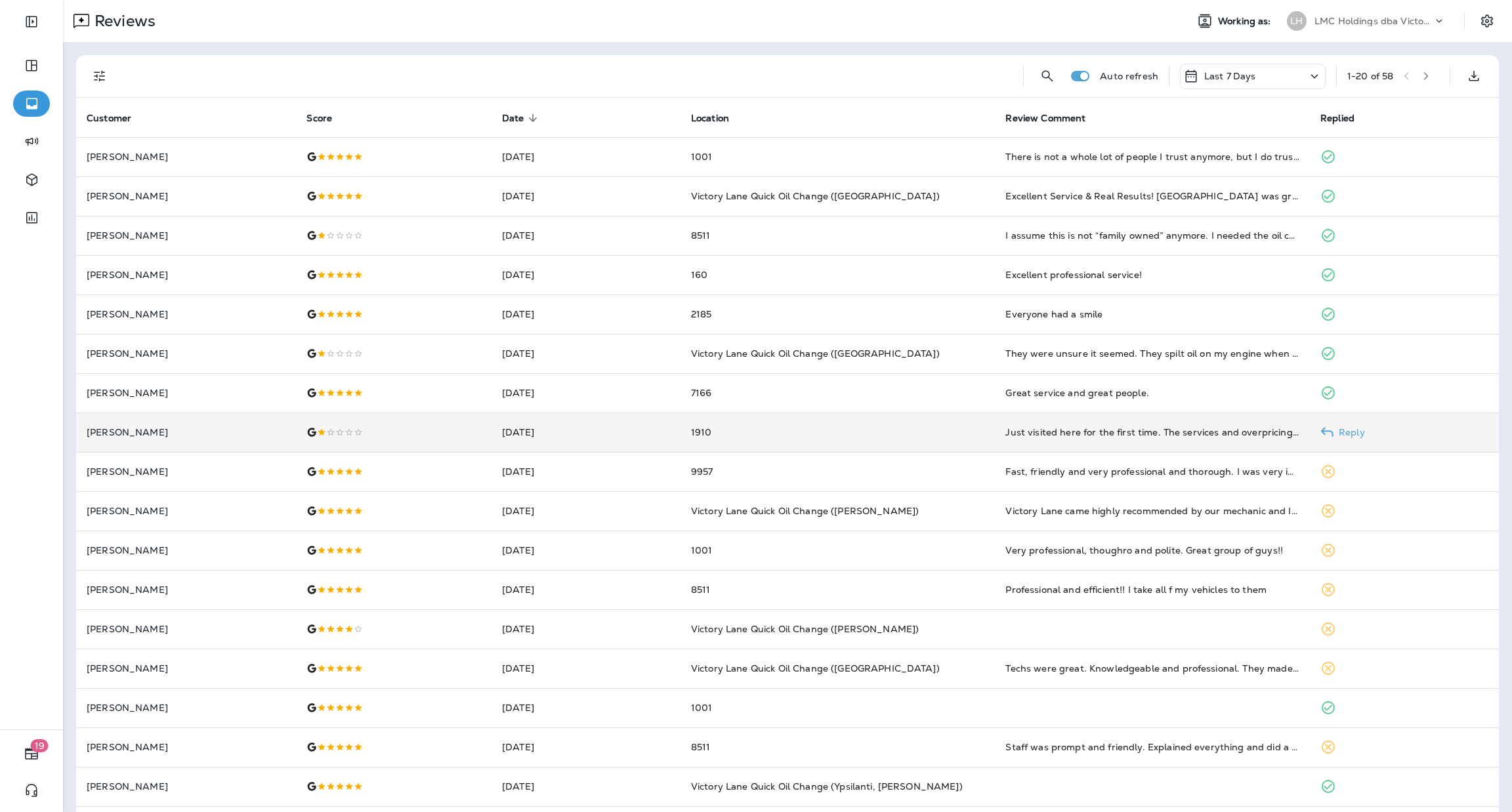
click at [907, 432] on td "1910" at bounding box center [838, 432] width 315 height 39
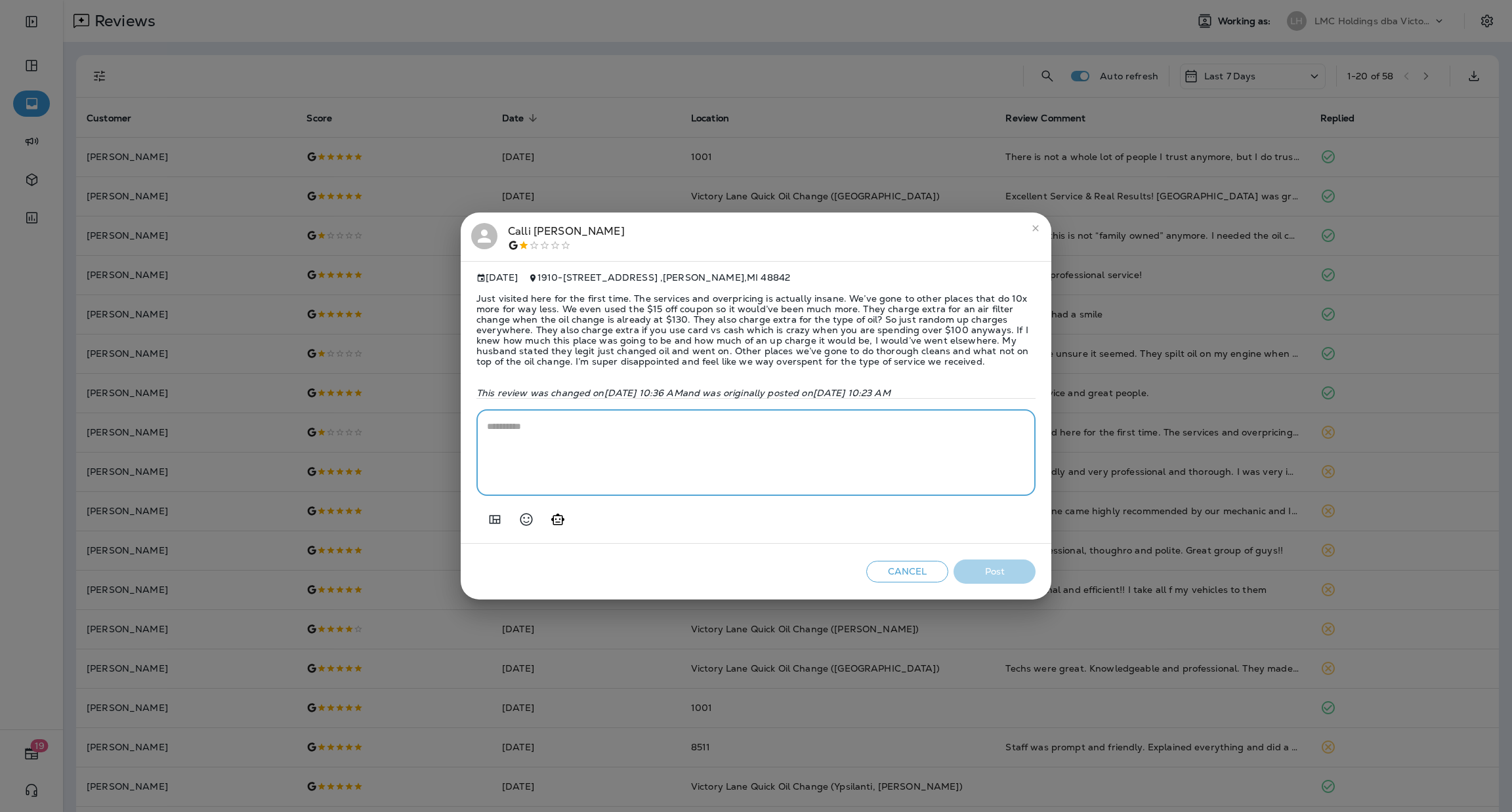
click at [629, 432] on textarea at bounding box center [756, 453] width 538 height 65
paste textarea "**********"
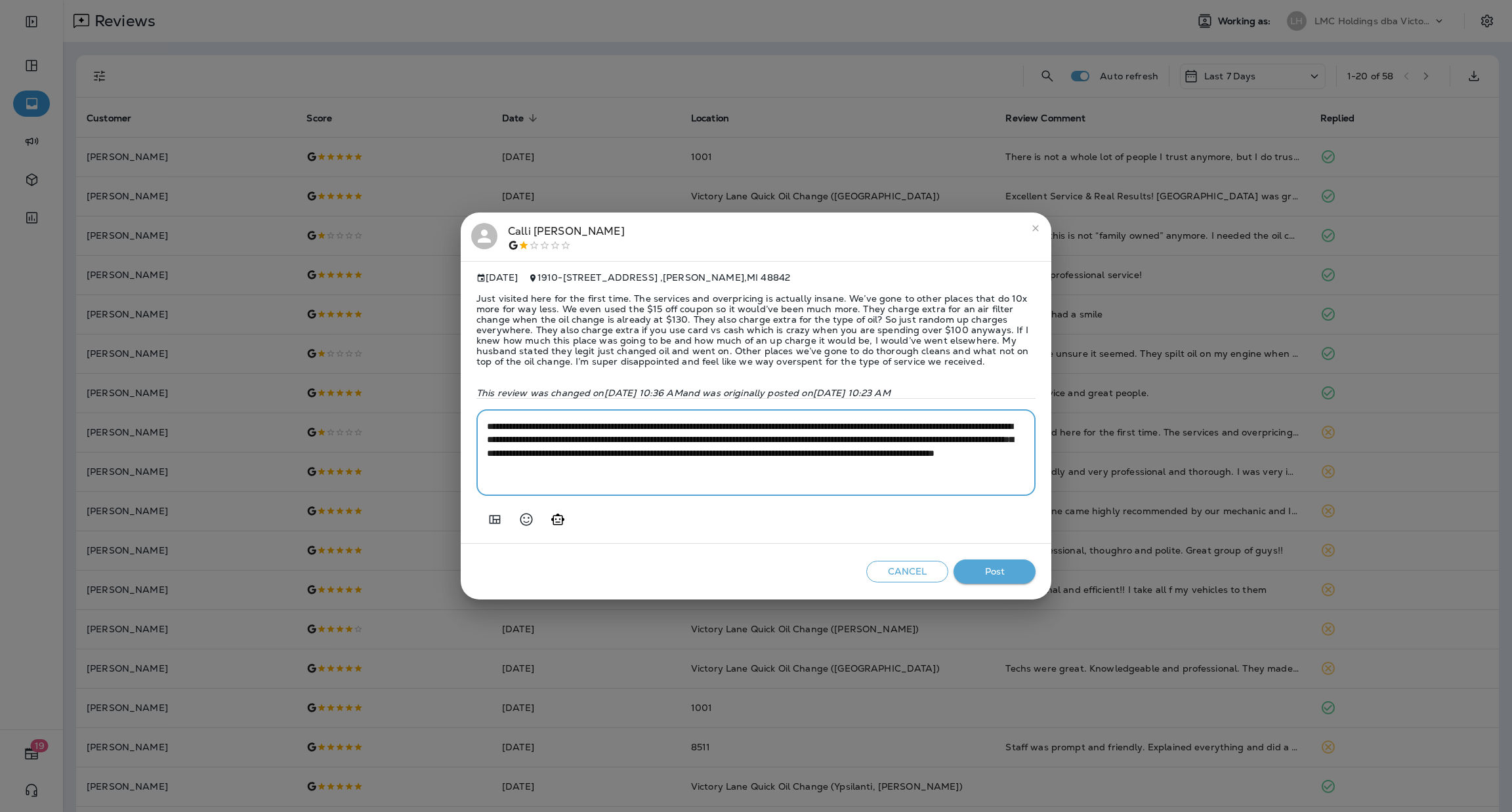
type textarea "**********"
click at [992, 579] on button "Post" at bounding box center [995, 572] width 82 height 25
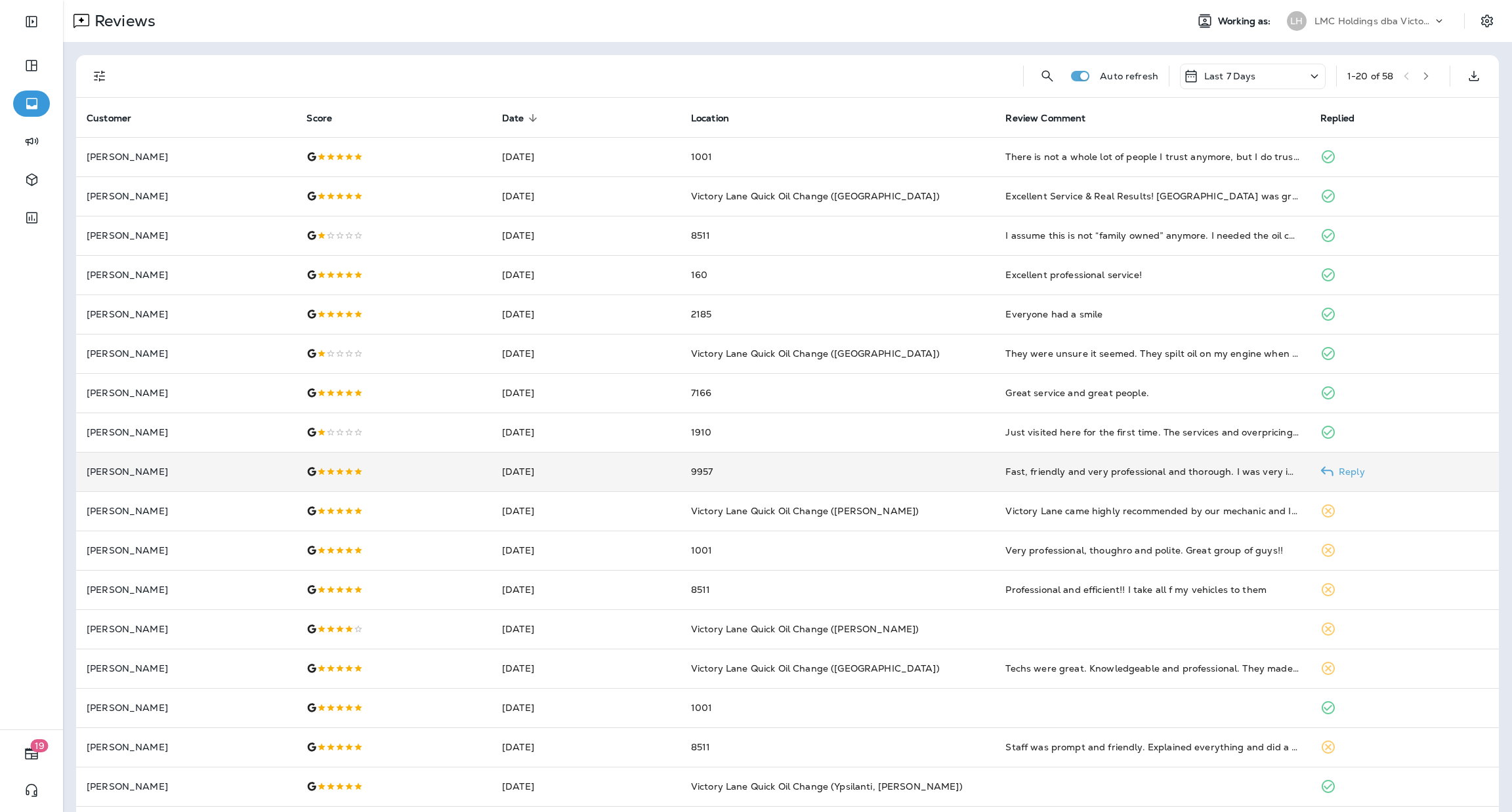
click at [862, 479] on td "9957" at bounding box center [838, 471] width 315 height 39
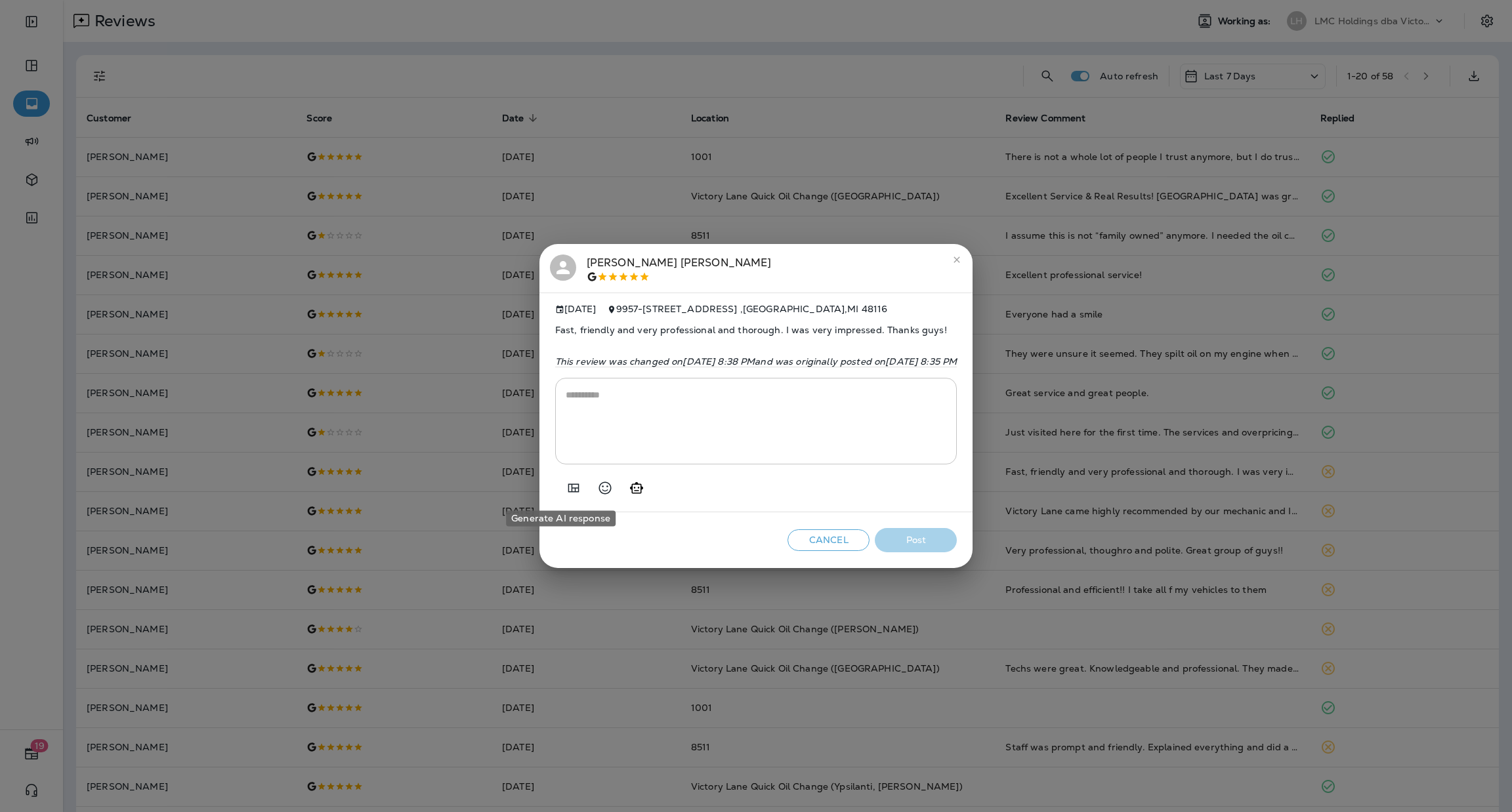
click at [623, 489] on button "Generate AI response" at bounding box center [636, 487] width 26 height 26
type textarea "**********"
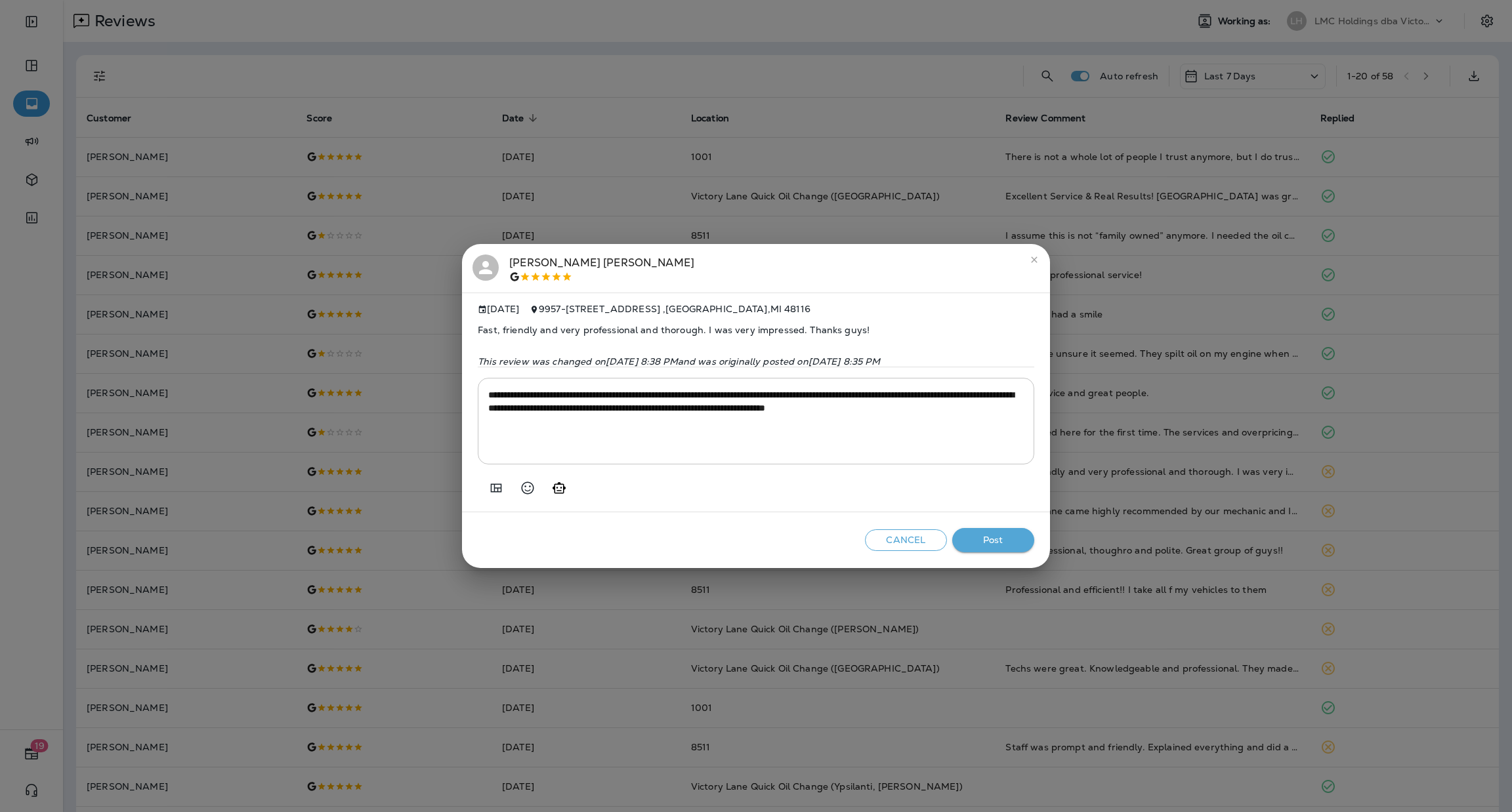
click at [1006, 544] on button "Post" at bounding box center [993, 540] width 82 height 25
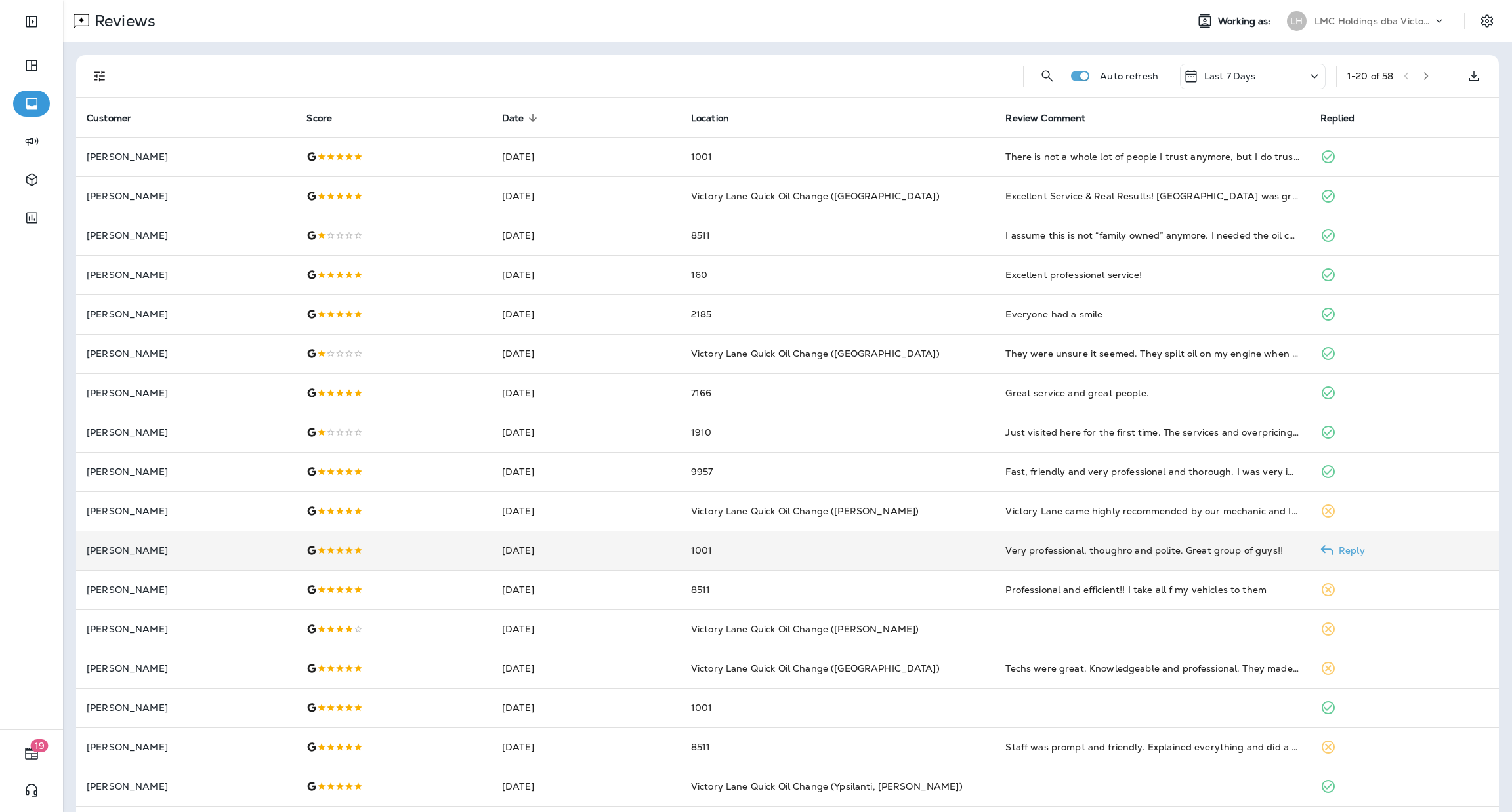
click at [892, 556] on td "1001" at bounding box center [838, 550] width 315 height 39
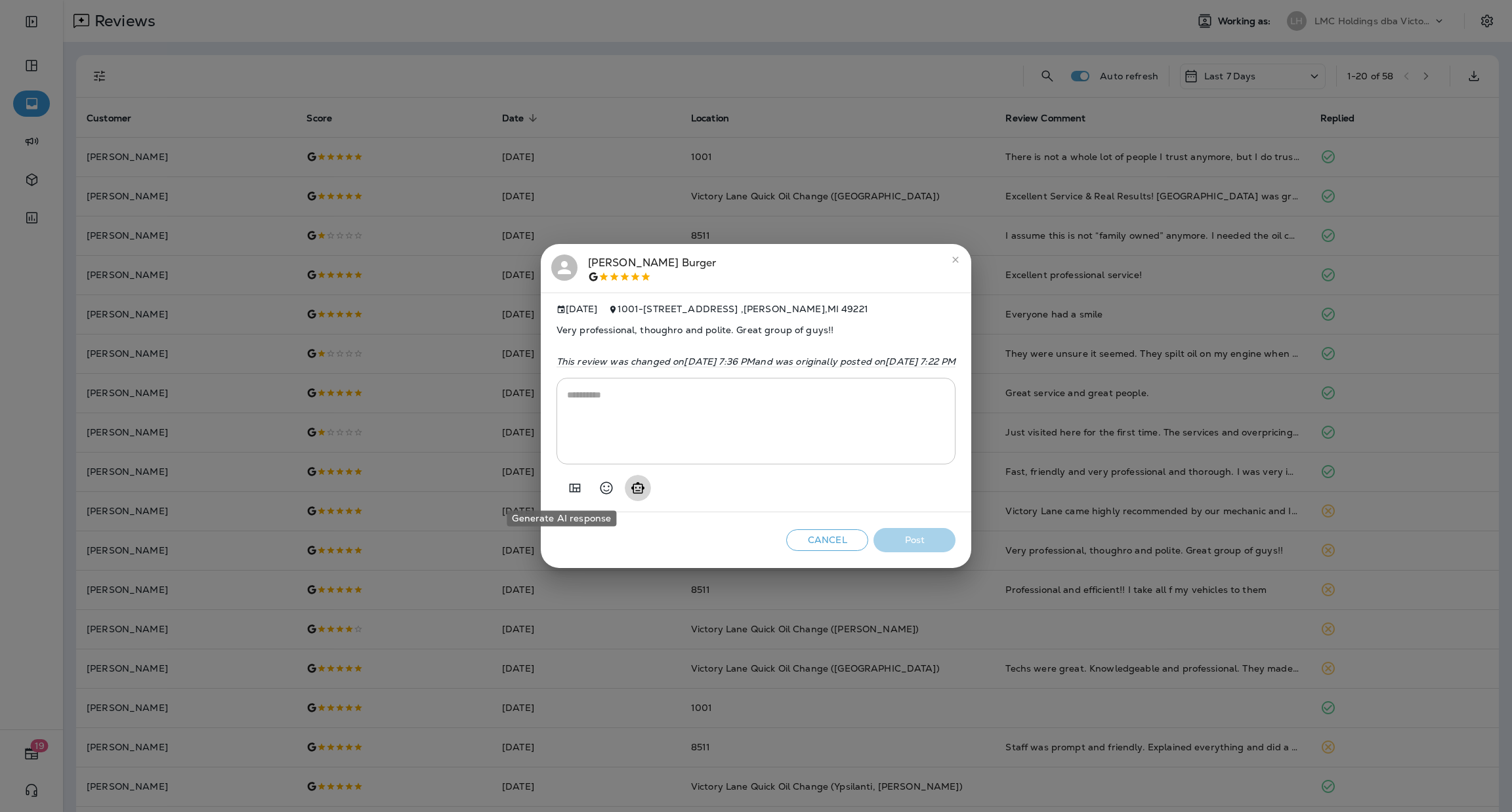
click at [630, 486] on icon "Generate AI response" at bounding box center [637, 487] width 16 height 16
type textarea "**********"
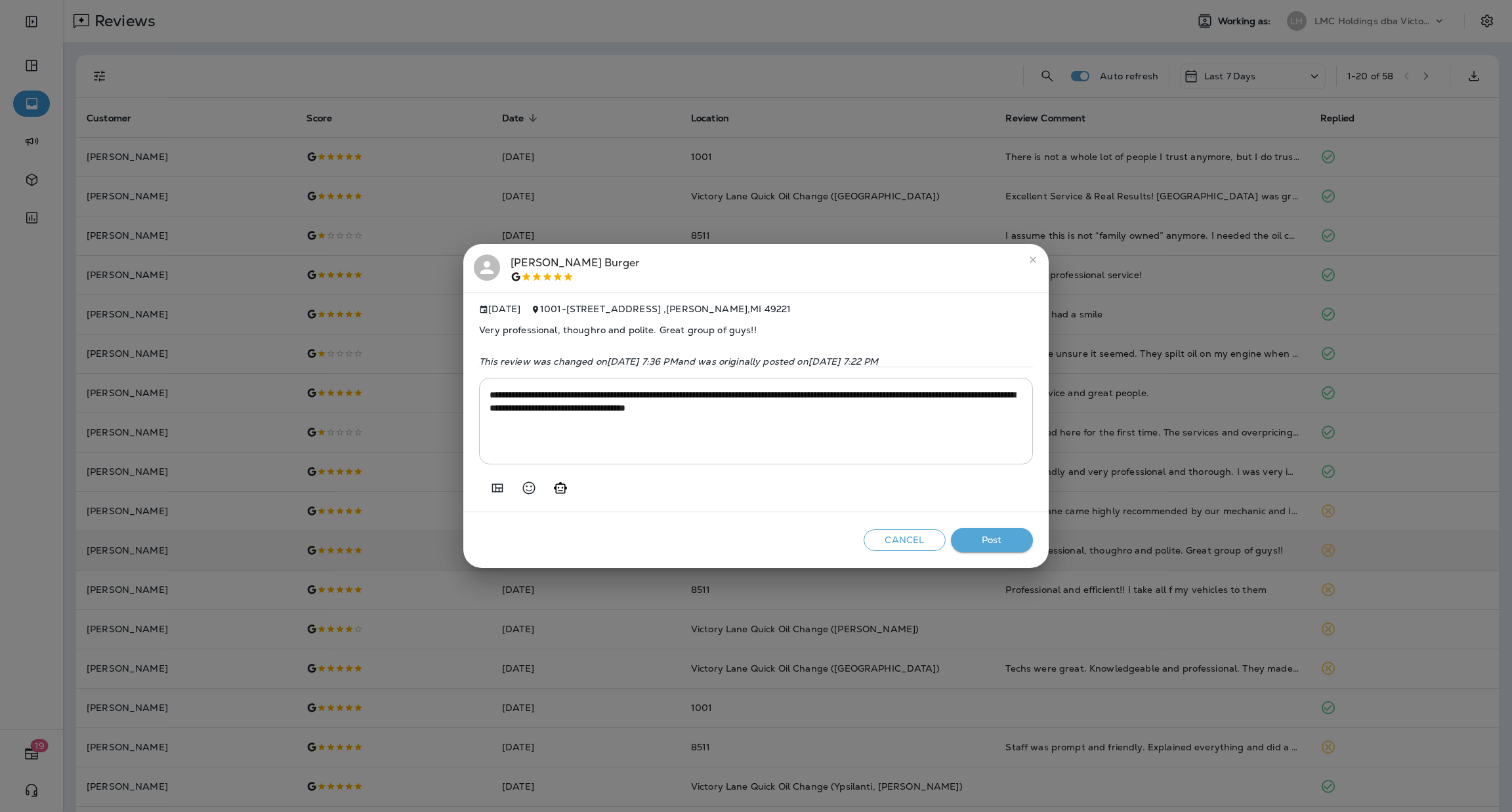
click at [1004, 540] on button "Post" at bounding box center [992, 540] width 82 height 25
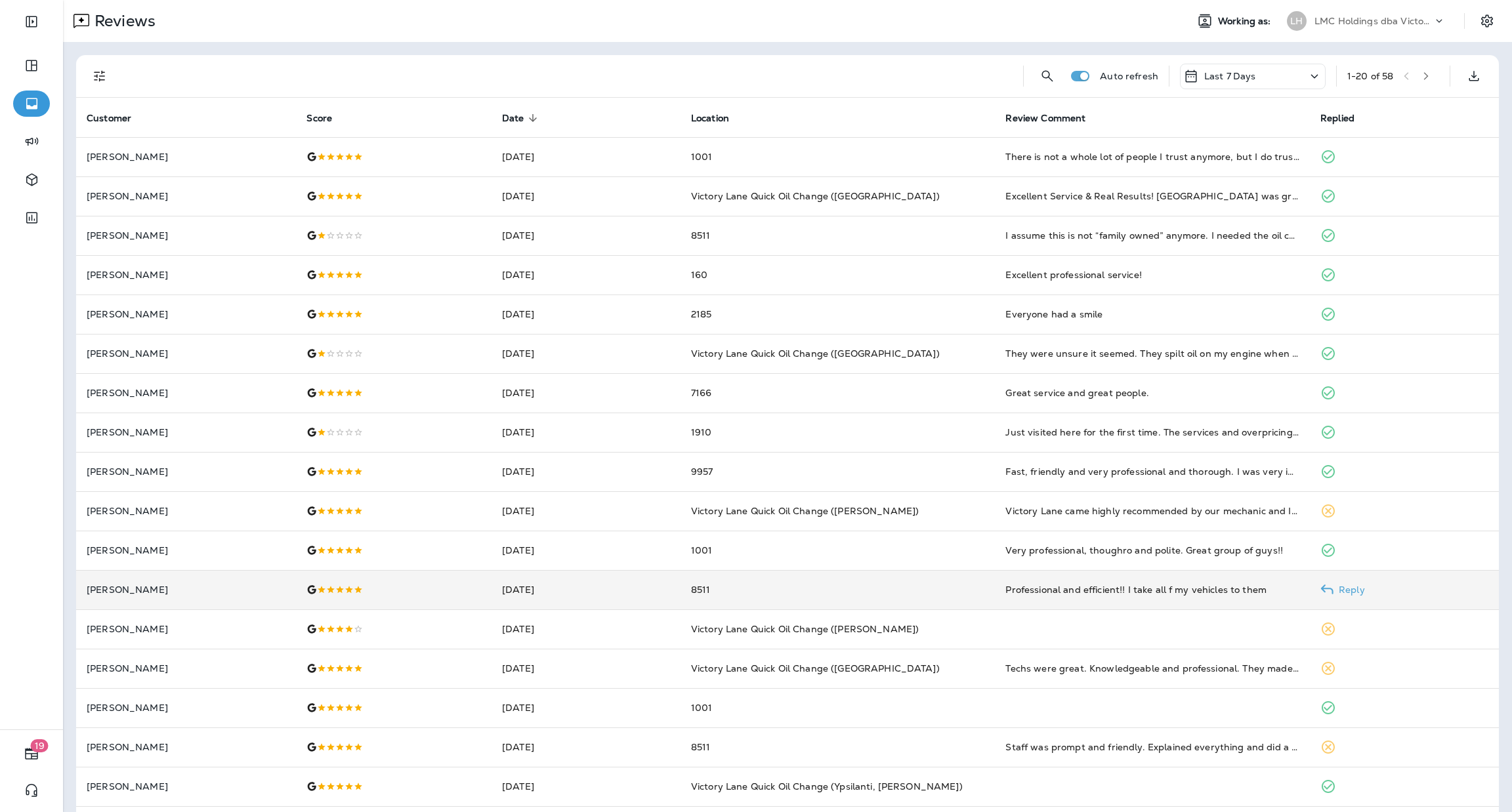
click at [858, 600] on td "8511" at bounding box center [838, 589] width 315 height 39
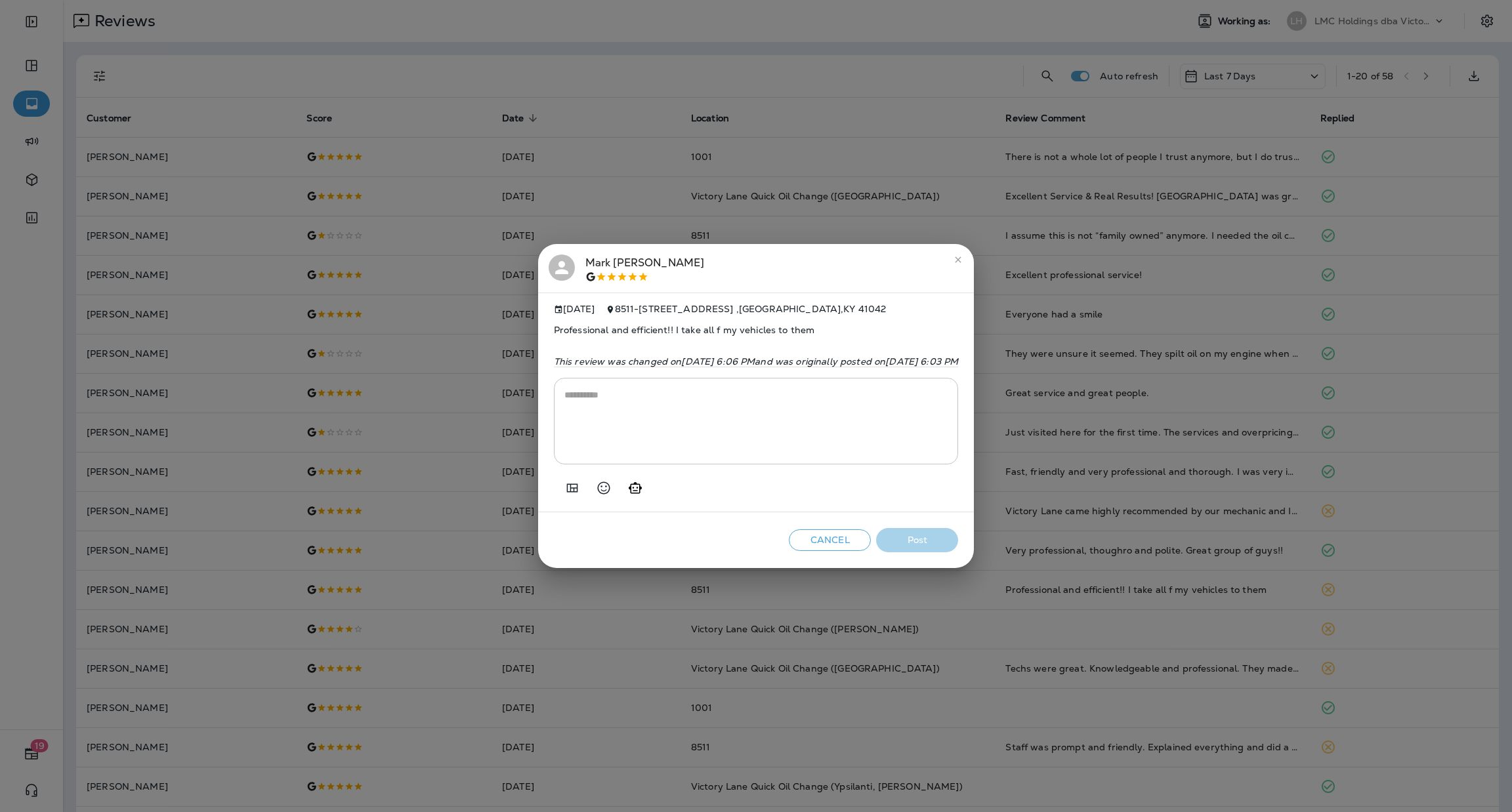
click at [963, 263] on icon "close" at bounding box center [958, 260] width 10 height 10
